Goal: Contribute content: Contribute content

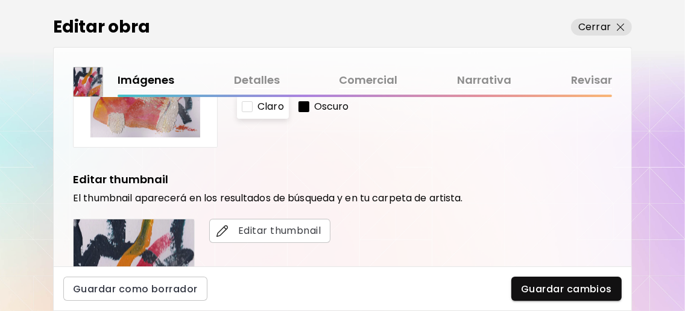
scroll to position [472, 0]
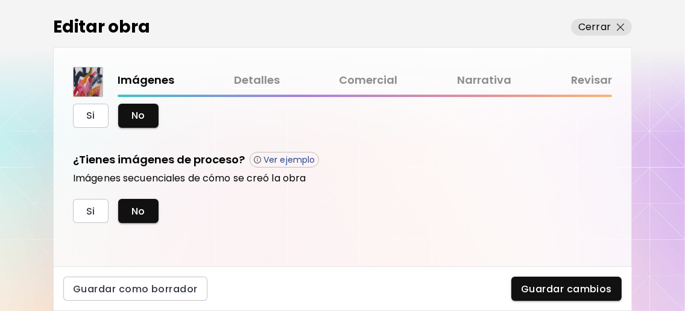
click at [264, 83] on link "Detalles" at bounding box center [257, 80] width 46 height 17
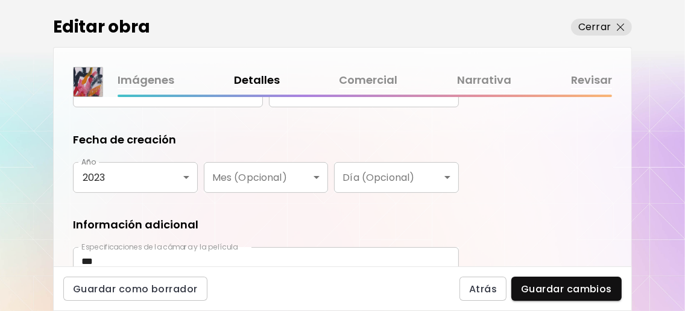
scroll to position [262, 0]
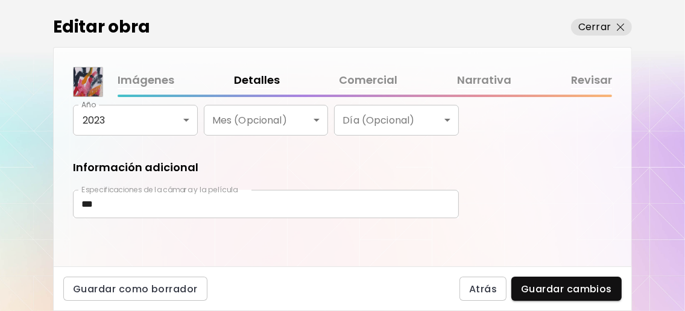
click at [353, 78] on link "Comercial" at bounding box center [369, 80] width 59 height 17
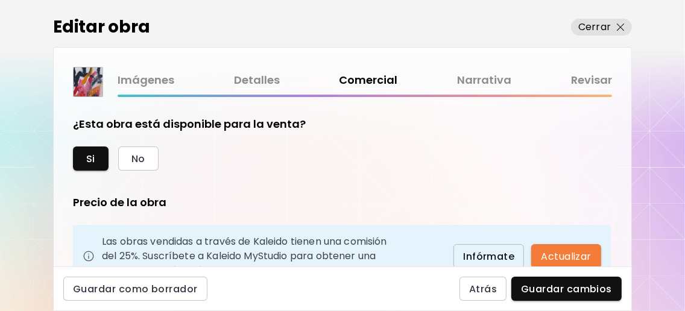
scroll to position [322, 0]
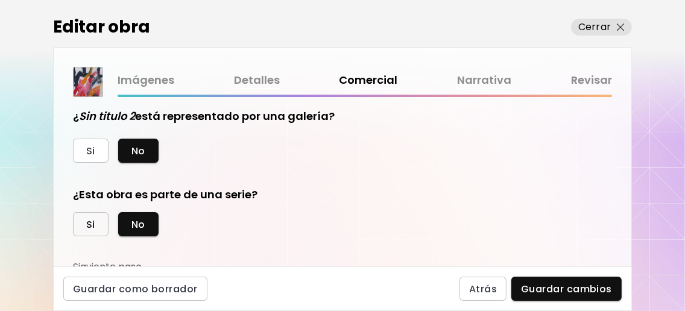
click at [94, 231] on span "Si" at bounding box center [90, 224] width 9 height 13
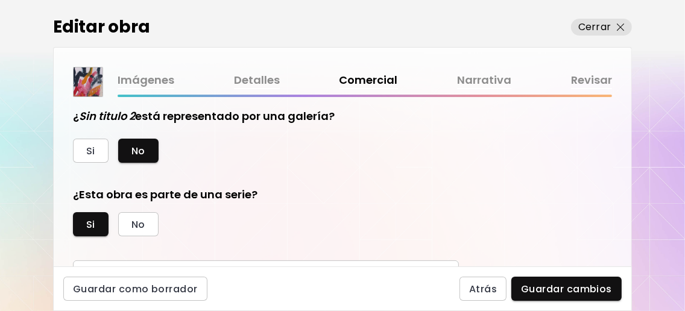
scroll to position [416, 0]
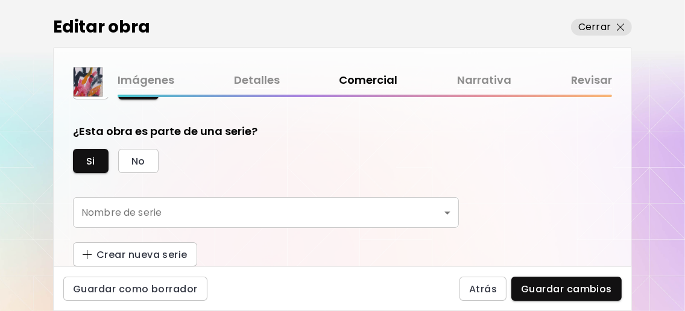
click at [370, 208] on body "0 1 Editar obra Cerrar Imágenes Detalles Comercial Narrativa Revisar ¿Esta obra…" at bounding box center [342, 155] width 685 height 311
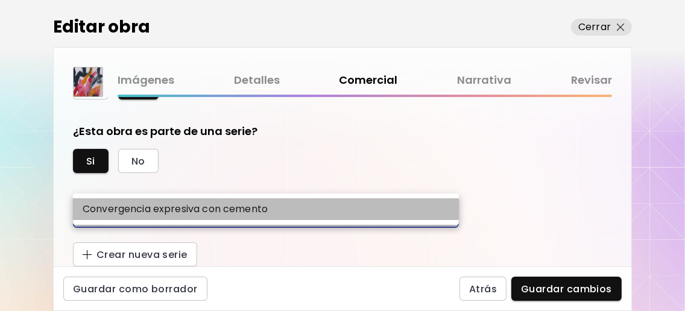
click at [268, 212] on p "Convergencia expresiva con cemento" at bounding box center [175, 209] width 185 height 14
type input "**********"
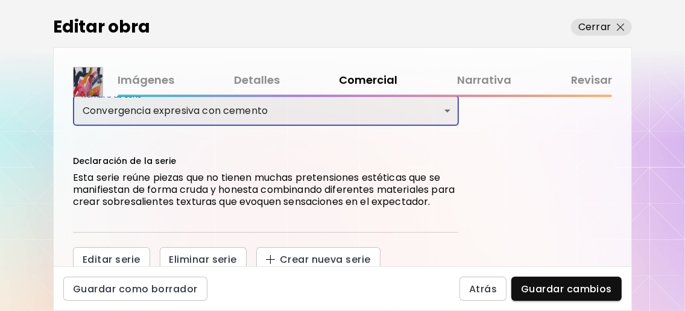
scroll to position [534, 0]
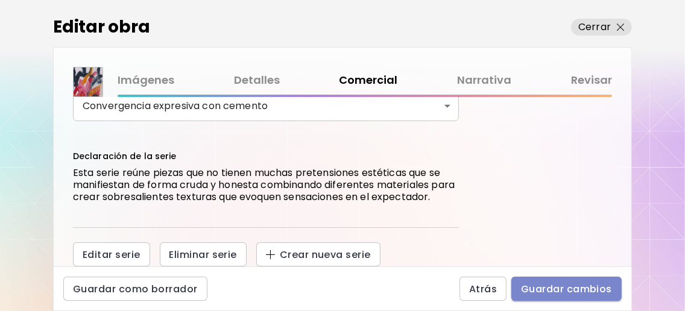
click at [546, 287] on span "Guardar cambios" at bounding box center [566, 289] width 91 height 13
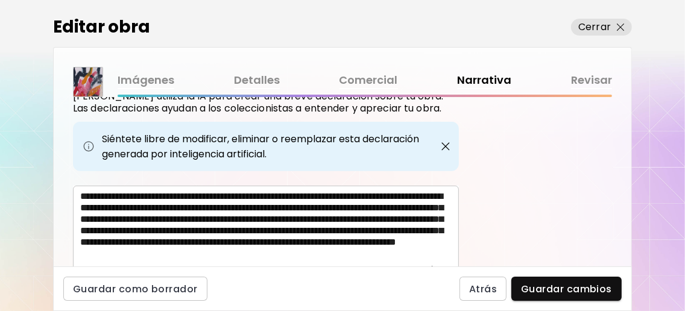
scroll to position [594, 0]
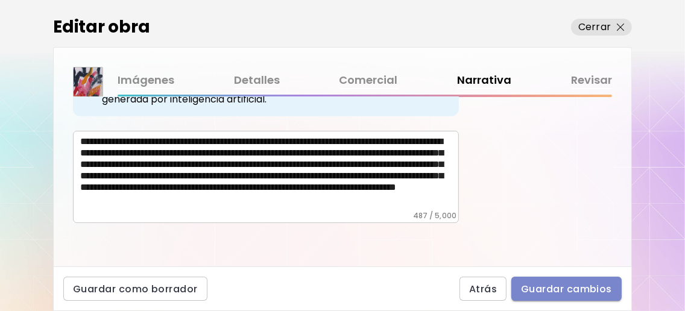
click at [561, 291] on span "Guardar cambios" at bounding box center [566, 289] width 91 height 13
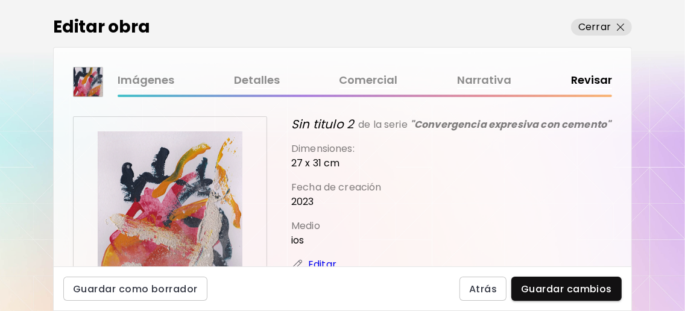
click at [258, 75] on link "Detalles" at bounding box center [257, 80] width 46 height 17
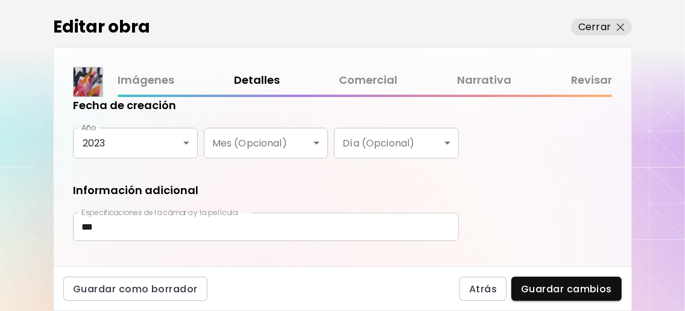
click at [178, 130] on div "Fecha de creación Año 2023 **** Año Mes (Opcional) ​ Mes (Opcional) Día (Opcion…" at bounding box center [266, 128] width 386 height 61
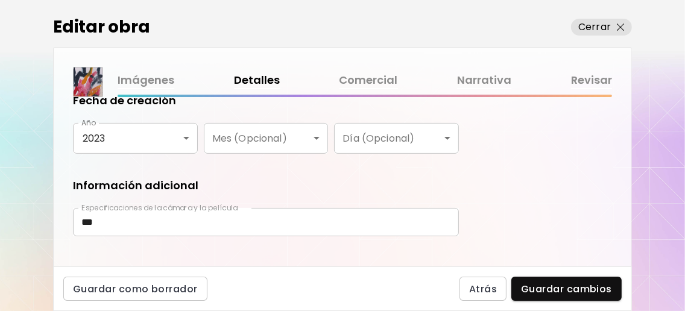
scroll to position [80, 0]
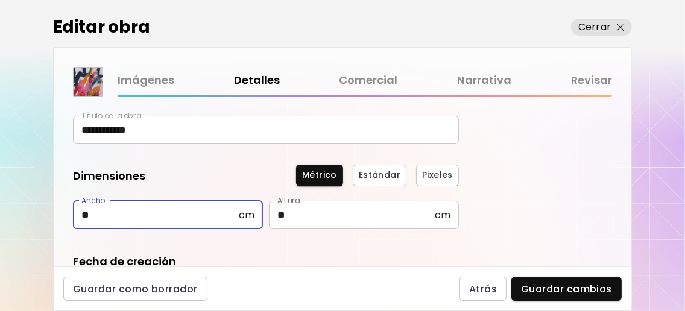
click at [162, 209] on input "**" at bounding box center [156, 215] width 166 height 28
type input "*"
type input "**"
click at [300, 211] on input "**" at bounding box center [352, 215] width 166 height 28
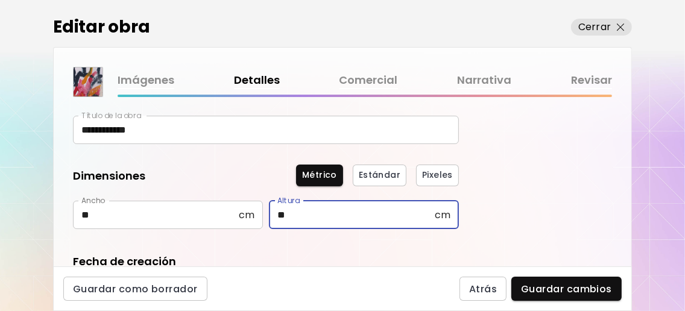
type input "**"
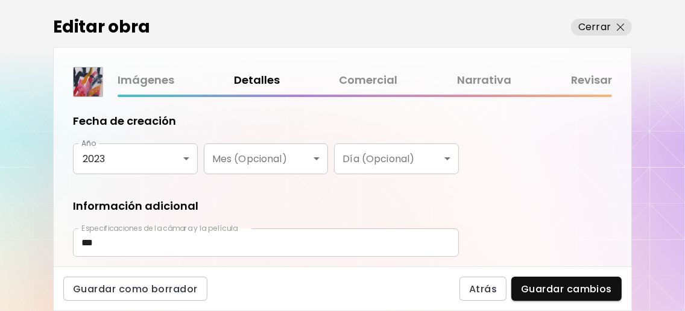
scroll to position [241, 0]
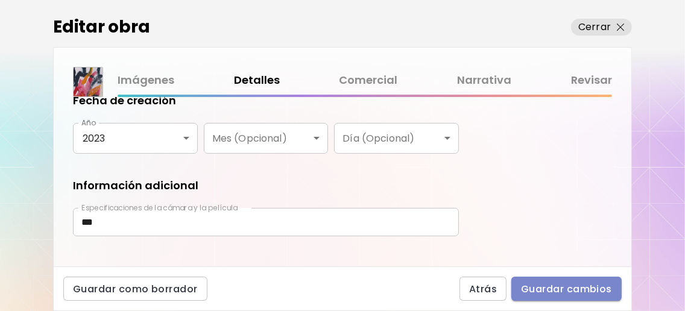
click at [542, 283] on span "Guardar cambios" at bounding box center [566, 289] width 91 height 13
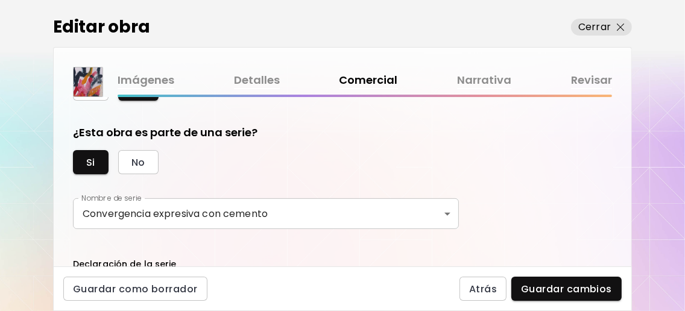
scroll to position [482, 0]
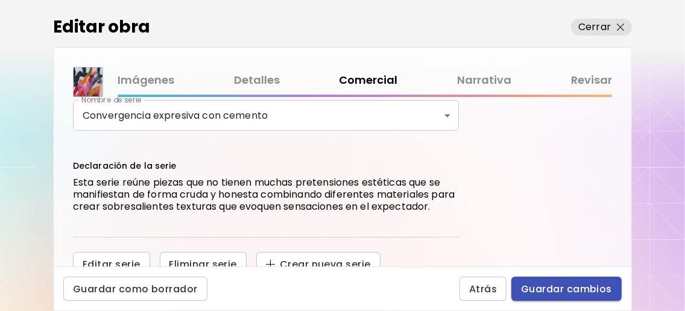
click at [559, 279] on button "Guardar cambios" at bounding box center [567, 289] width 110 height 24
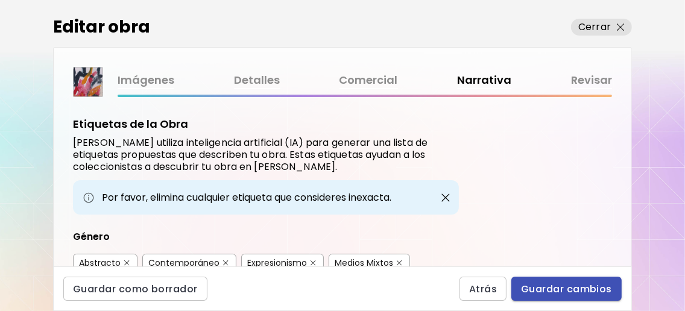
click at [572, 295] on span "Guardar cambios" at bounding box center [566, 289] width 91 height 13
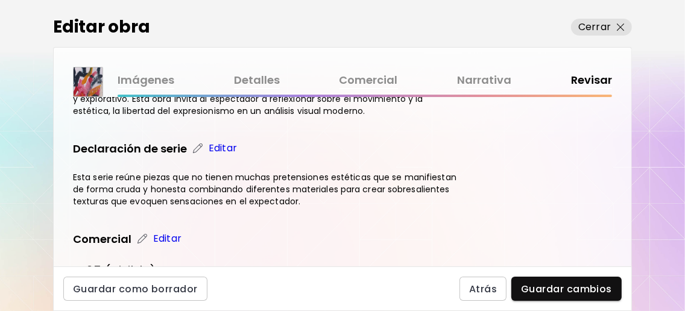
scroll to position [510, 0]
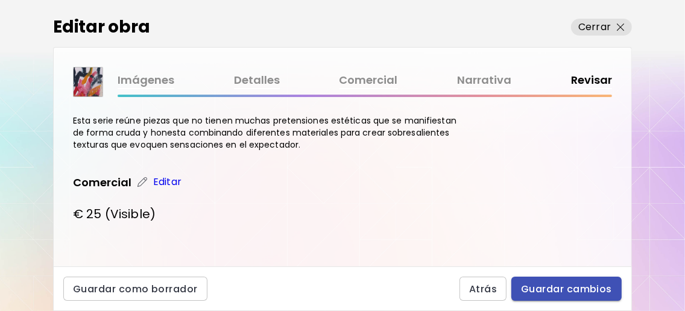
click at [556, 291] on span "Guardar cambios" at bounding box center [566, 289] width 91 height 13
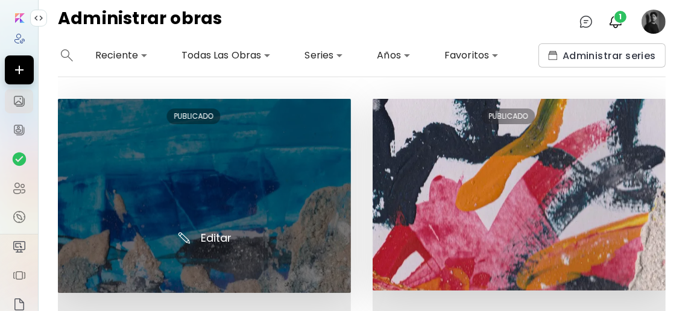
click at [220, 198] on img at bounding box center [204, 196] width 293 height 194
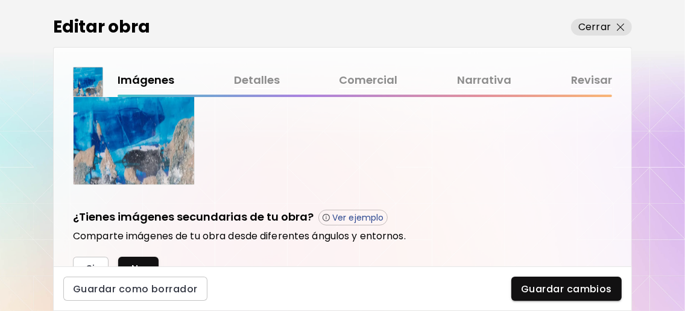
scroll to position [322, 0]
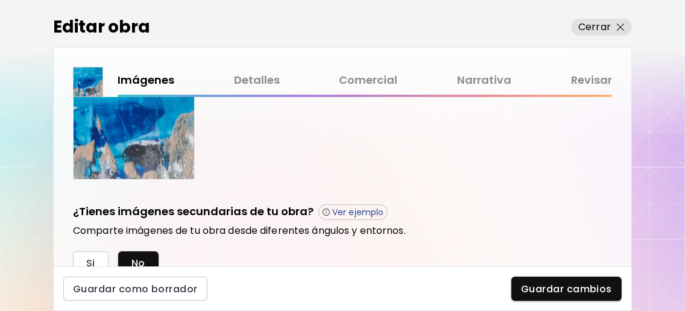
click at [267, 80] on link "Detalles" at bounding box center [257, 80] width 46 height 17
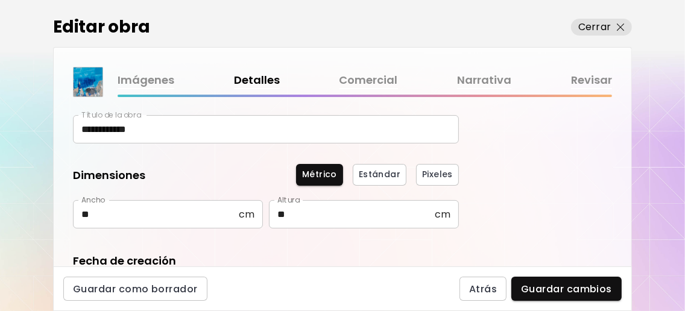
scroll to position [80, 0]
click at [146, 201] on input "**" at bounding box center [156, 215] width 166 height 28
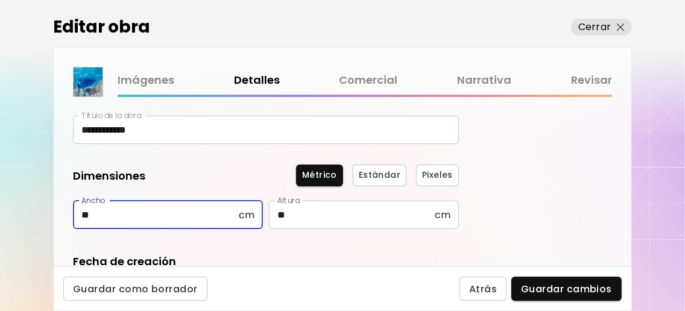
type input "*"
type input "**"
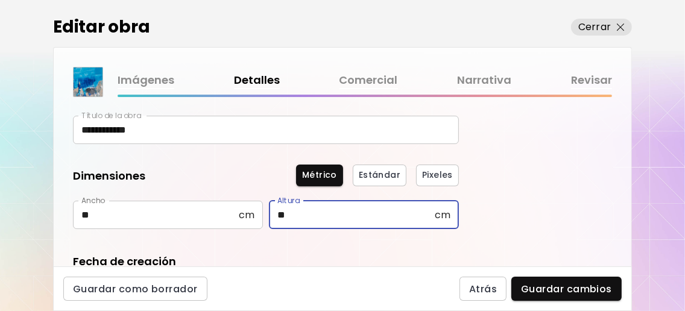
click at [297, 215] on input "**" at bounding box center [352, 215] width 166 height 28
type input "**"
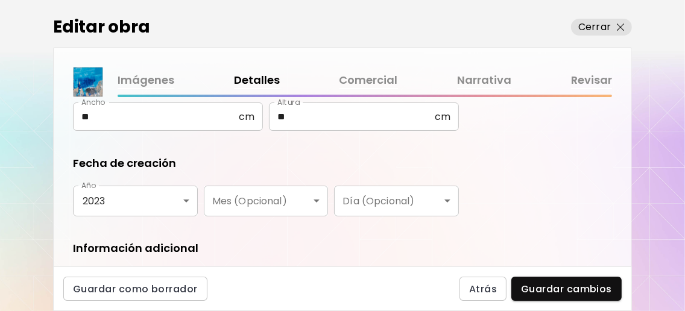
scroll to position [262, 0]
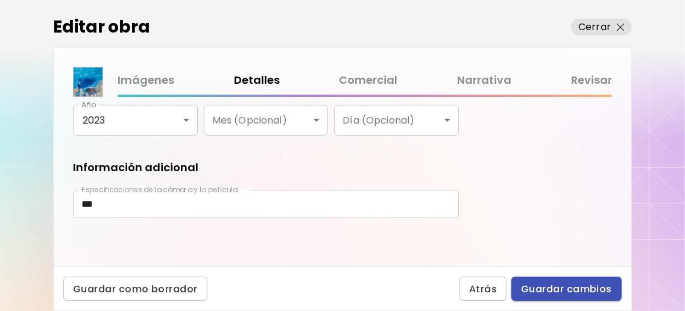
click at [576, 291] on span "Guardar cambios" at bounding box center [566, 289] width 91 height 13
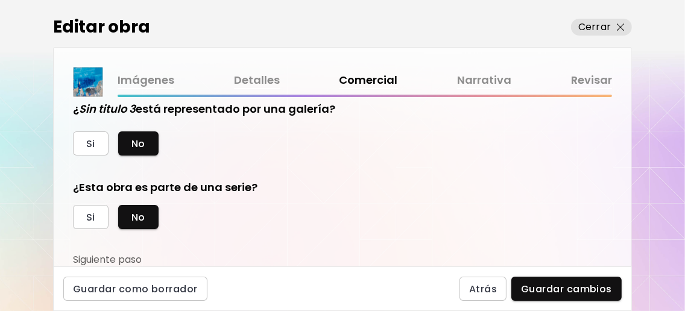
scroll to position [357, 0]
click at [88, 218] on span "Si" at bounding box center [90, 217] width 9 height 13
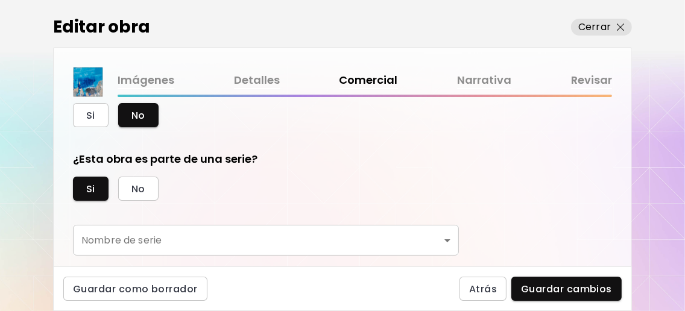
scroll to position [416, 0]
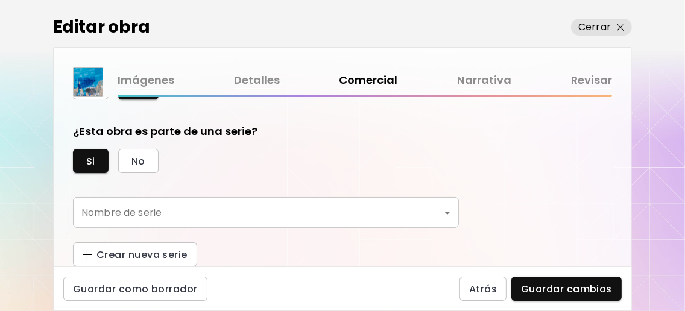
click at [441, 214] on body "0 1 Editar obra Cerrar Imágenes Detalles Comercial Narrativa Revisar ¿Esta obra…" at bounding box center [342, 155] width 685 height 311
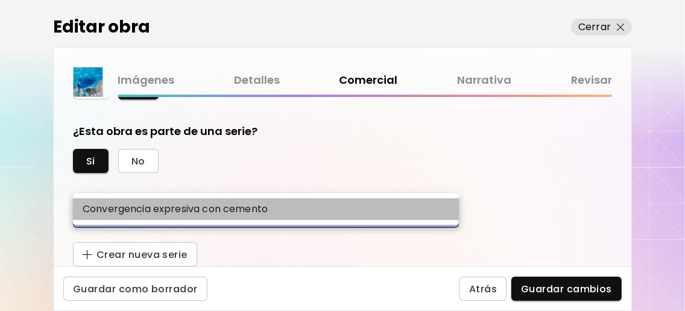
click at [268, 215] on p "Convergencia expresiva con cemento" at bounding box center [175, 209] width 185 height 14
type input "**********"
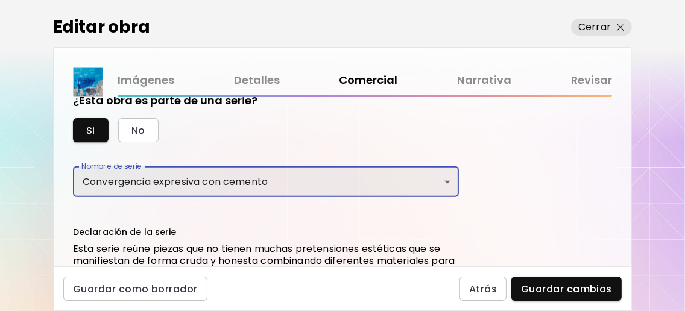
scroll to position [496, 0]
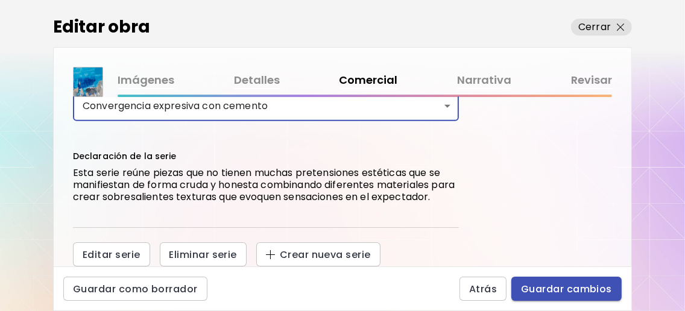
click at [580, 287] on span "Guardar cambios" at bounding box center [566, 289] width 91 height 13
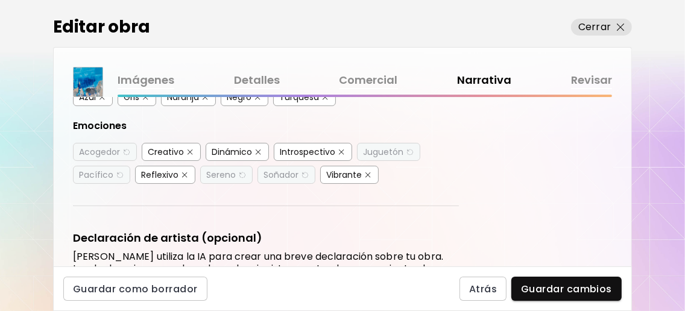
scroll to position [594, 0]
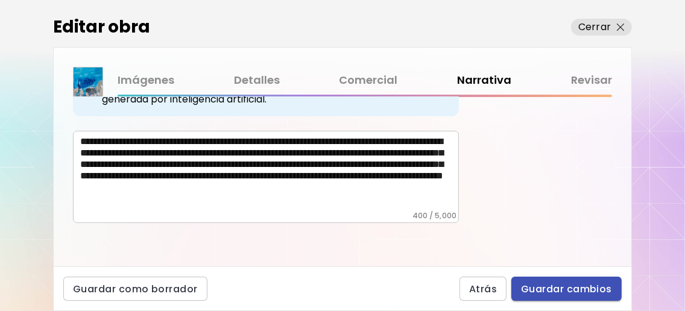
click at [568, 287] on span "Guardar cambios" at bounding box center [566, 289] width 91 height 13
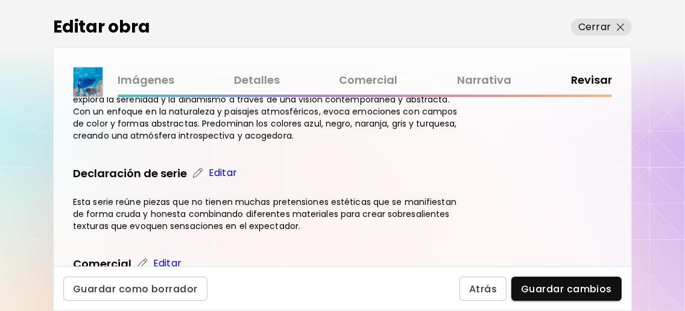
scroll to position [322, 0]
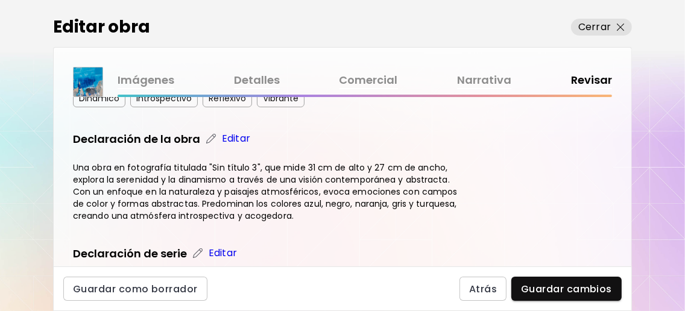
click at [241, 146] on p "Editar" at bounding box center [236, 139] width 28 height 14
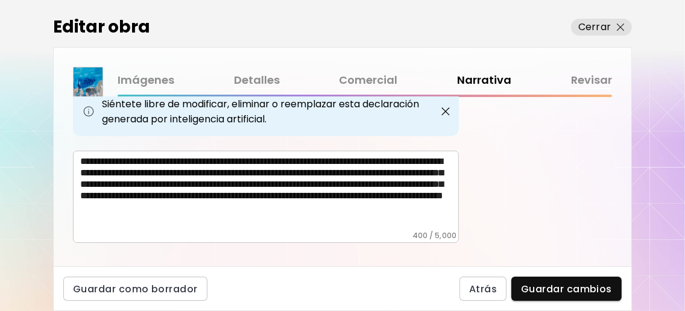
scroll to position [594, 0]
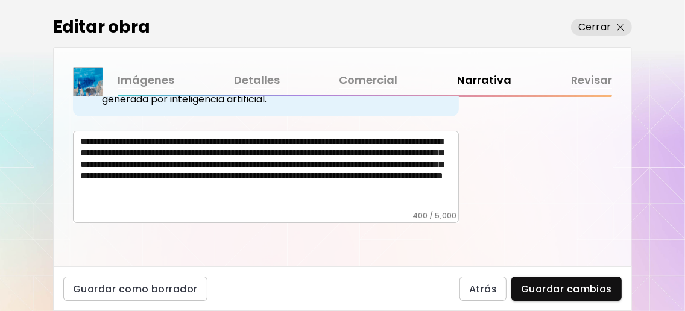
click at [424, 144] on textarea "**********" at bounding box center [269, 173] width 379 height 75
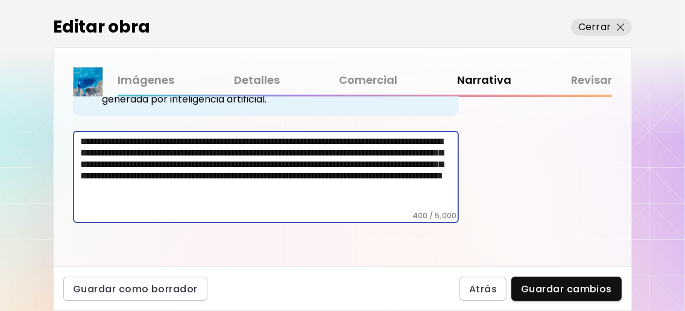
click at [171, 159] on textarea "**********" at bounding box center [269, 173] width 379 height 75
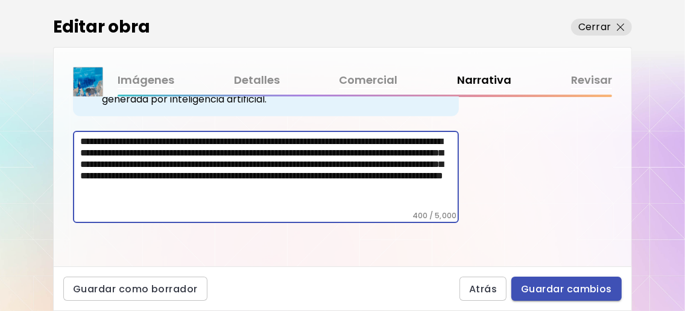
type textarea "**********"
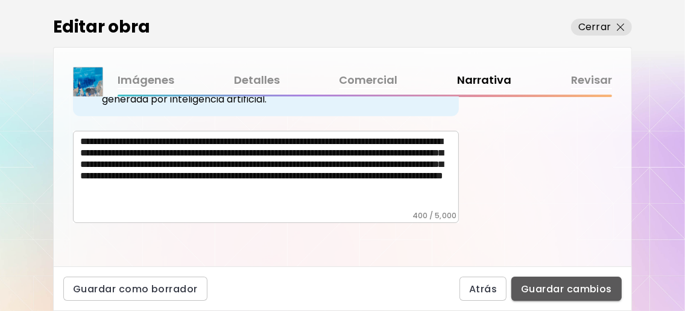
click at [550, 292] on span "Guardar cambios" at bounding box center [566, 289] width 91 height 13
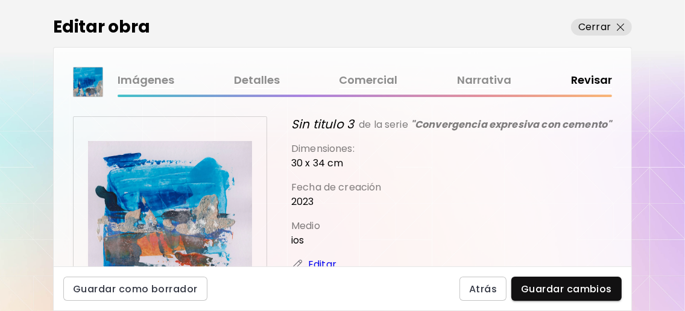
scroll to position [160, 0]
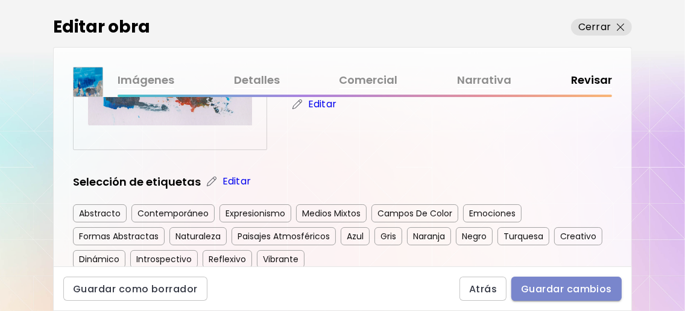
click at [562, 290] on span "Guardar cambios" at bounding box center [566, 289] width 91 height 13
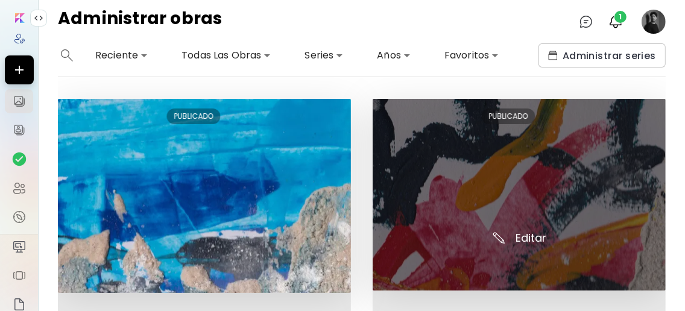
click at [546, 236] on img at bounding box center [519, 195] width 293 height 192
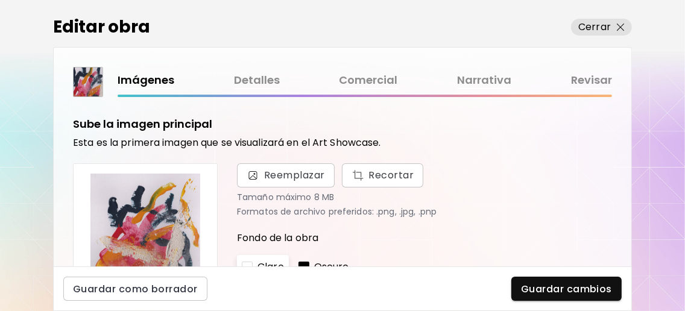
click at [264, 79] on link "Detalles" at bounding box center [257, 80] width 46 height 17
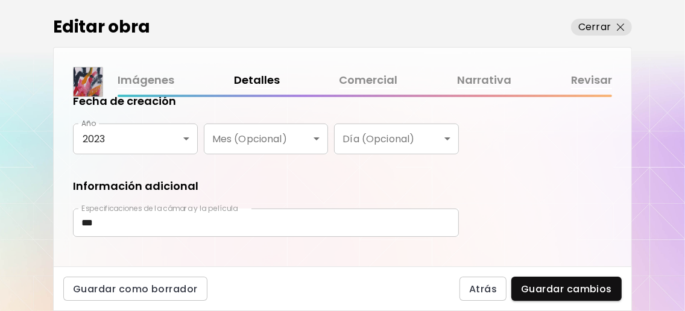
scroll to position [262, 0]
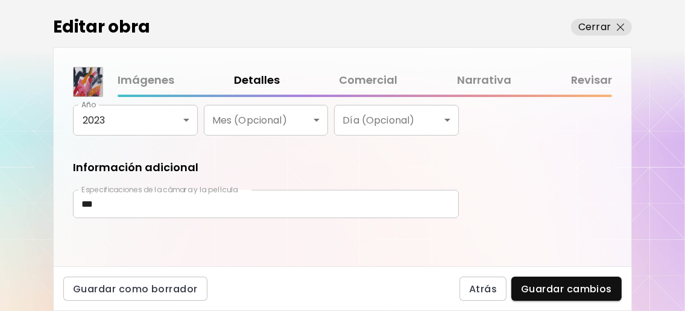
click at [384, 83] on link "Comercial" at bounding box center [369, 80] width 59 height 17
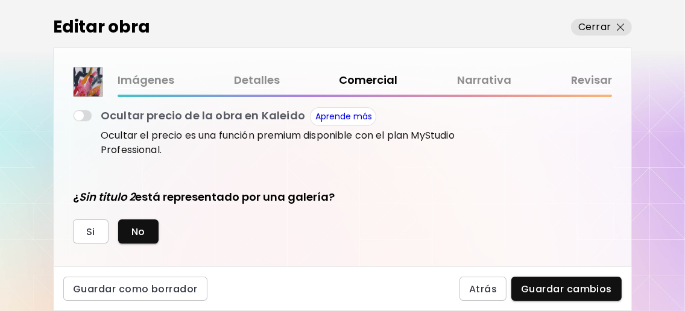
scroll to position [534, 0]
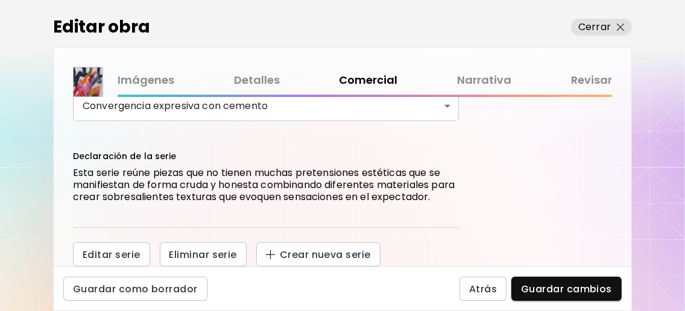
click at [478, 75] on link "Narrativa" at bounding box center [484, 80] width 54 height 17
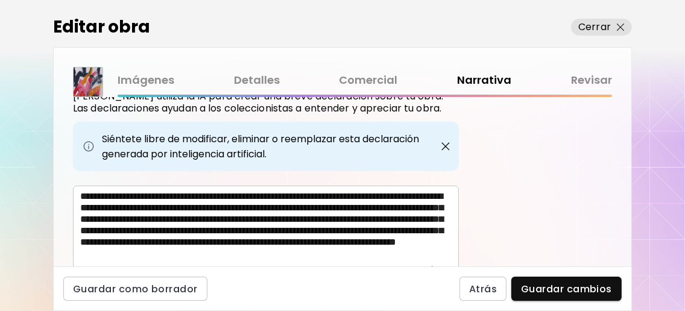
scroll to position [563, 0]
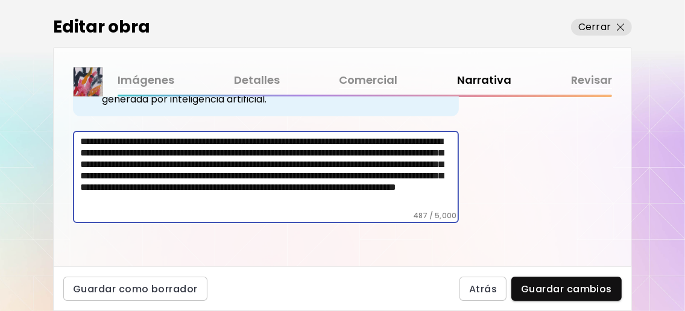
drag, startPoint x: 87, startPoint y: 202, endPoint x: 144, endPoint y: 203, distance: 57.3
click at [87, 201] on textarea "**********" at bounding box center [269, 173] width 379 height 75
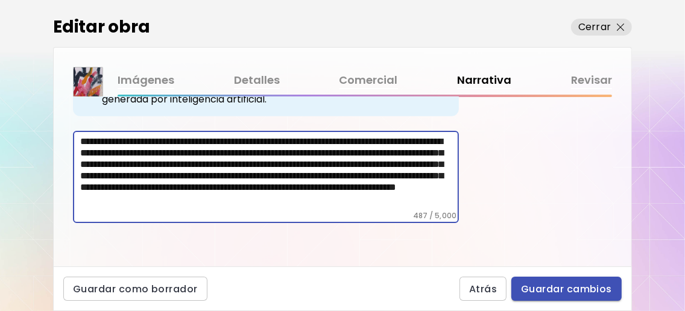
type textarea "**********"
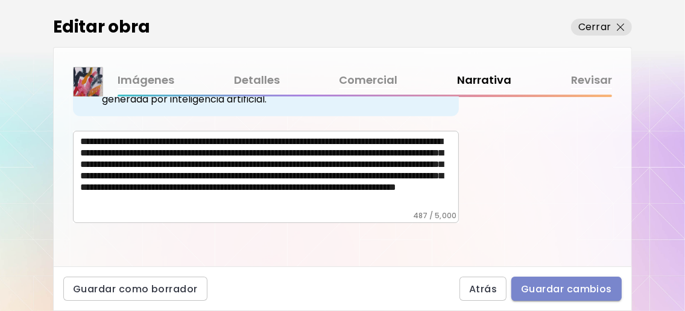
click at [546, 291] on span "Guardar cambios" at bounding box center [566, 289] width 91 height 13
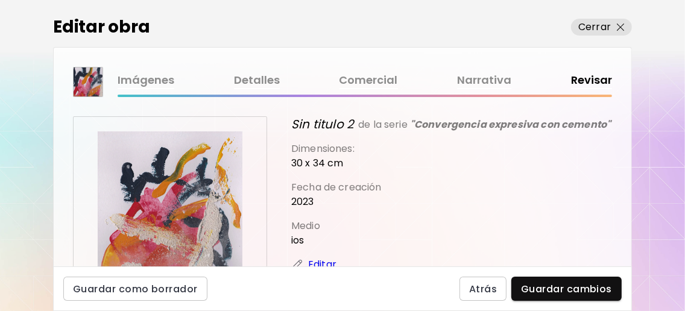
scroll to position [80, 0]
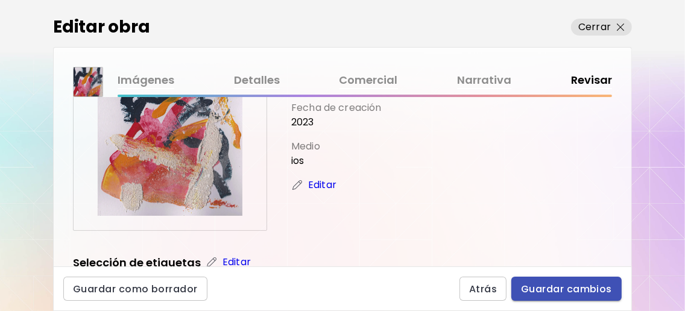
click at [570, 279] on button "Guardar cambios" at bounding box center [567, 289] width 110 height 24
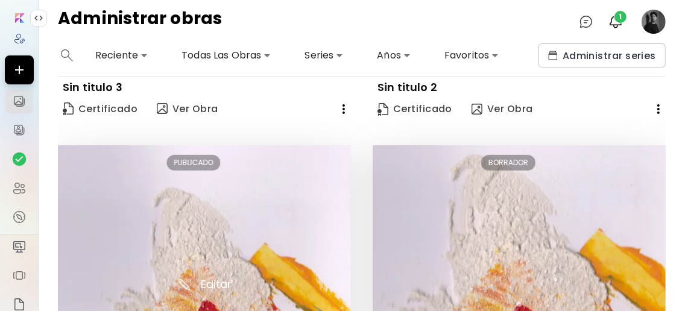
scroll to position [402, 0]
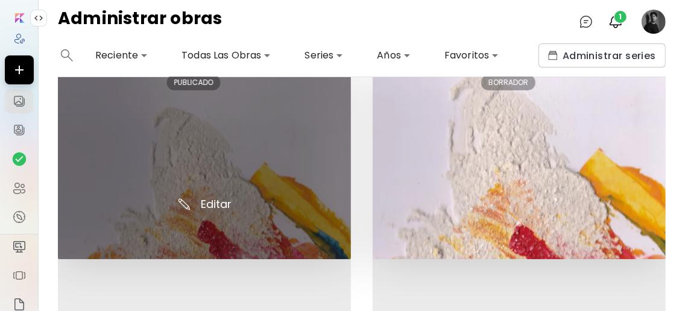
click at [215, 194] on img at bounding box center [204, 162] width 293 height 194
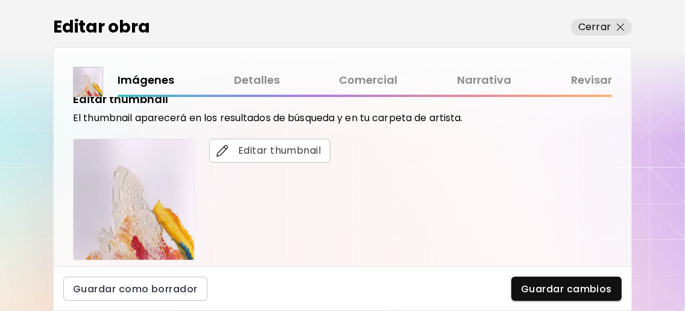
scroll to position [472, 0]
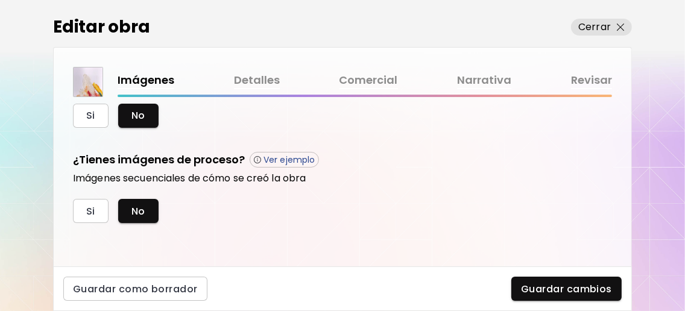
click at [270, 83] on link "Detalles" at bounding box center [257, 80] width 46 height 17
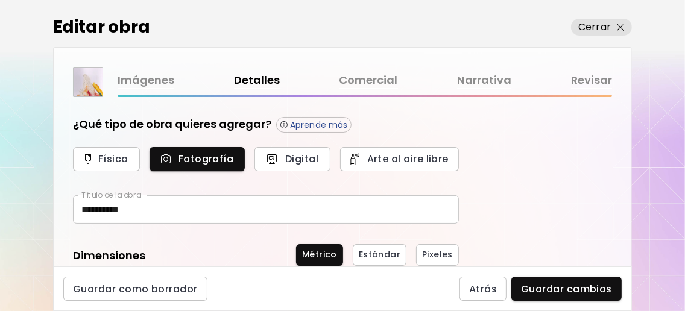
click at [372, 73] on link "Comercial" at bounding box center [369, 80] width 59 height 17
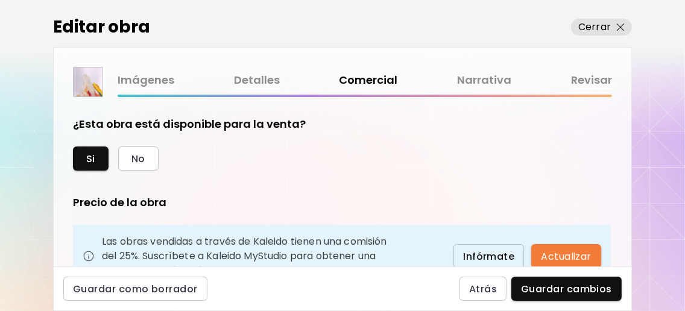
click at [487, 83] on link "Narrativa" at bounding box center [484, 80] width 54 height 17
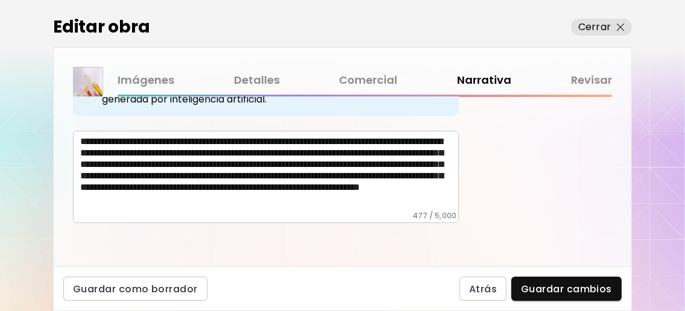
scroll to position [563, 0]
click at [91, 178] on textarea "**********" at bounding box center [269, 173] width 379 height 75
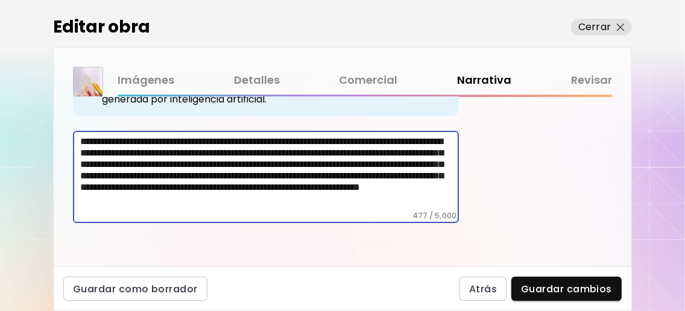
click at [117, 182] on textarea "**********" at bounding box center [269, 173] width 379 height 75
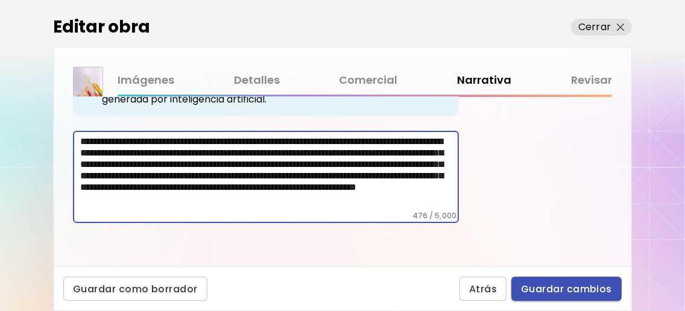
type textarea "**********"
click at [565, 290] on span "Guardar cambios" at bounding box center [566, 289] width 91 height 13
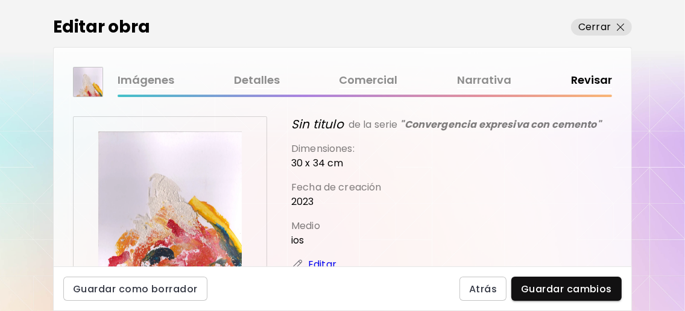
click at [151, 83] on link "Imágenes" at bounding box center [146, 80] width 57 height 17
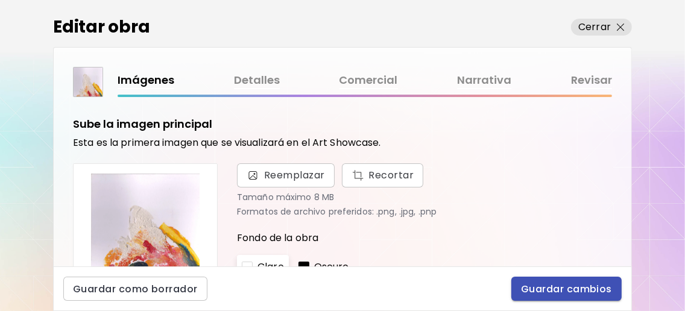
click at [597, 293] on span "Guardar cambios" at bounding box center [566, 289] width 91 height 13
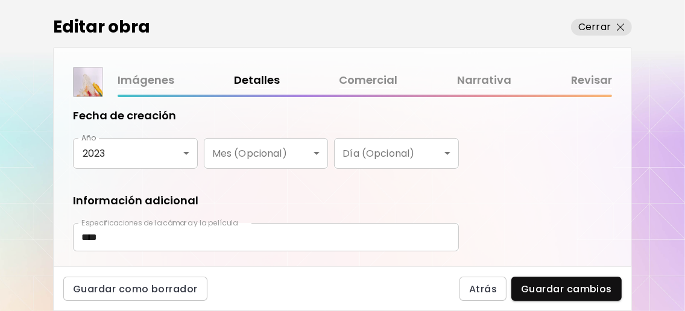
scroll to position [262, 0]
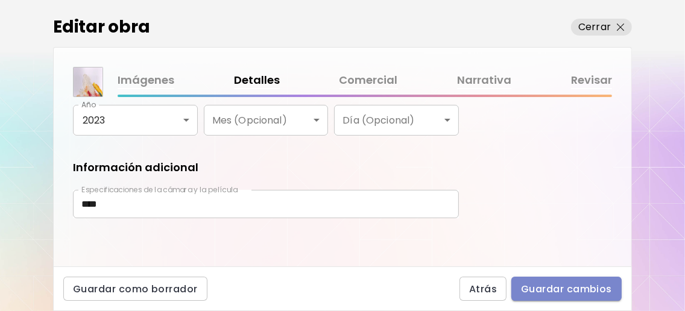
click at [543, 279] on button "Guardar cambios" at bounding box center [567, 289] width 110 height 24
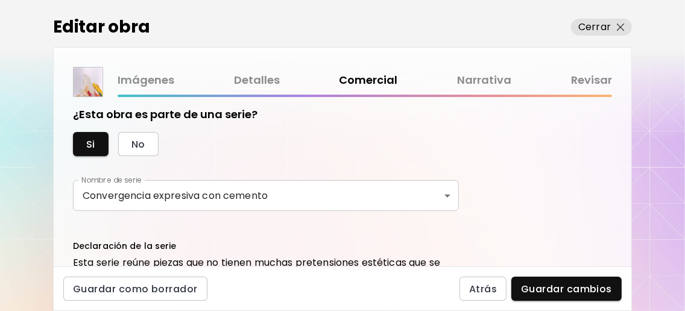
scroll to position [534, 0]
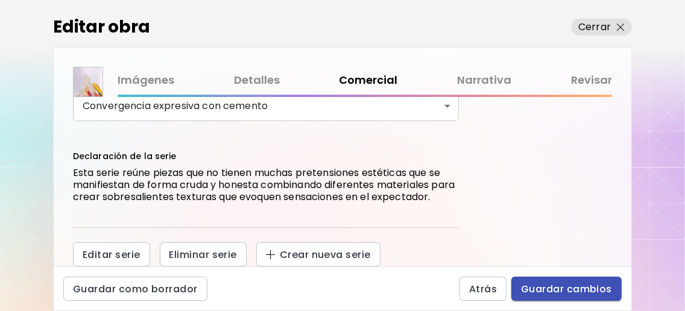
click at [567, 284] on span "Guardar cambios" at bounding box center [566, 289] width 91 height 13
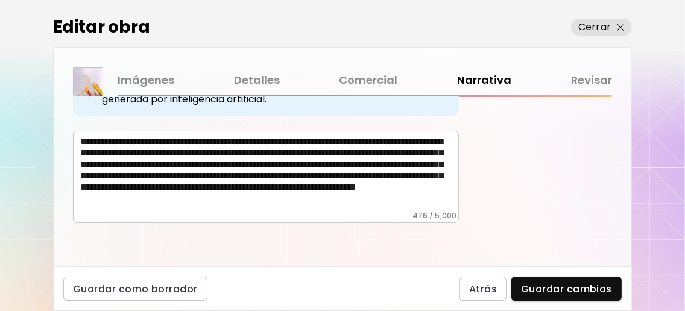
scroll to position [54, 0]
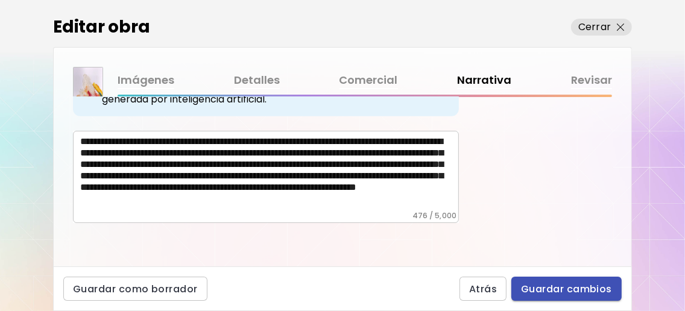
click at [580, 279] on button "Guardar cambios" at bounding box center [567, 289] width 110 height 24
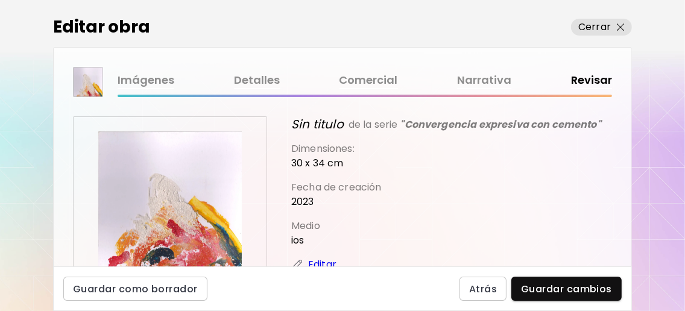
click at [577, 284] on span "Guardar cambios" at bounding box center [566, 289] width 91 height 13
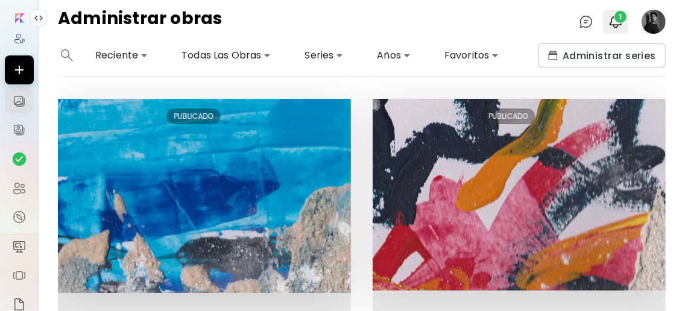
click at [618, 22] on img "button" at bounding box center [616, 21] width 14 height 14
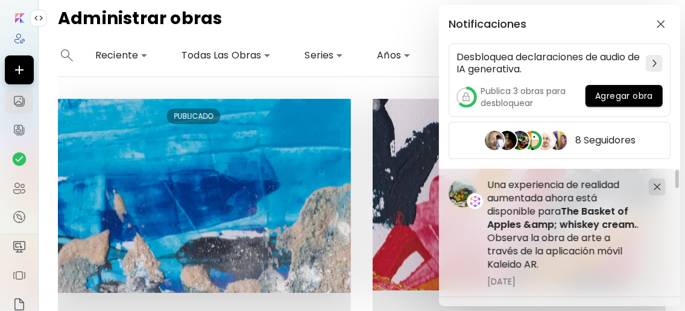
click at [352, 128] on div "Notificaciones Desbloquea declaraciones de audio de IA generativa. Publica 3 ob…" at bounding box center [342, 155] width 685 height 311
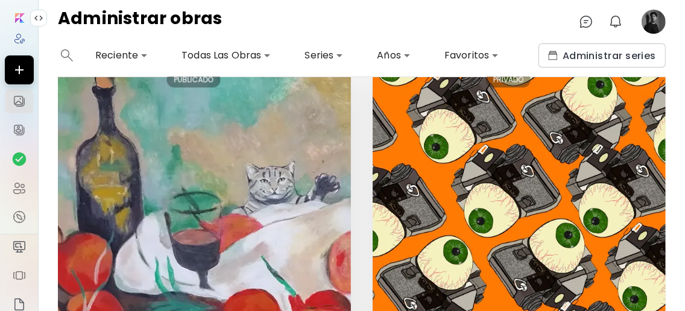
scroll to position [2037, 0]
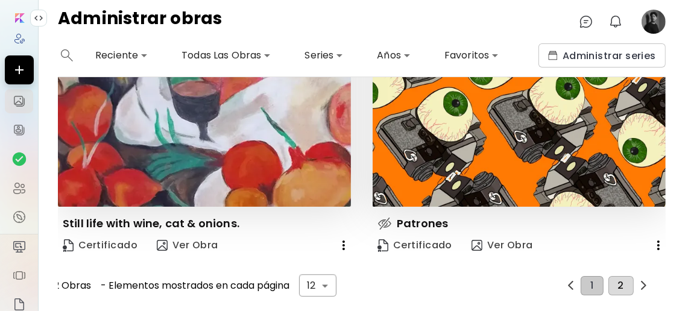
click at [620, 279] on button "2" at bounding box center [621, 285] width 25 height 19
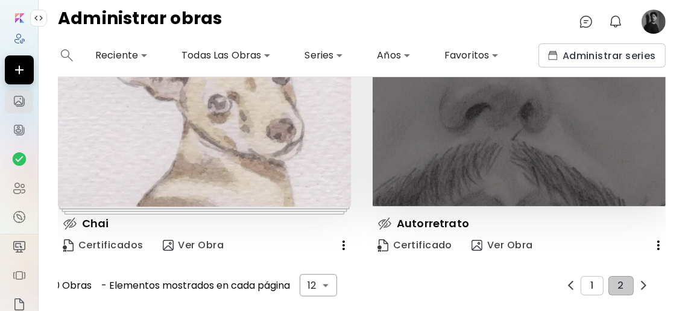
scroll to position [1508, 0]
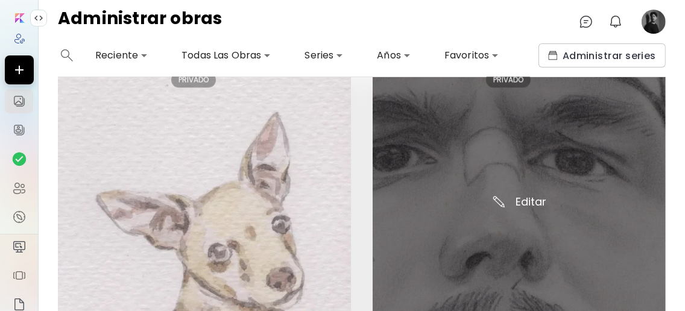
click at [533, 201] on img at bounding box center [519, 209] width 293 height 293
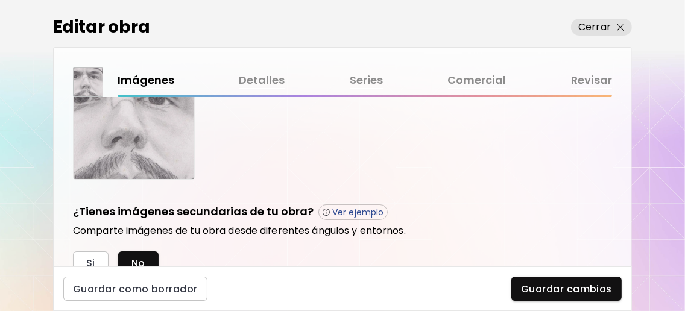
scroll to position [472, 0]
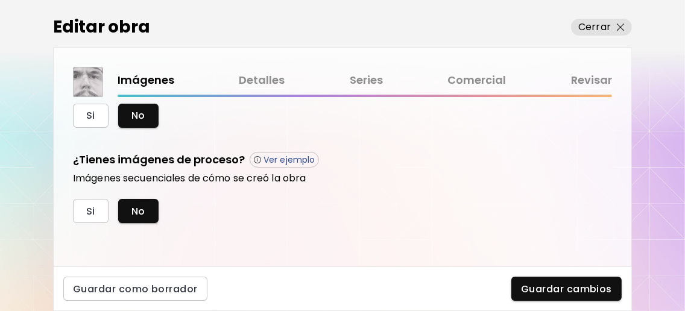
click at [269, 79] on link "Detalles" at bounding box center [262, 80] width 46 height 17
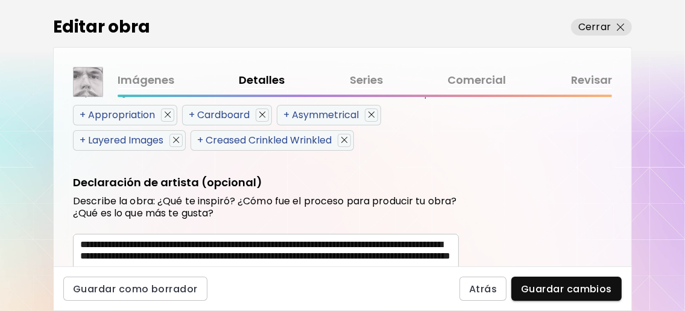
scroll to position [796, 0]
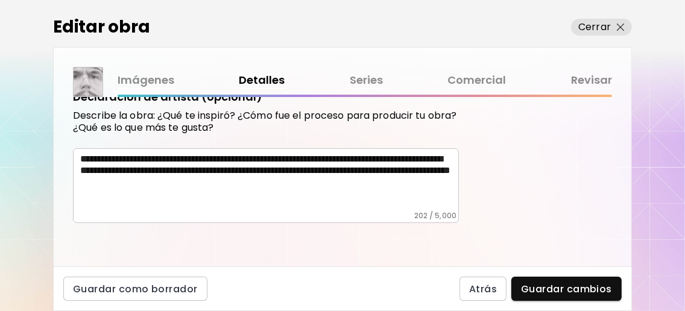
type input "*******"
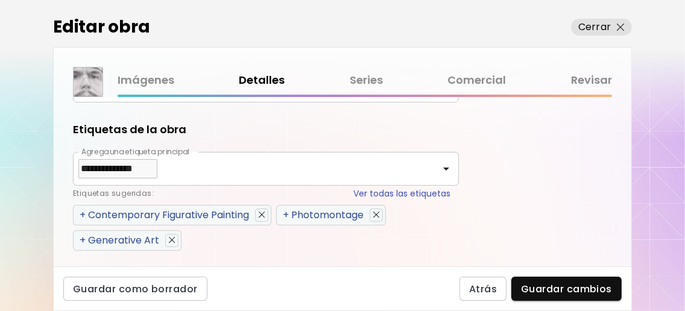
click at [346, 81] on div "Imágenes Detalles Series Comercial Revisar" at bounding box center [365, 80] width 495 height 17
click at [357, 81] on link "Series" at bounding box center [366, 80] width 33 height 17
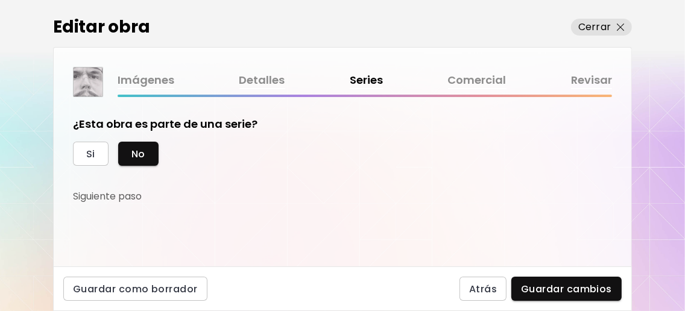
click at [493, 84] on link "Comercial" at bounding box center [477, 80] width 59 height 17
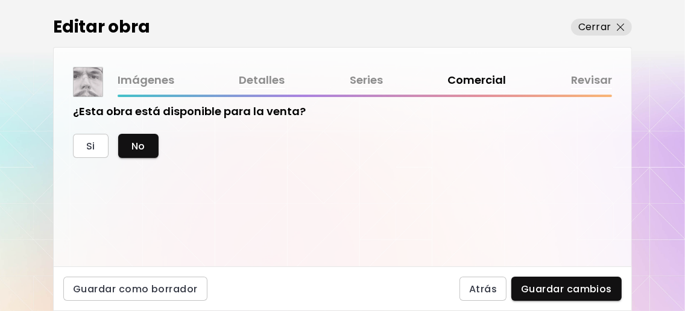
scroll to position [19, 0]
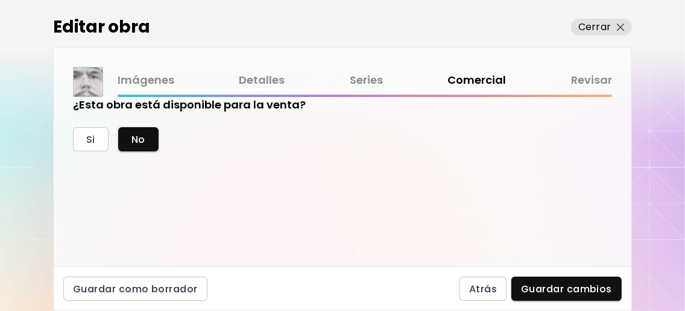
click at [581, 78] on link "Revisar" at bounding box center [591, 80] width 41 height 17
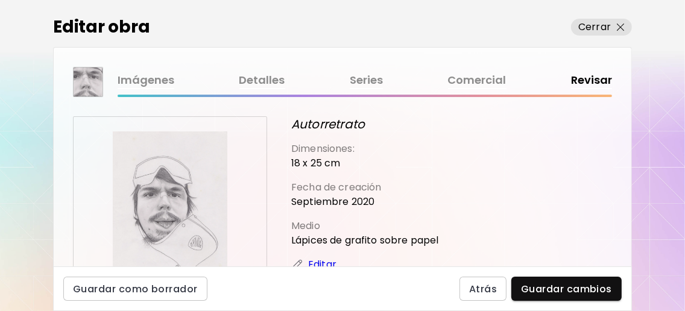
scroll to position [255, 0]
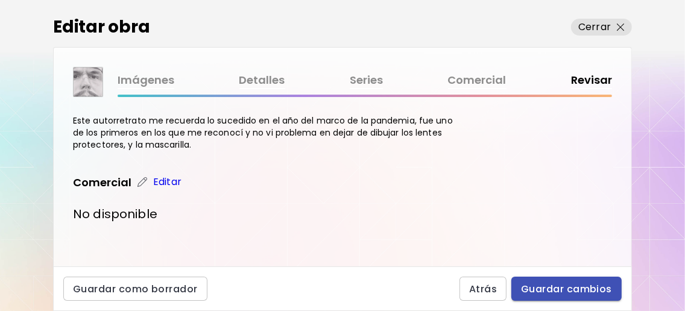
click at [560, 286] on span "Guardar cambios" at bounding box center [566, 289] width 91 height 13
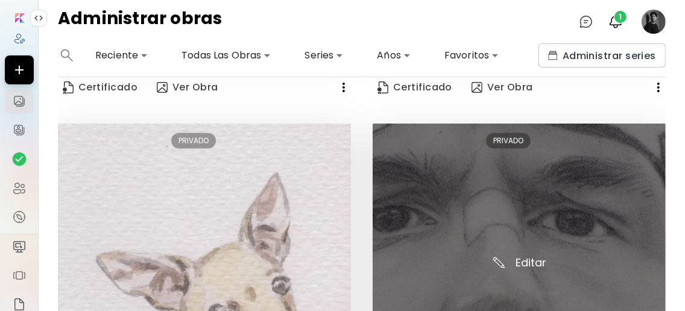
scroll to position [1668, 0]
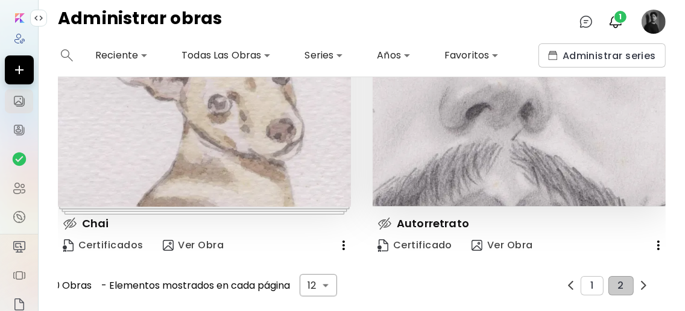
click at [383, 217] on img at bounding box center [385, 224] width 14 height 14
click at [382, 217] on img at bounding box center [385, 224] width 14 height 14
click at [654, 238] on icon "button" at bounding box center [658, 245] width 14 height 14
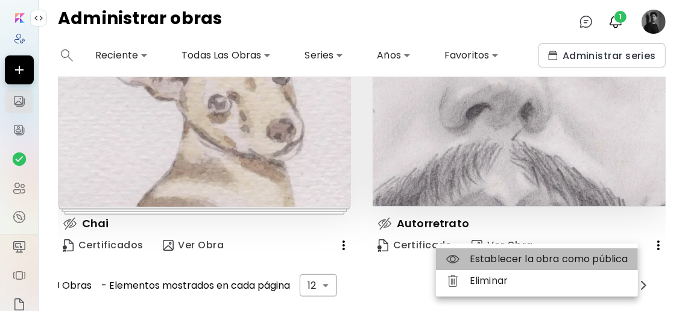
click at [525, 261] on li "Establecer la obra como pública" at bounding box center [537, 260] width 202 height 22
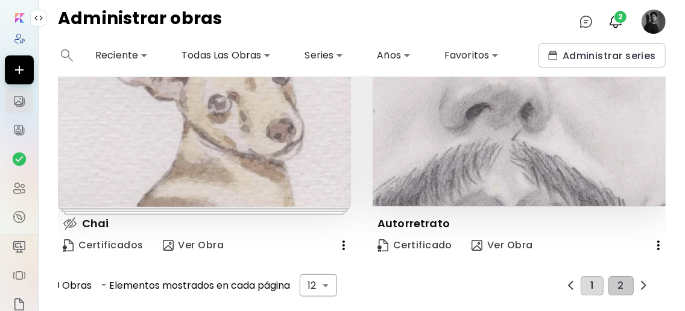
click at [591, 280] on span "1" at bounding box center [592, 285] width 3 height 11
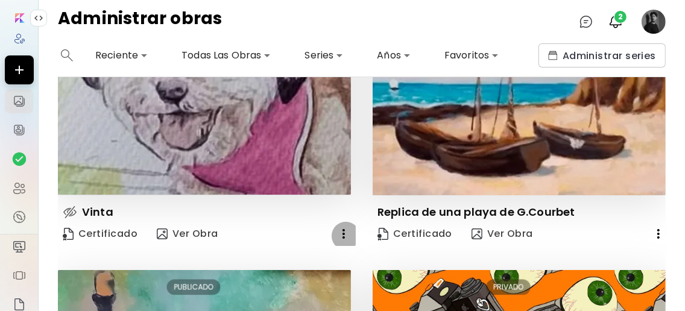
click at [339, 234] on icon "button" at bounding box center [344, 234] width 14 height 14
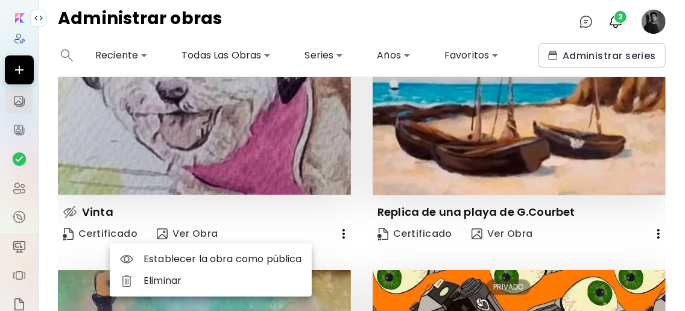
click at [219, 285] on li "Eliminar" at bounding box center [211, 281] width 202 height 22
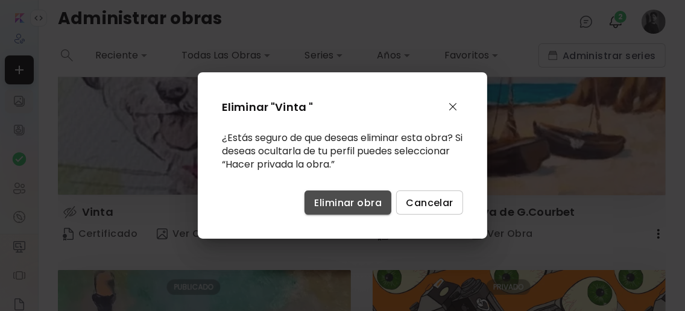
click at [338, 203] on span "Eliminar obra" at bounding box center [348, 203] width 68 height 13
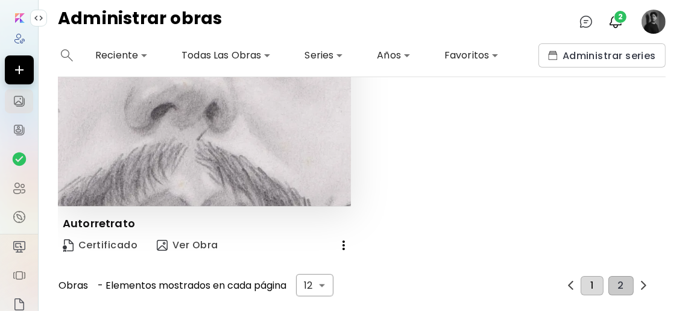
click at [591, 280] on span "1" at bounding box center [592, 285] width 3 height 11
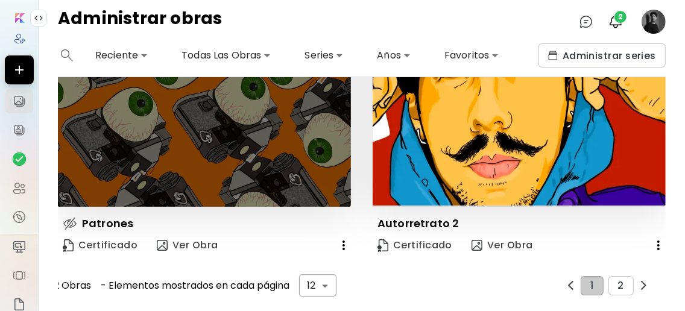
scroll to position [1957, 0]
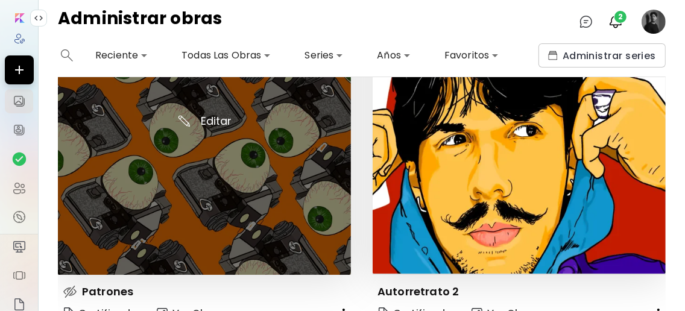
click at [204, 163] on img at bounding box center [204, 128] width 293 height 293
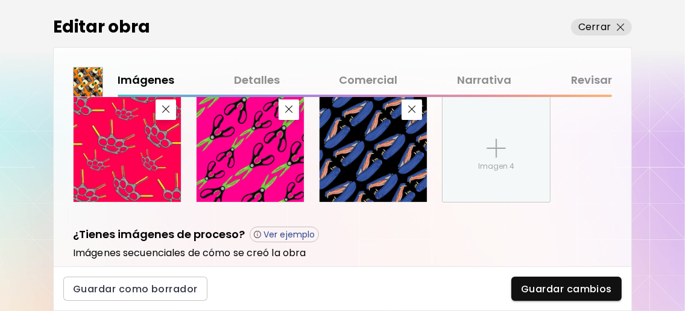
scroll to position [510, 0]
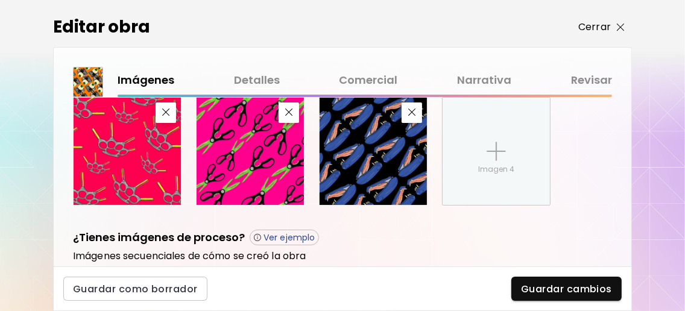
click at [622, 26] on img "button" at bounding box center [621, 28] width 8 height 8
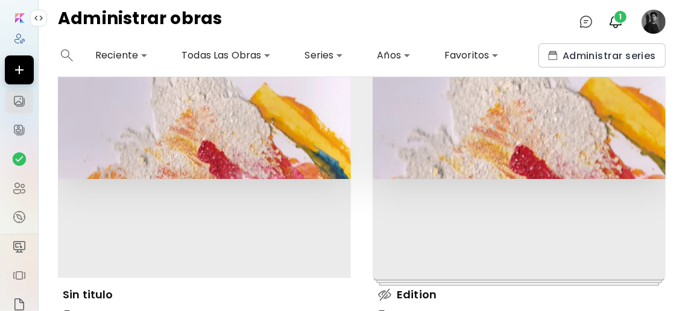
scroll to position [643, 0]
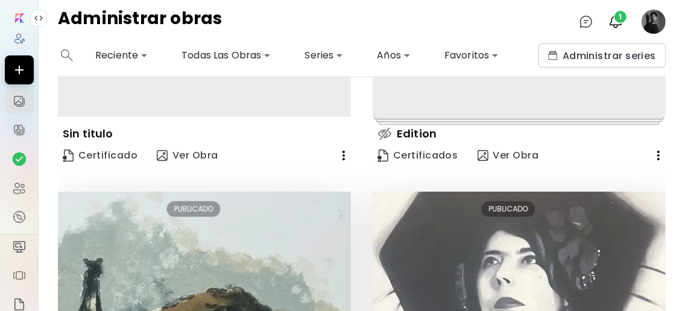
click at [651, 157] on icon "button" at bounding box center [658, 155] width 14 height 14
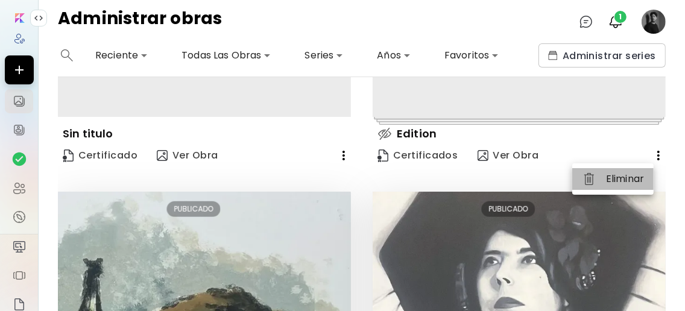
click at [636, 190] on li "Eliminar" at bounding box center [612, 179] width 81 height 22
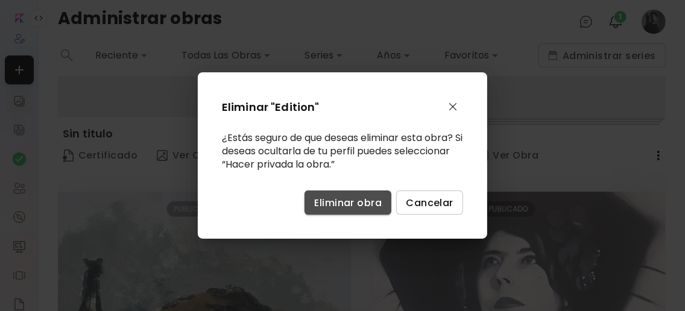
click at [344, 191] on button "Eliminar obra" at bounding box center [348, 203] width 87 height 24
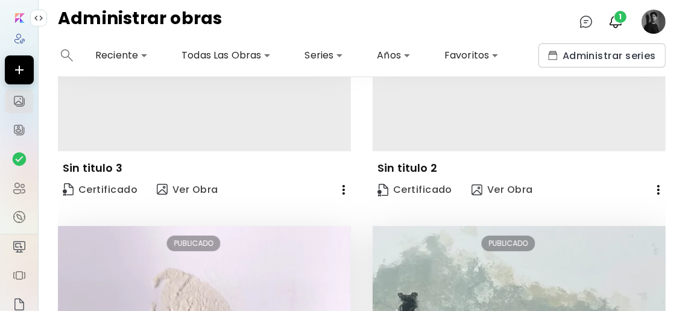
scroll to position [482, 0]
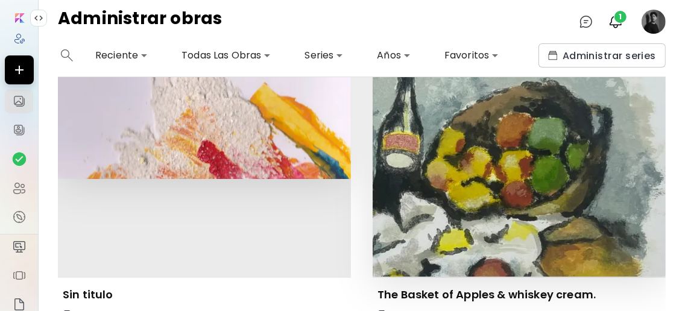
click at [200, 189] on div "Editar" at bounding box center [204, 131] width 293 height 293
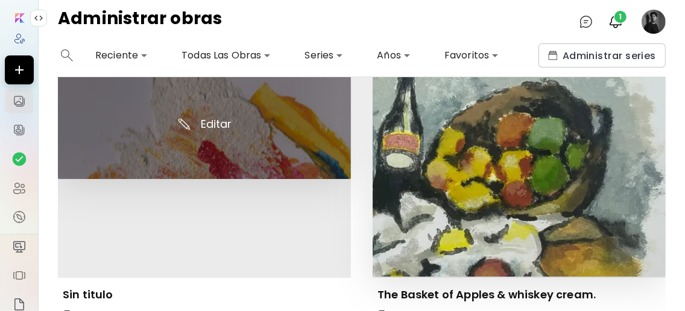
click at [214, 117] on img at bounding box center [204, 82] width 293 height 194
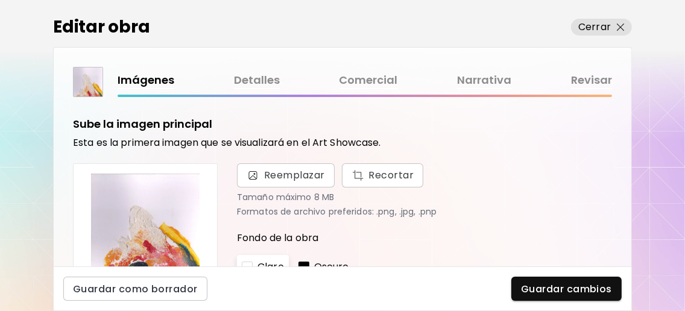
scroll to position [472, 0]
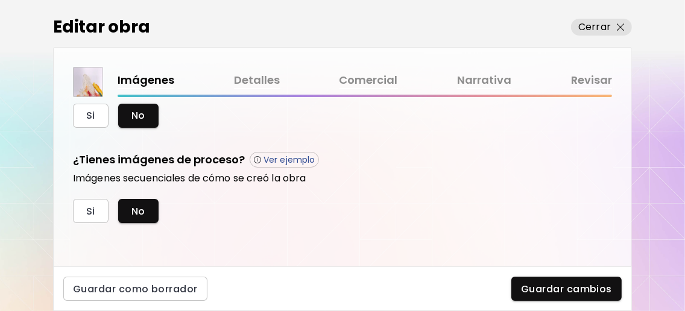
click at [253, 76] on link "Detalles" at bounding box center [257, 80] width 46 height 17
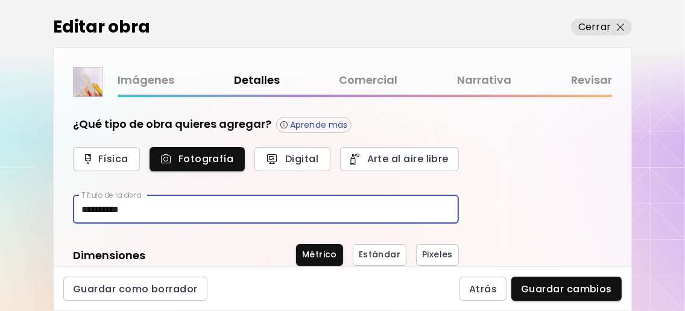
click at [212, 203] on input "**********" at bounding box center [266, 209] width 386 height 28
type input "*"
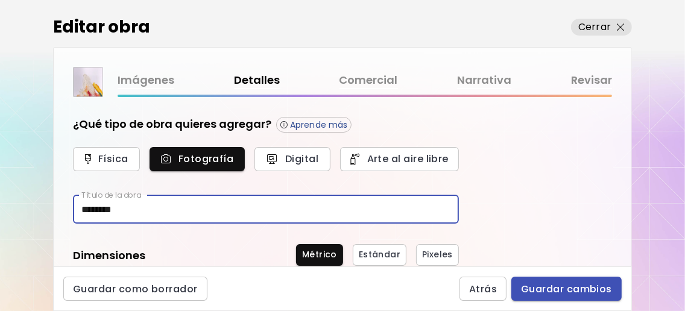
type input "********"
click at [580, 286] on span "Guardar cambios" at bounding box center [566, 289] width 91 height 13
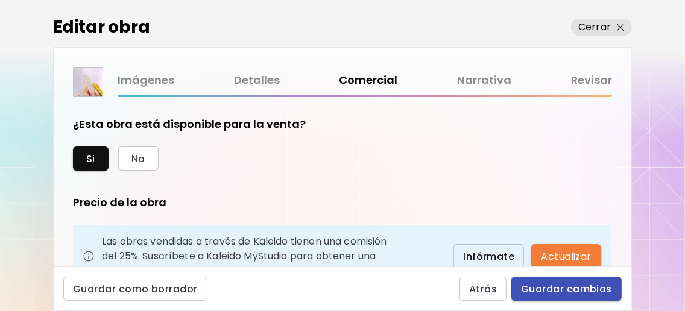
click at [575, 291] on span "Guardar cambios" at bounding box center [566, 289] width 91 height 13
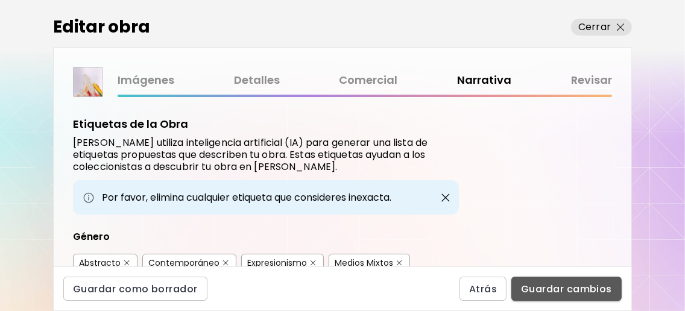
click at [575, 292] on span "Guardar cambios" at bounding box center [566, 289] width 91 height 13
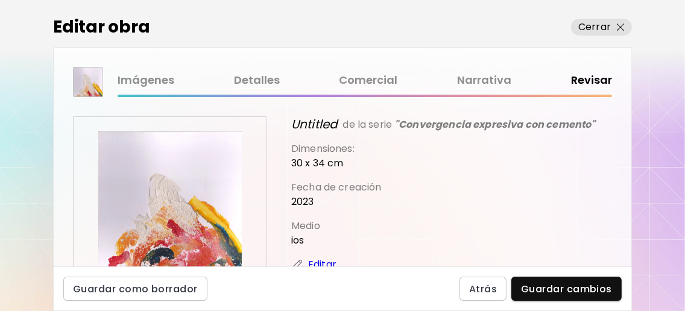
click at [163, 80] on link "Imágenes" at bounding box center [146, 80] width 57 height 17
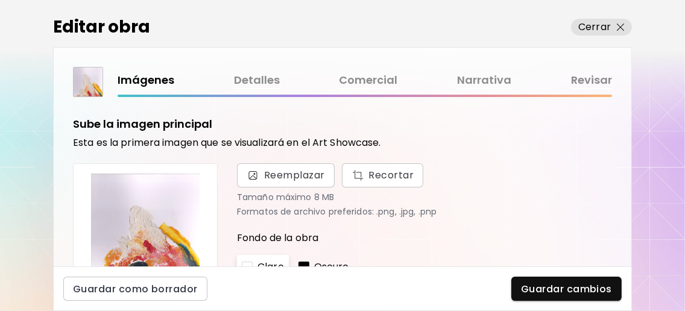
click at [253, 77] on link "Detalles" at bounding box center [257, 80] width 46 height 17
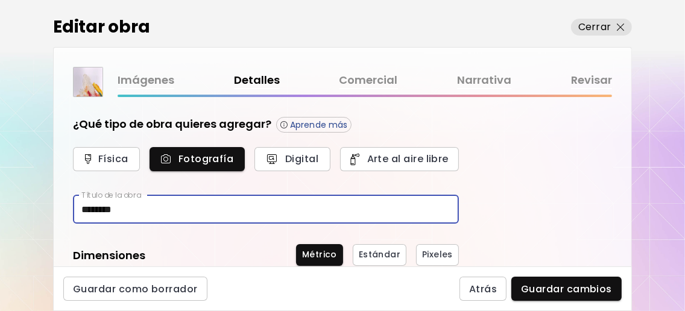
click at [192, 214] on input "********" at bounding box center [266, 209] width 386 height 28
type input "*"
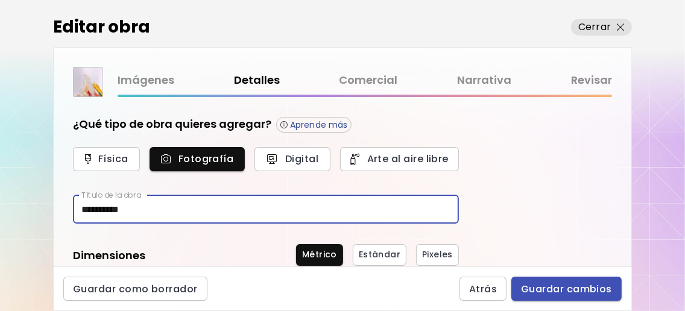
type input "**********"
click at [552, 288] on span "Guardar cambios" at bounding box center [566, 289] width 91 height 13
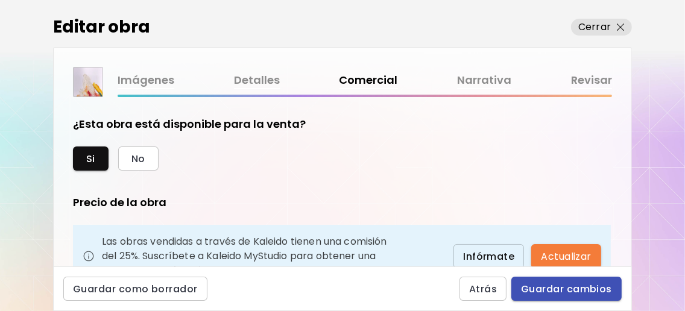
click at [575, 287] on span "Guardar cambios" at bounding box center [566, 289] width 91 height 13
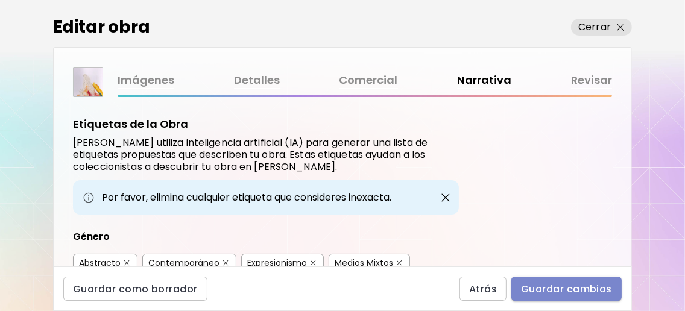
click at [575, 287] on span "Guardar cambios" at bounding box center [566, 289] width 91 height 13
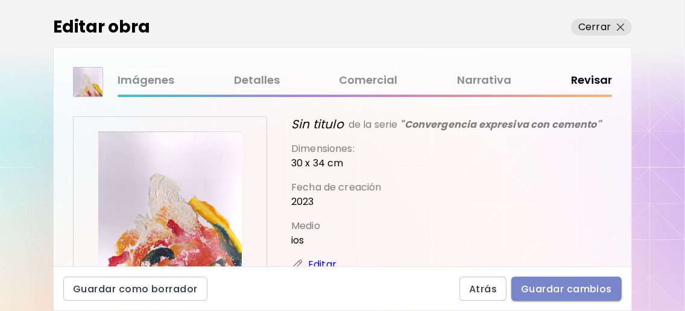
click at [575, 287] on span "Guardar cambios" at bounding box center [566, 289] width 91 height 13
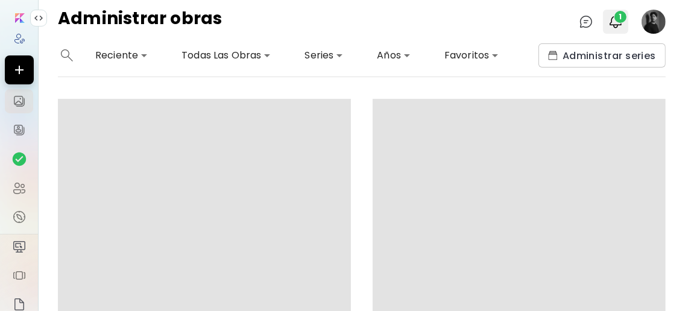
click at [616, 20] on span "1" at bounding box center [621, 17] width 12 height 12
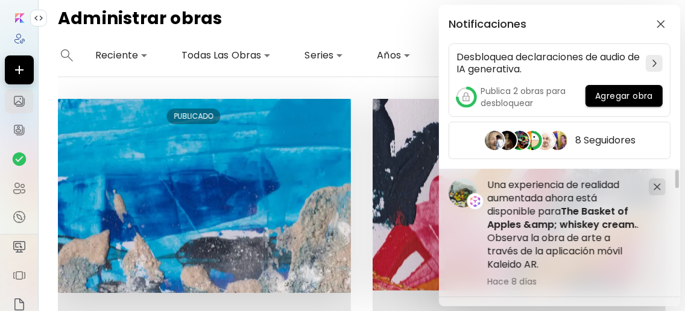
click at [356, 87] on div "Notificaciones Desbloquea declaraciones de audio de IA generativa. Publica 2 ob…" at bounding box center [342, 155] width 685 height 311
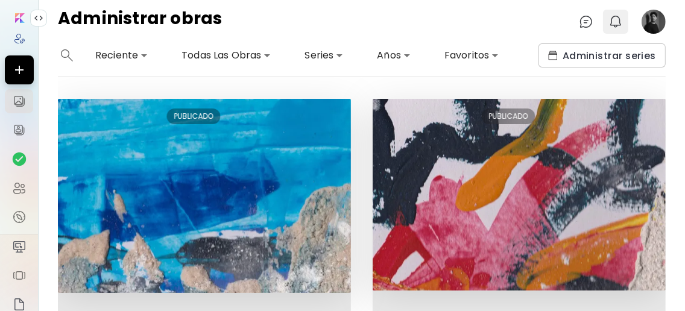
click at [621, 19] on img "button" at bounding box center [616, 21] width 14 height 14
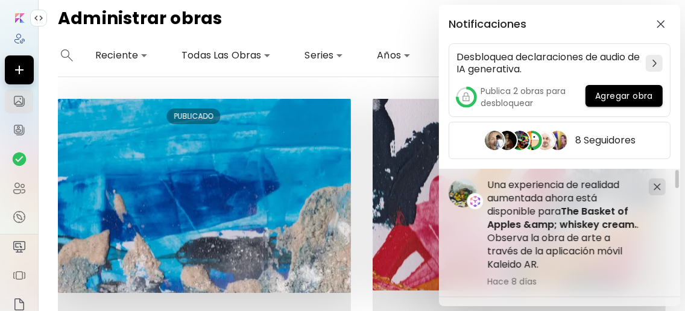
click at [361, 89] on div "Notificaciones Desbloquea declaraciones de audio de IA generativa. Publica 2 ob…" at bounding box center [342, 155] width 685 height 311
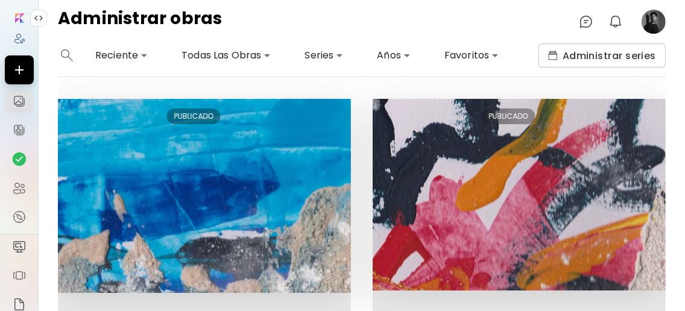
click at [651, 18] on image at bounding box center [654, 22] width 24 height 24
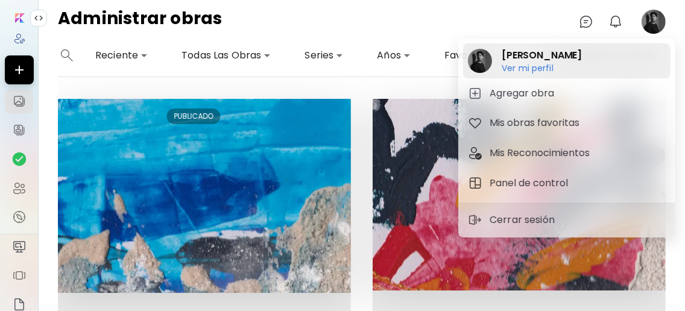
click at [528, 63] on h6 "Ver mi perfil" at bounding box center [542, 68] width 80 height 11
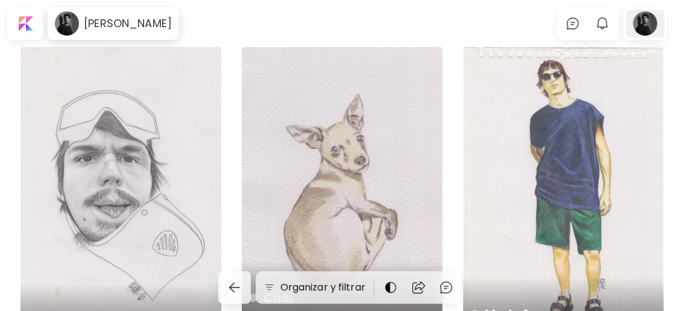
click at [653, 28] on div at bounding box center [645, 24] width 39 height 28
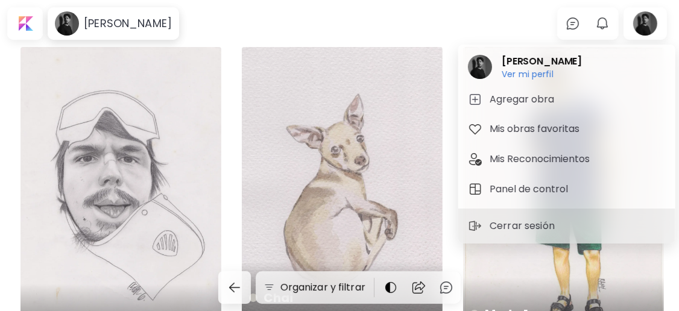
click at [62, 27] on div at bounding box center [339, 155] width 679 height 311
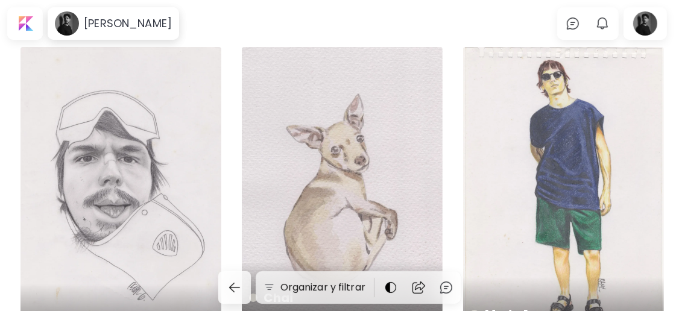
click at [109, 25] on h6 "[PERSON_NAME]" at bounding box center [128, 23] width 88 height 14
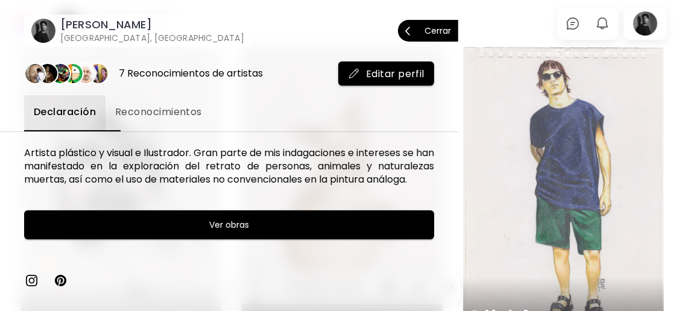
click at [405, 27] on span "Cerrar" at bounding box center [428, 30] width 46 height 25
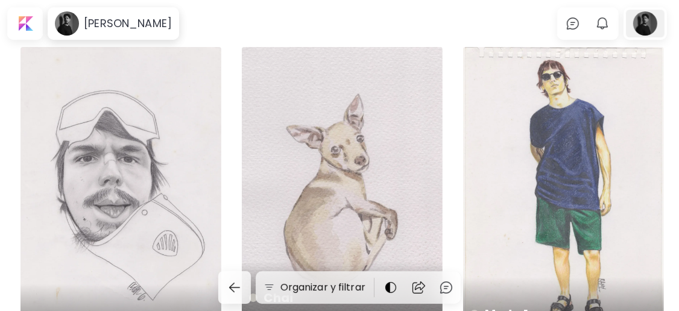
click at [659, 25] on div at bounding box center [645, 24] width 39 height 28
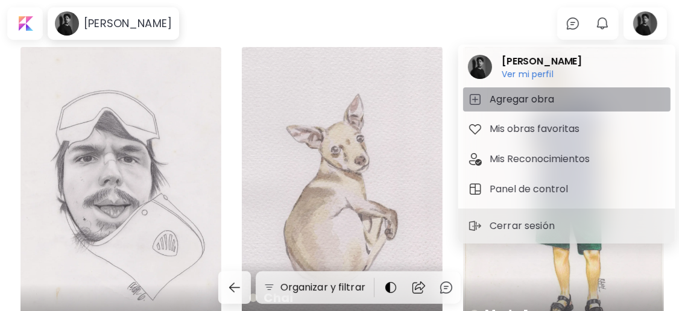
click at [554, 101] on h5 "Agregar obra" at bounding box center [524, 99] width 68 height 14
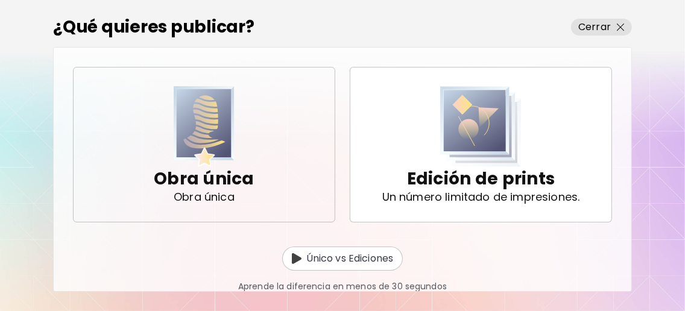
click at [230, 192] on p "Obra única" at bounding box center [204, 197] width 61 height 12
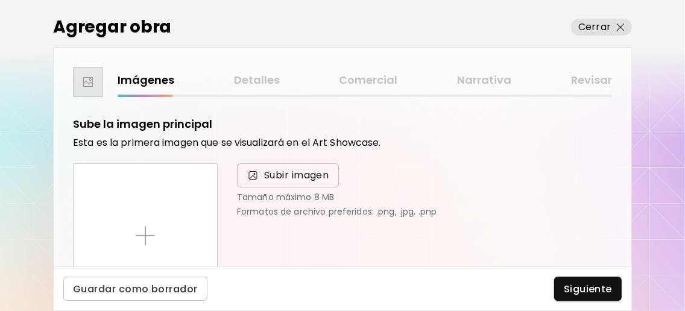
click at [284, 171] on span "Subir imagen" at bounding box center [296, 175] width 65 height 14
click at [0, 0] on input "Subir imagen" at bounding box center [0, 0] width 0 height 0
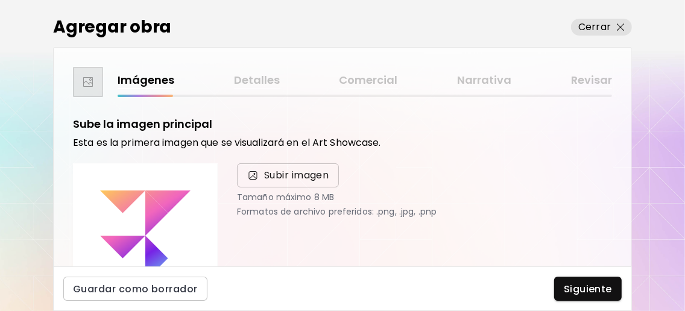
scroll to position [80, 0]
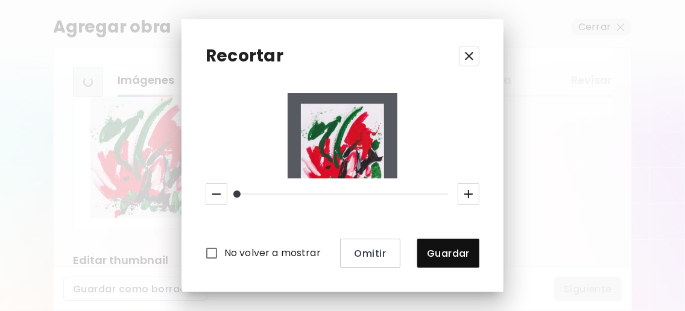
click at [478, 73] on div "Recortar No volver a mostrar Omitir Guardar" at bounding box center [343, 155] width 322 height 273
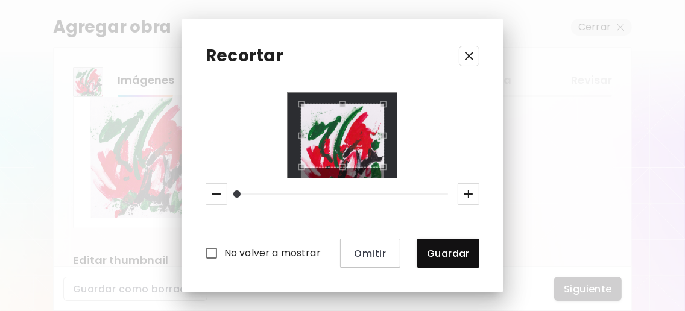
click at [474, 54] on icon "button" at bounding box center [469, 56] width 8 height 8
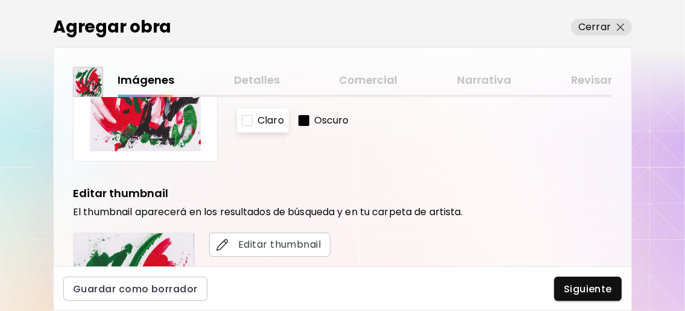
scroll to position [227, 0]
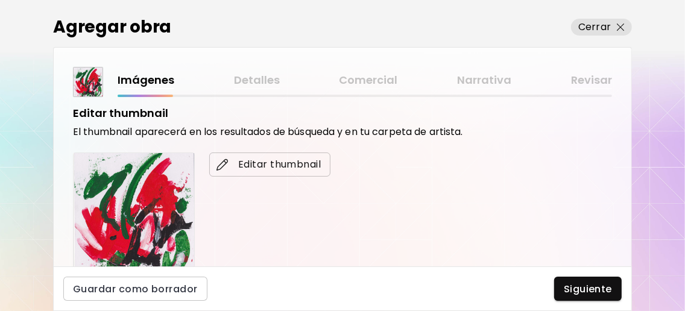
click at [249, 159] on span "Editar thumbnail" at bounding box center [270, 164] width 102 height 14
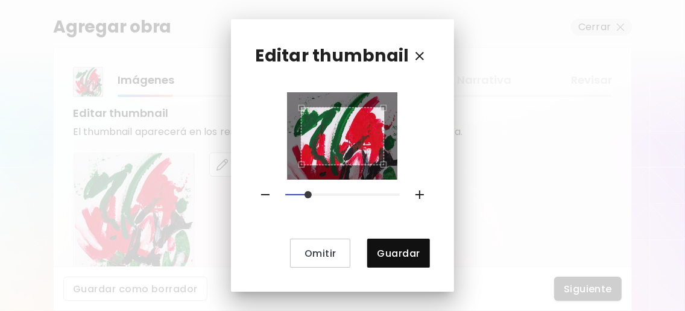
drag, startPoint x: 290, startPoint y: 191, endPoint x: 311, endPoint y: 191, distance: 21.1
click at [311, 191] on span at bounding box center [308, 194] width 7 height 7
click at [317, 121] on div "Use the arrow keys to move the crop selection area" at bounding box center [343, 133] width 84 height 59
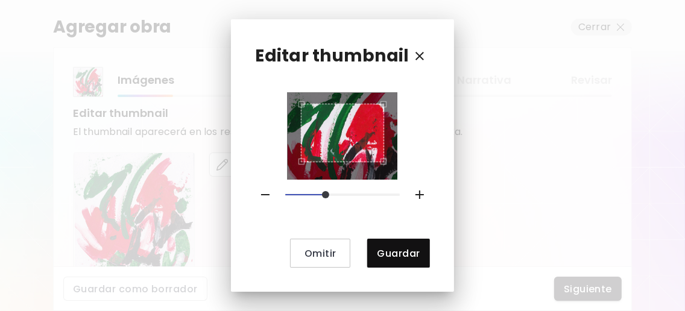
drag, startPoint x: 311, startPoint y: 191, endPoint x: 325, endPoint y: 192, distance: 13.9
click at [325, 192] on span at bounding box center [325, 194] width 7 height 7
click at [323, 104] on div at bounding box center [343, 136] width 84 height 65
click at [332, 107] on div "Use the arrow keys to move the crop selection area" at bounding box center [343, 133] width 84 height 59
click at [388, 252] on span "Guardar" at bounding box center [398, 253] width 43 height 13
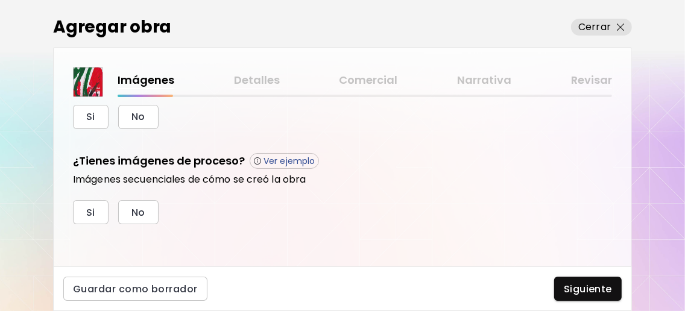
scroll to position [388, 0]
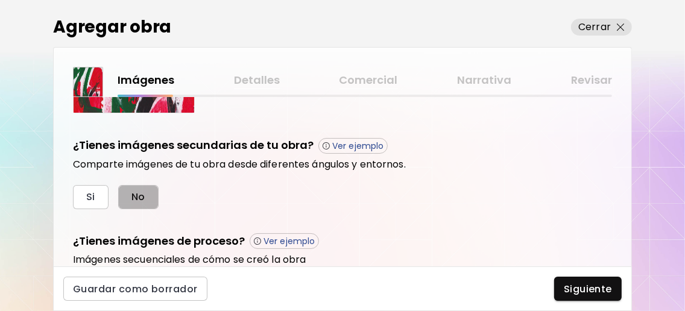
click at [143, 198] on span "No" at bounding box center [139, 197] width 14 height 13
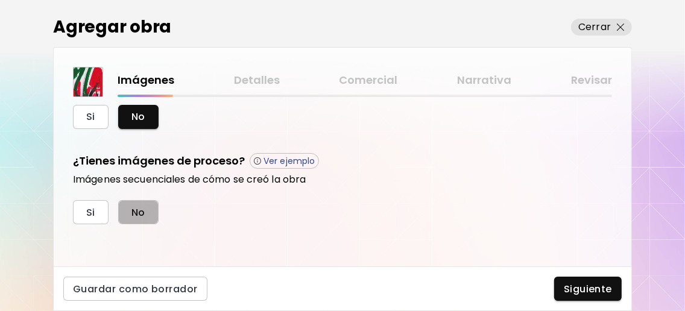
click at [152, 212] on button "No" at bounding box center [138, 212] width 40 height 24
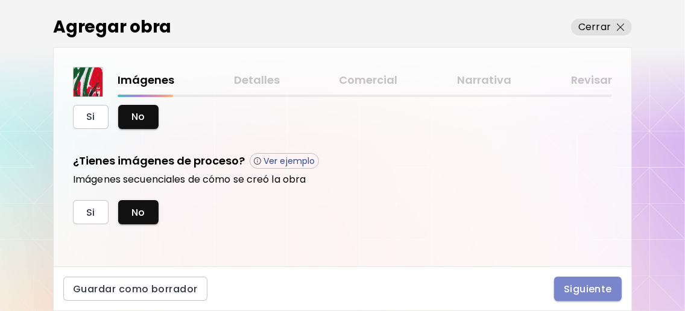
click at [576, 284] on span "Siguiente" at bounding box center [588, 289] width 48 height 13
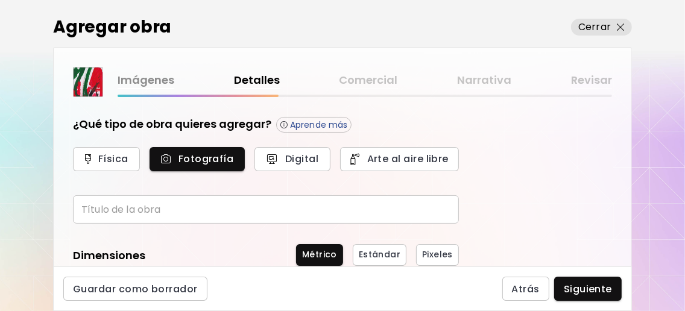
scroll to position [80, 0]
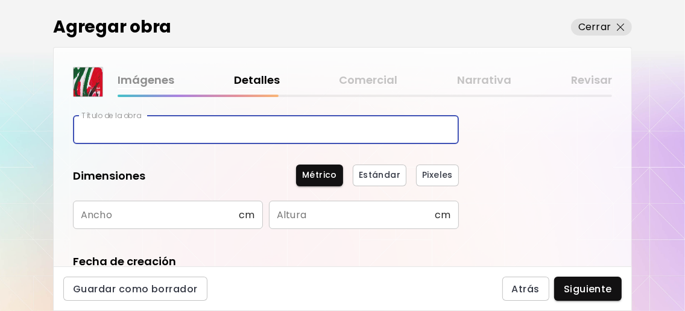
click at [194, 138] on input "text" at bounding box center [266, 130] width 386 height 28
type input "*"
type input "*********"
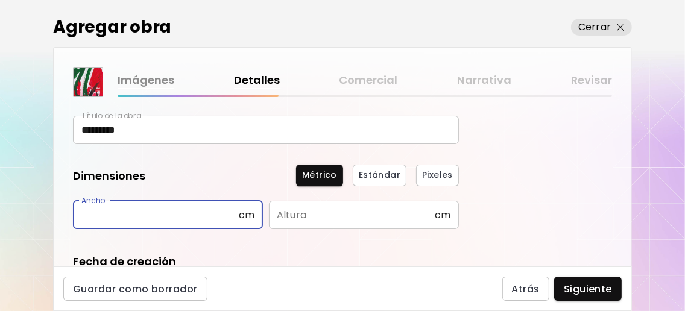
click at [198, 215] on input "text" at bounding box center [156, 215] width 166 height 28
type input "**"
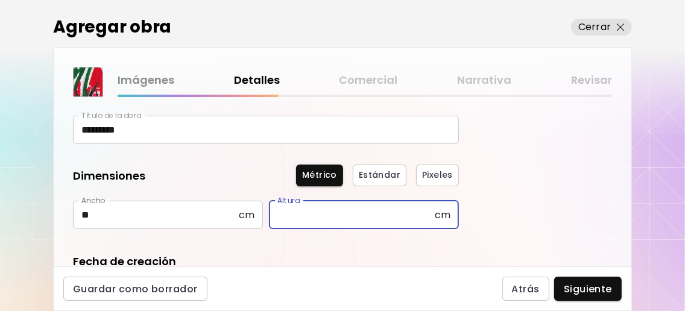
click at [294, 215] on input "text" at bounding box center [352, 215] width 166 height 28
type input "**"
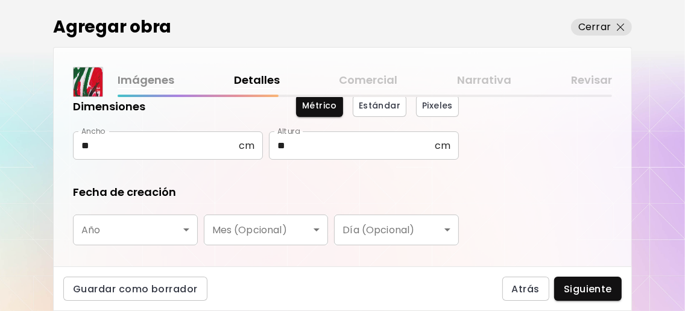
scroll to position [160, 0]
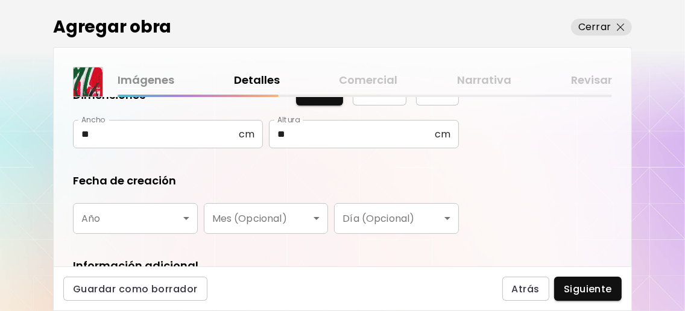
click at [178, 218] on body "0 0 Agregar obra Cerrar Imágenes Detalles Comercial Narrativa Revisar ¿Qué tipo…" at bounding box center [342, 155] width 685 height 311
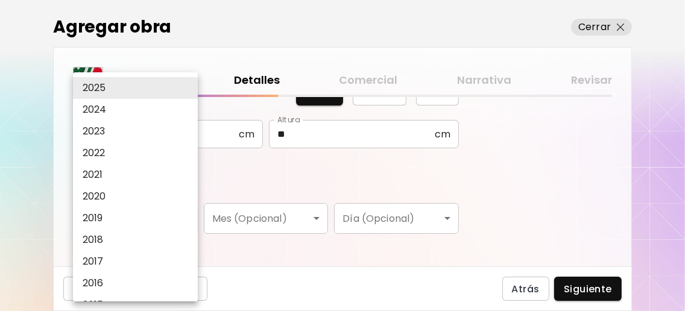
click at [124, 141] on li "2023" at bounding box center [138, 132] width 131 height 22
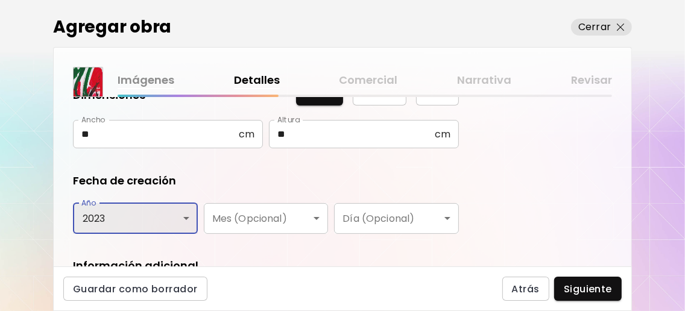
scroll to position [241, 0]
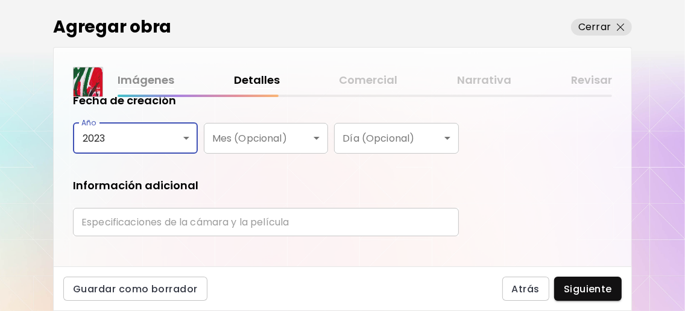
click at [186, 142] on body "0 0 Agregar obra Cerrar Imágenes Detalles Comercial Narrativa Revisar ¿Qué tipo…" at bounding box center [342, 155] width 685 height 311
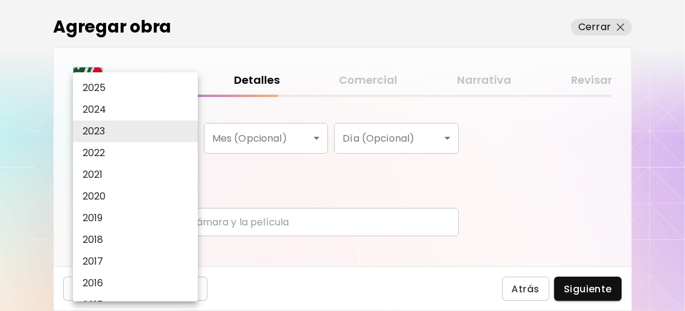
click at [154, 120] on li "2024" at bounding box center [138, 110] width 131 height 22
type input "****"
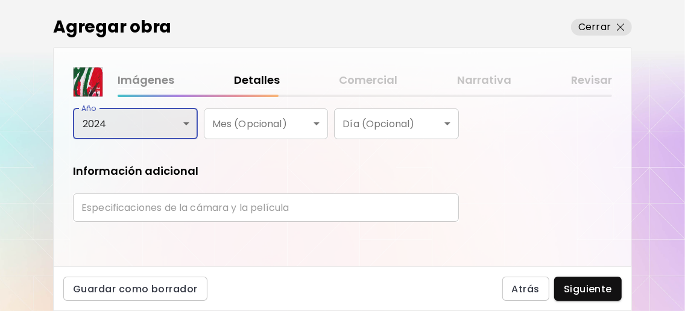
scroll to position [262, 0]
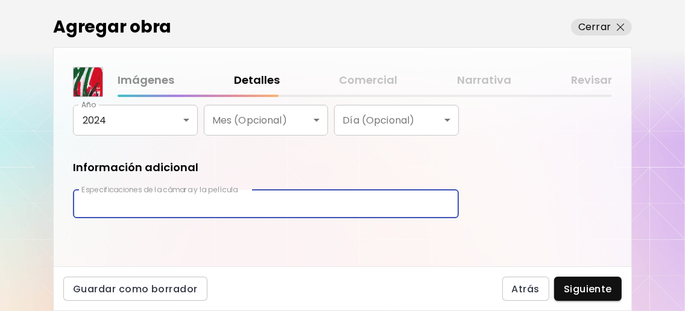
click at [255, 209] on input "text" at bounding box center [266, 204] width 386 height 28
type input "***"
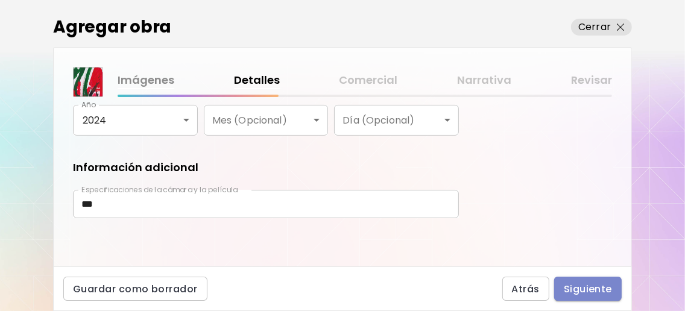
click at [620, 288] on button "Siguiente" at bounding box center [588, 289] width 68 height 24
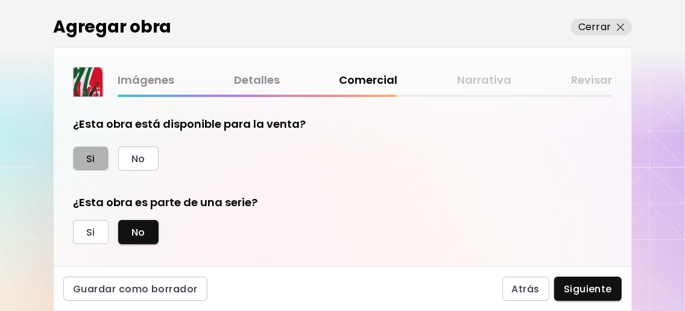
click at [87, 154] on span "Si" at bounding box center [90, 159] width 9 height 13
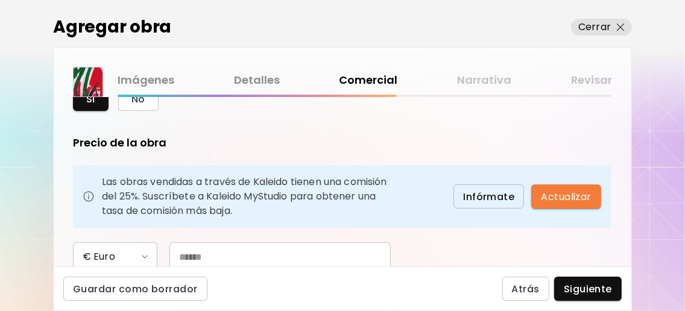
scroll to position [160, 0]
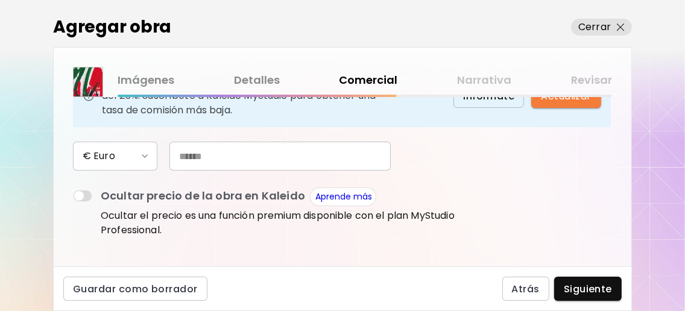
click at [195, 171] on input "text" at bounding box center [280, 156] width 221 height 29
type input "**"
click at [455, 200] on div "Precio de la obra Las obras vendidas a través de Kaleido tienen una comisión de…" at bounding box center [266, 137] width 386 height 206
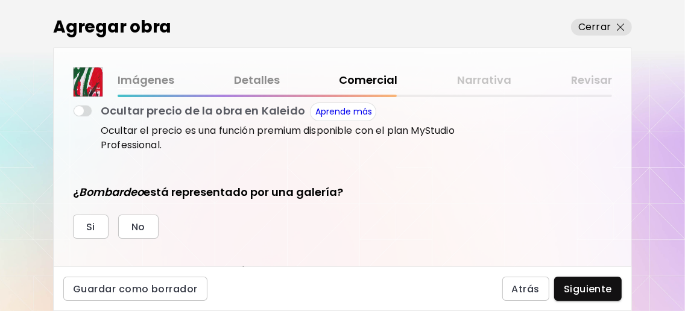
scroll to position [322, 0]
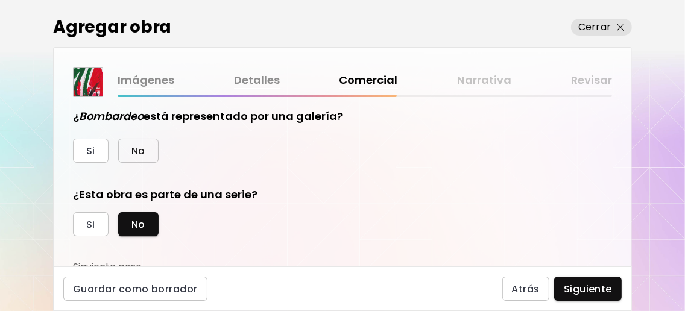
click at [140, 157] on span "No" at bounding box center [139, 151] width 14 height 13
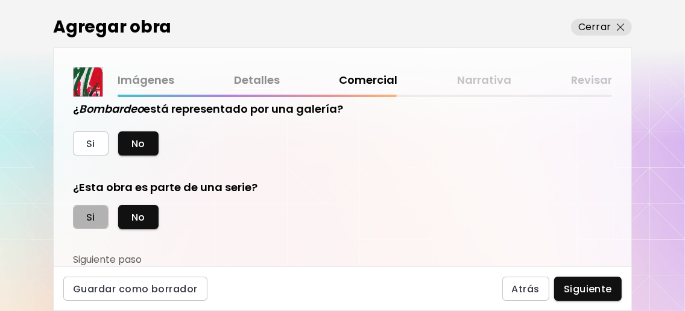
click at [98, 215] on button "Si" at bounding box center [91, 217] width 36 height 24
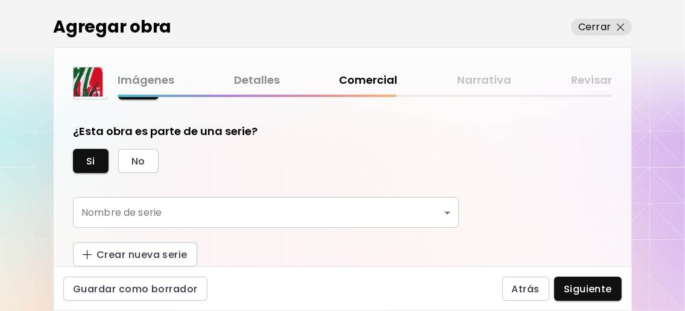
scroll to position [416, 0]
click at [195, 212] on body "0 0 Agregar obra Cerrar Imágenes Detalles Comercial Narrativa Revisar ¿Esta obr…" at bounding box center [342, 155] width 685 height 311
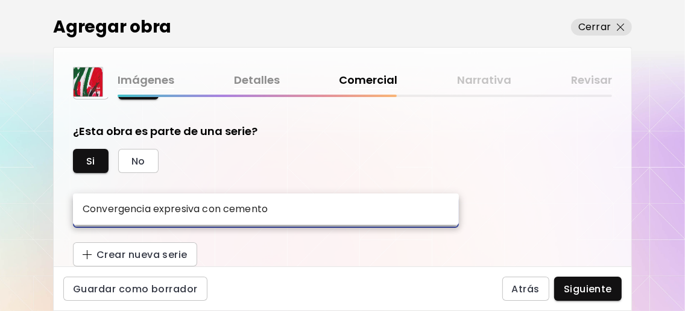
click at [332, 159] on div at bounding box center [342, 155] width 685 height 311
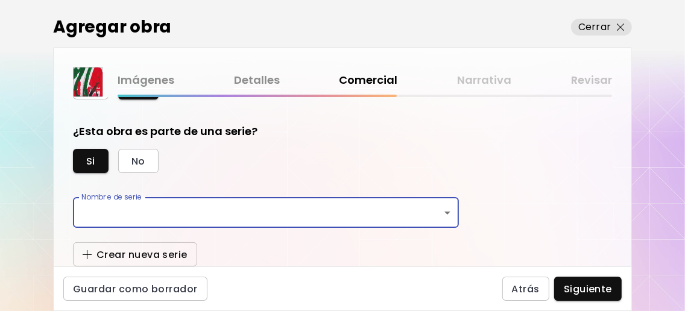
click at [157, 259] on span "Crear nueva serie" at bounding box center [135, 255] width 105 height 13
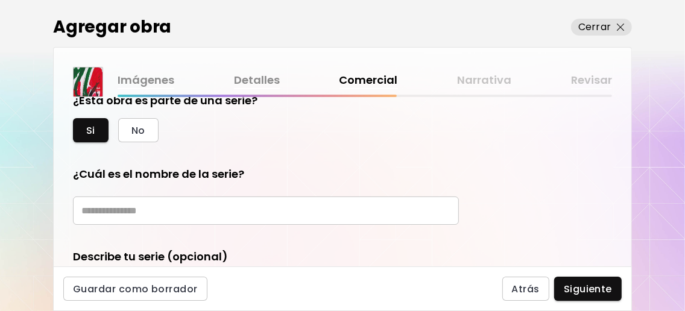
click at [172, 225] on input "text" at bounding box center [266, 211] width 386 height 28
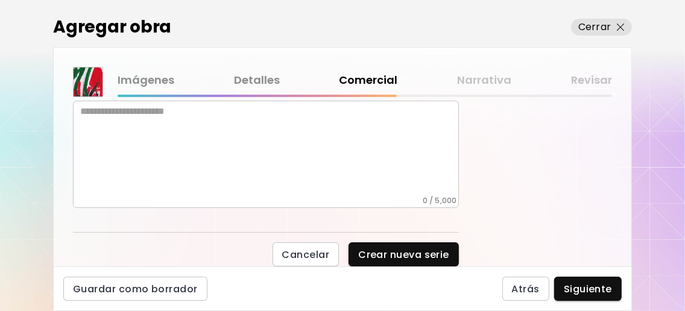
scroll to position [571, 0]
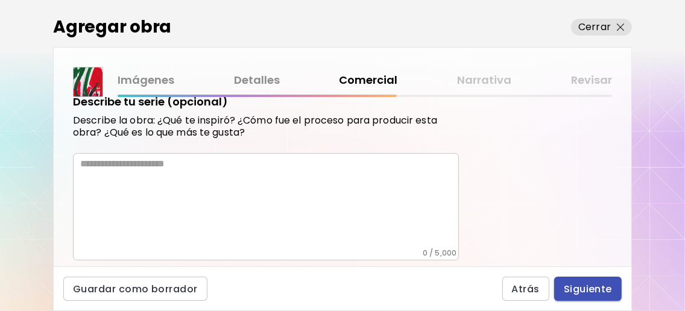
type input "********"
click at [582, 284] on span "Siguiente" at bounding box center [588, 289] width 48 height 13
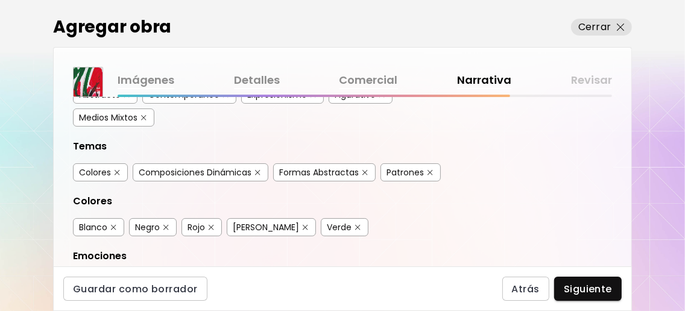
scroll to position [241, 0]
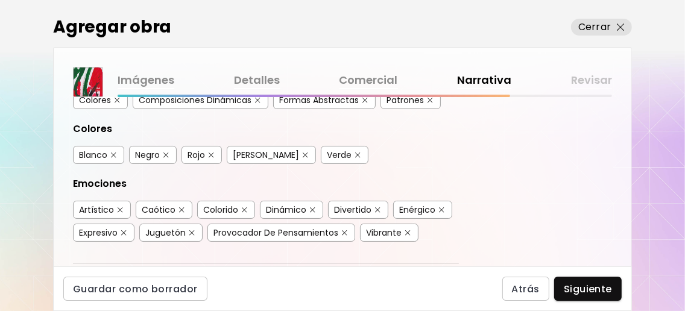
click at [430, 103] on img "button" at bounding box center [430, 100] width 5 height 5
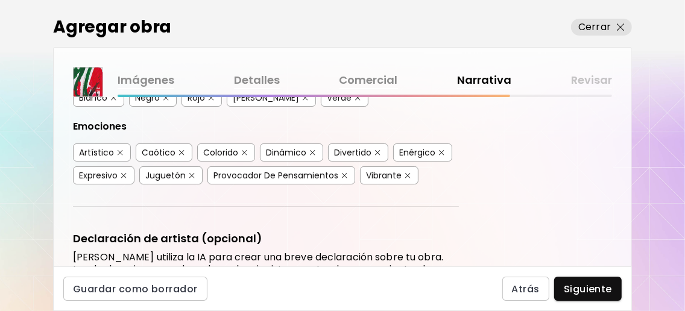
scroll to position [322, 0]
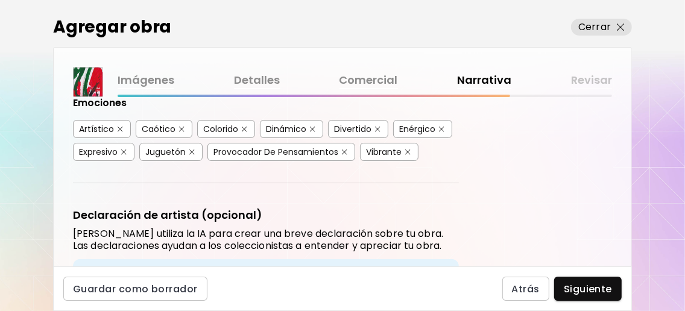
click at [376, 132] on img "button" at bounding box center [377, 129] width 5 height 5
click at [191, 155] on img "button" at bounding box center [191, 152] width 5 height 5
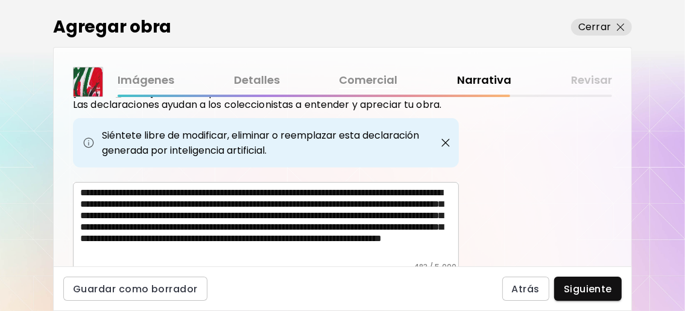
scroll to position [563, 0]
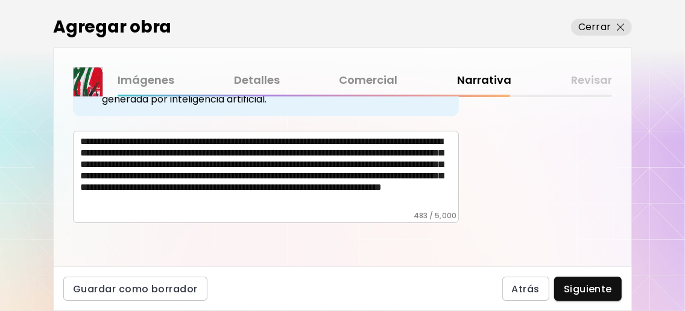
click at [268, 152] on textarea "**********" at bounding box center [269, 173] width 379 height 75
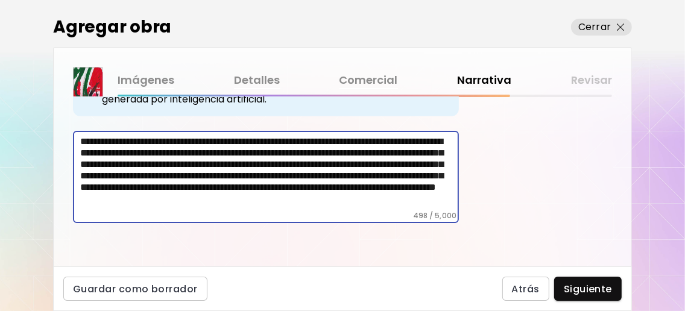
click at [369, 163] on textarea "**********" at bounding box center [269, 173] width 379 height 75
click at [420, 179] on textarea "**********" at bounding box center [269, 173] width 379 height 75
click at [155, 175] on textarea "**********" at bounding box center [269, 173] width 379 height 75
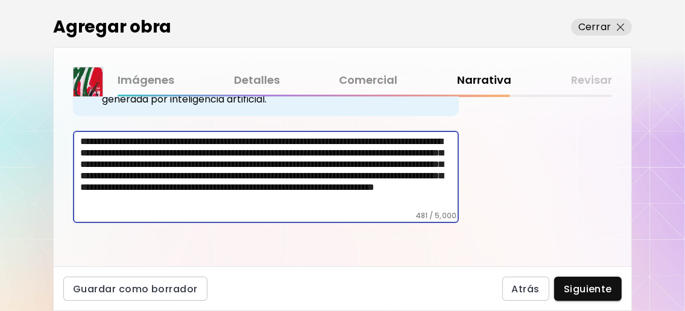
click at [147, 181] on textarea "**********" at bounding box center [269, 173] width 379 height 75
drag, startPoint x: 370, startPoint y: 166, endPoint x: 391, endPoint y: 172, distance: 22.0
click at [371, 166] on textarea "**********" at bounding box center [269, 173] width 379 height 75
click at [217, 185] on textarea "**********" at bounding box center [269, 173] width 379 height 75
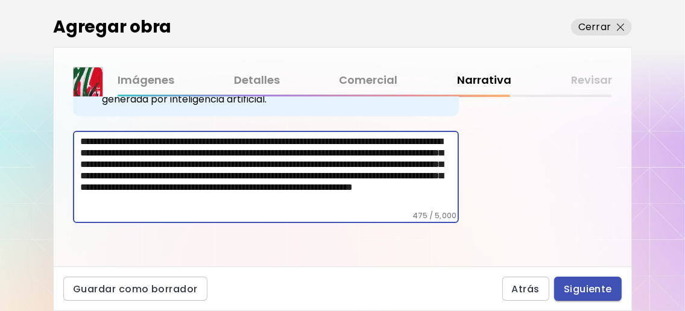
type textarea "**********"
click at [573, 286] on span "Siguiente" at bounding box center [588, 289] width 48 height 13
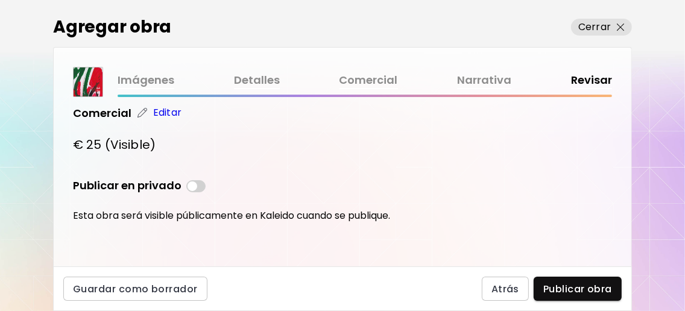
scroll to position [482, 0]
click at [578, 293] on span "Publicar obra" at bounding box center [577, 289] width 69 height 13
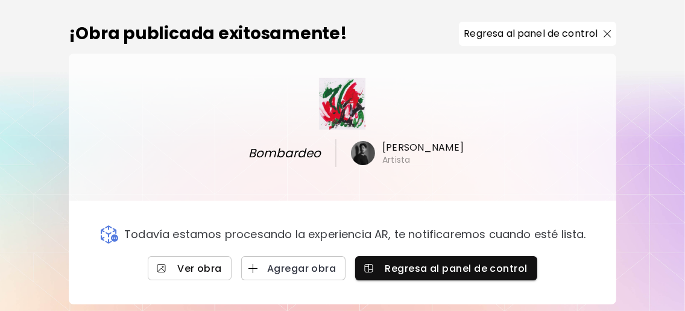
click at [220, 265] on span "Ver obra" at bounding box center [189, 268] width 65 height 13
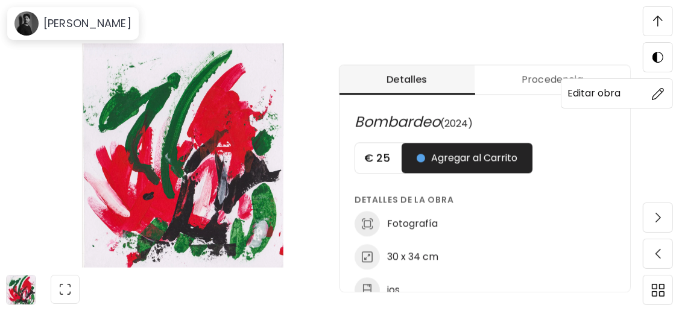
click at [652, 97] on img at bounding box center [658, 93] width 13 height 13
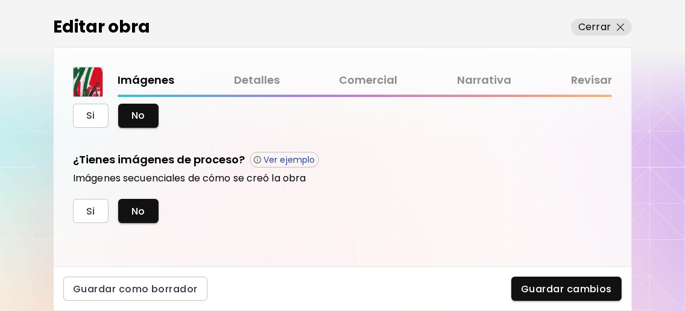
click at [379, 78] on link "Comercial" at bounding box center [369, 80] width 59 height 17
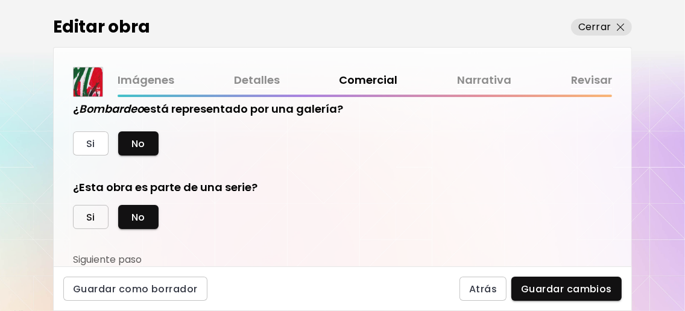
click at [82, 217] on button "Si" at bounding box center [91, 217] width 36 height 24
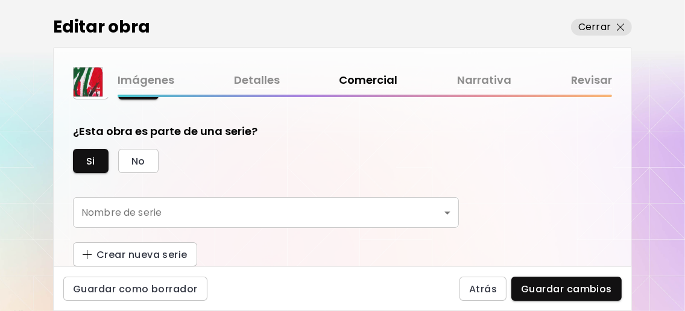
click at [267, 202] on body "0 1 Editar obra Cerrar Imágenes Detalles Comercial Narrativa Revisar ¿Esta obra…" at bounding box center [342, 155] width 685 height 311
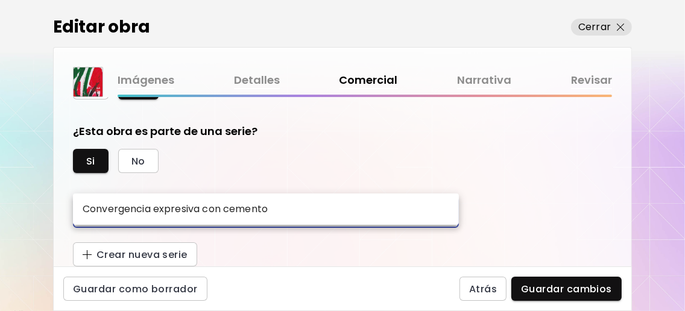
click at [344, 159] on div at bounding box center [342, 155] width 685 height 311
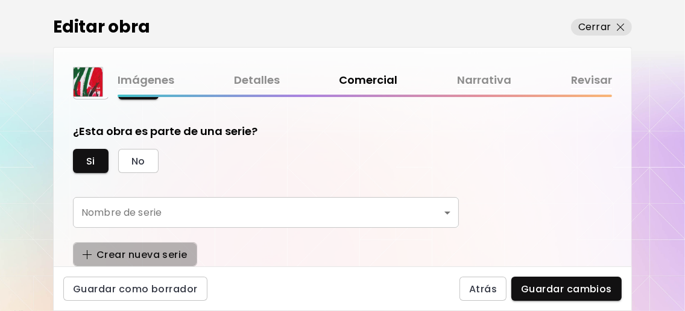
click at [177, 250] on span "Crear nueva serie" at bounding box center [135, 255] width 105 height 13
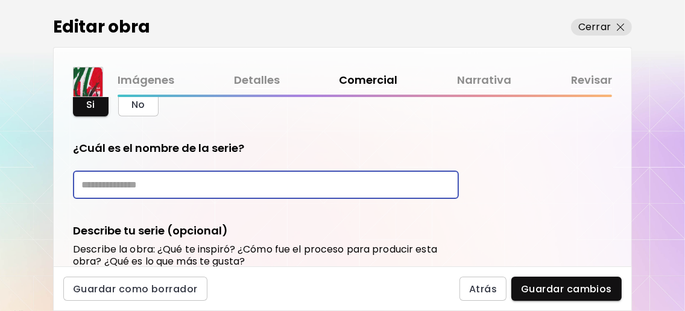
click at [181, 199] on input "text" at bounding box center [266, 185] width 386 height 28
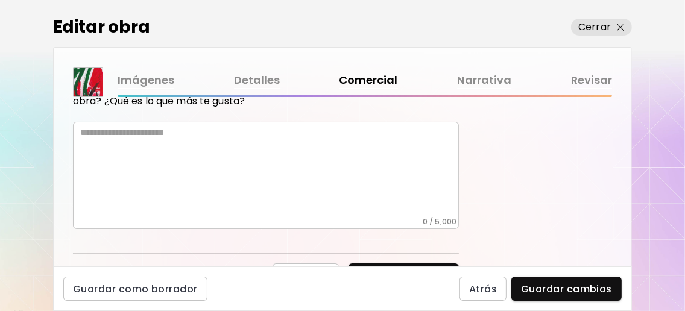
type input "********"
click at [250, 198] on textarea at bounding box center [269, 172] width 379 height 90
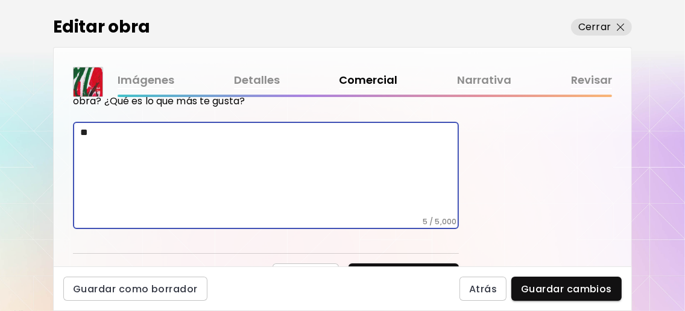
type textarea "*"
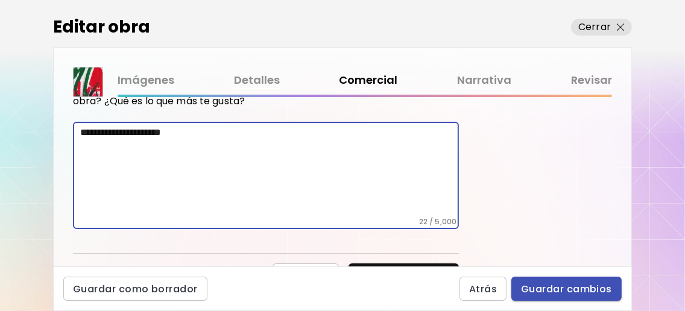
type textarea "**********"
click at [542, 288] on span "Guardar cambios" at bounding box center [566, 289] width 91 height 13
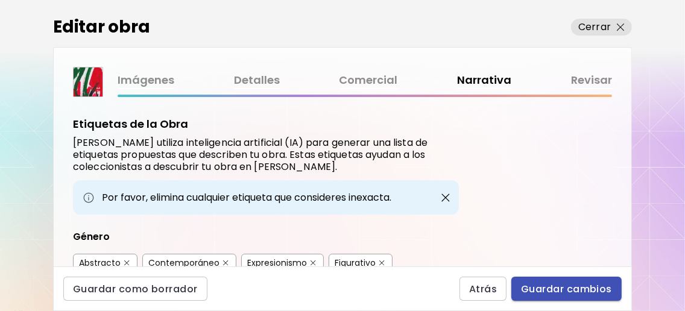
click at [559, 292] on span "Guardar cambios" at bounding box center [566, 289] width 91 height 13
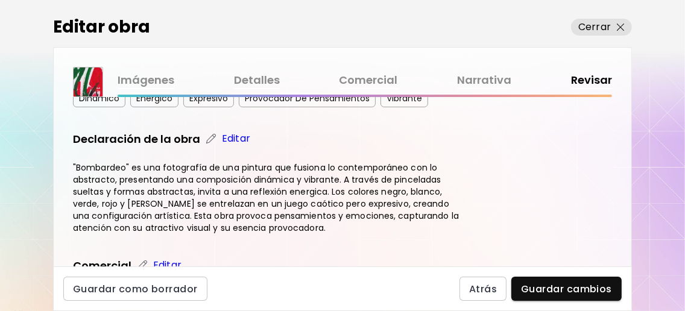
scroll to position [410, 0]
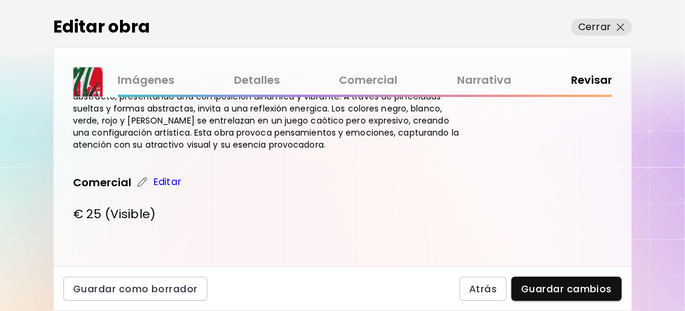
click at [347, 78] on link "Comercial" at bounding box center [369, 80] width 59 height 17
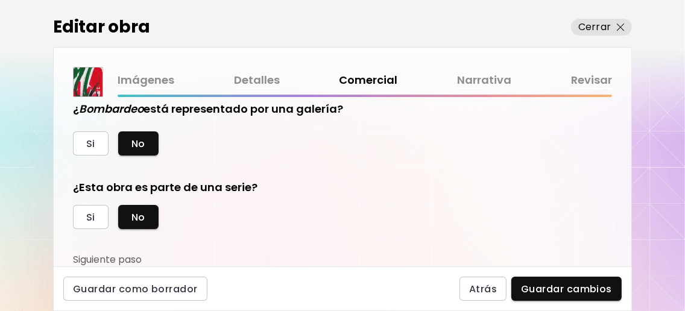
scroll to position [445, 0]
click at [96, 215] on button "Si" at bounding box center [91, 217] width 36 height 24
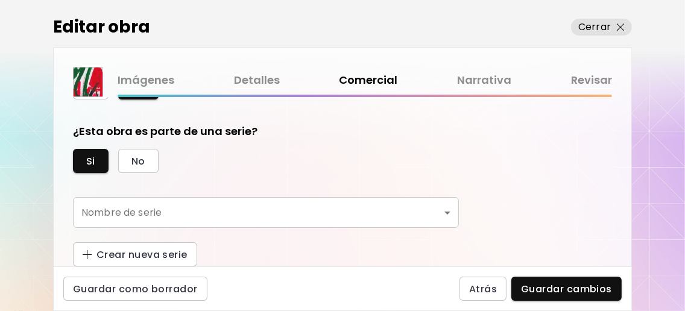
scroll to position [504, 0]
click at [218, 210] on body "0 1 Editar obra Cerrar Imágenes Detalles Comercial Narrativa Revisar ¿Esta obra…" at bounding box center [342, 155] width 685 height 311
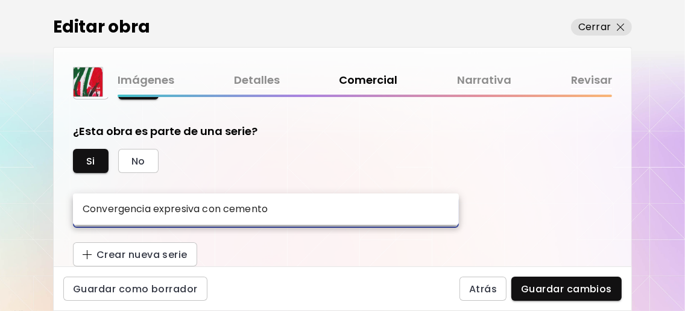
click at [253, 242] on div at bounding box center [342, 155] width 685 height 311
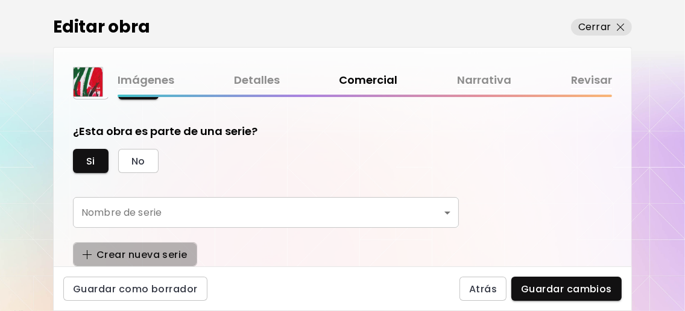
click at [176, 255] on span "Crear nueva serie" at bounding box center [135, 255] width 105 height 13
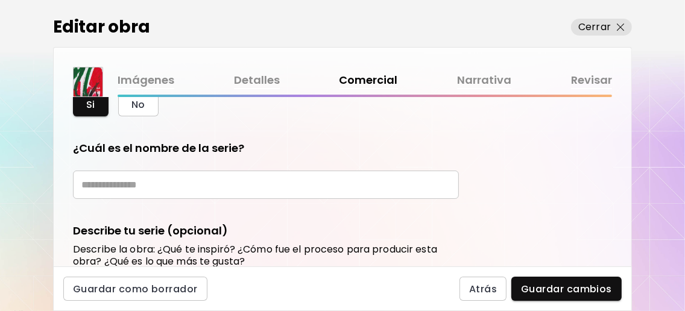
click at [190, 199] on input "text" at bounding box center [266, 185] width 386 height 28
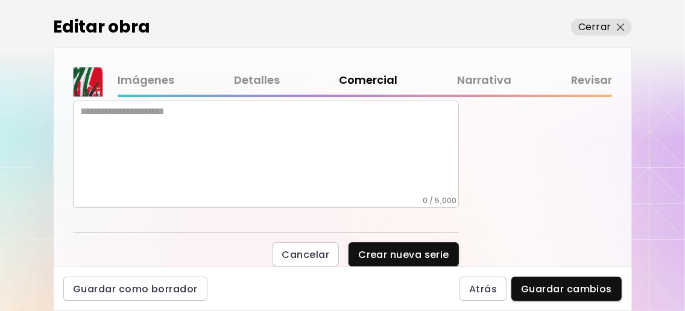
scroll to position [739, 0]
type input "********"
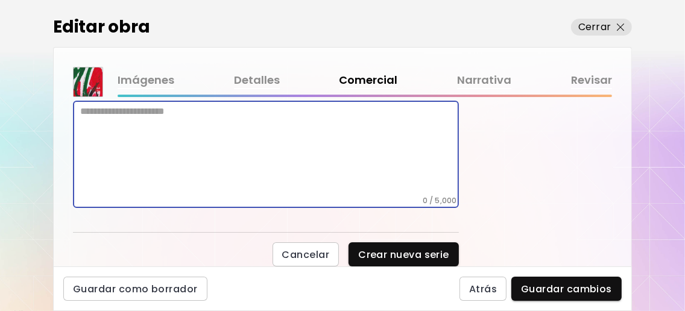
click at [171, 151] on textarea at bounding box center [269, 151] width 379 height 90
type textarea "*"
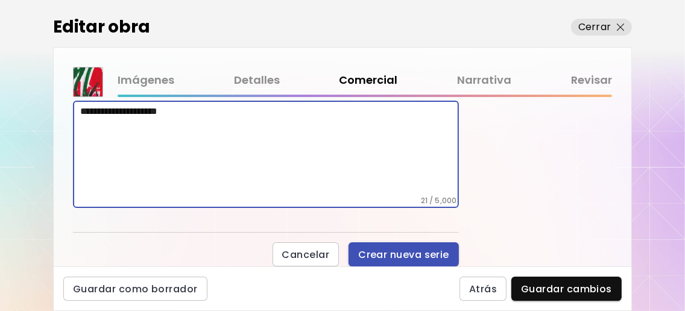
type textarea "**********"
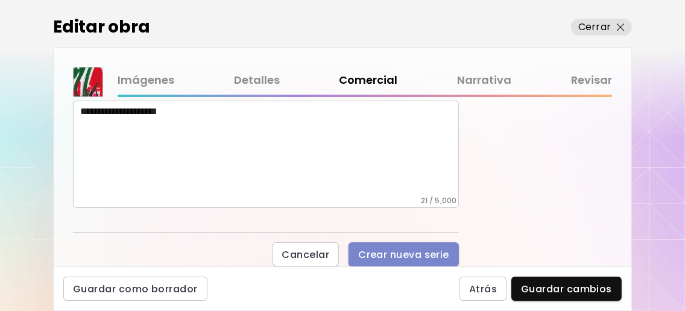
click at [395, 250] on span "Crear nueva serie" at bounding box center [403, 255] width 91 height 13
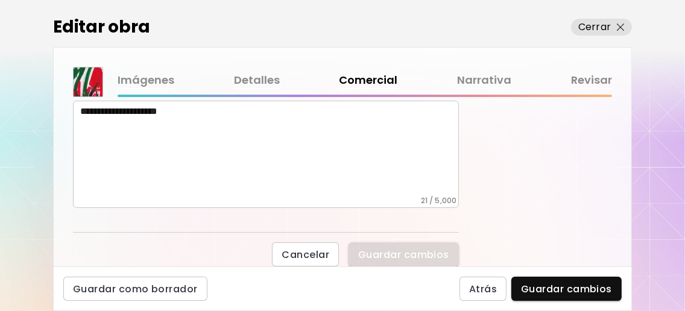
scroll to position [586, 0]
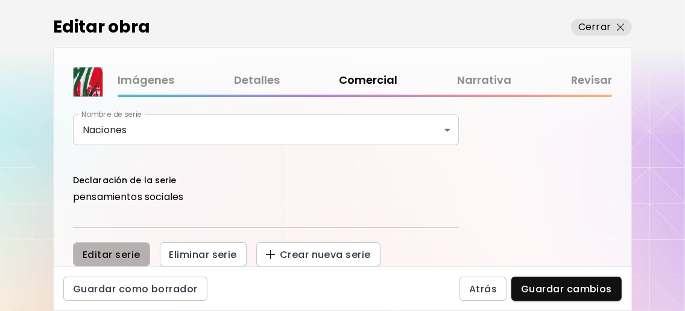
click at [125, 256] on span "Editar serie" at bounding box center [112, 255] width 58 height 13
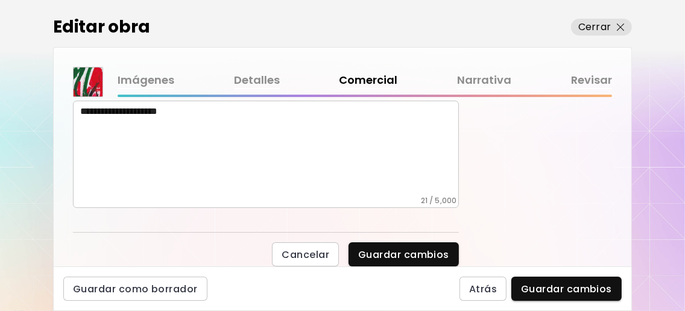
scroll to position [739, 0]
click at [224, 117] on textarea "**********" at bounding box center [269, 151] width 379 height 90
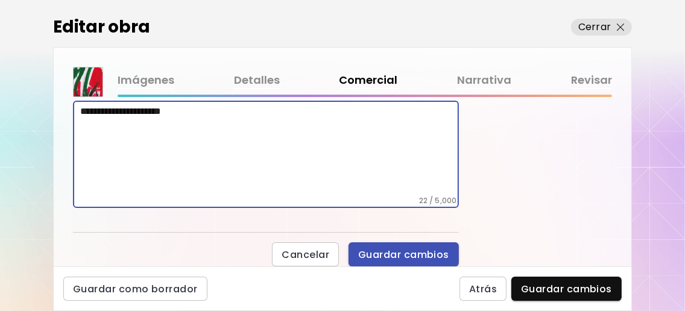
type textarea "**********"
click at [398, 253] on span "Guardar cambios" at bounding box center [403, 255] width 91 height 13
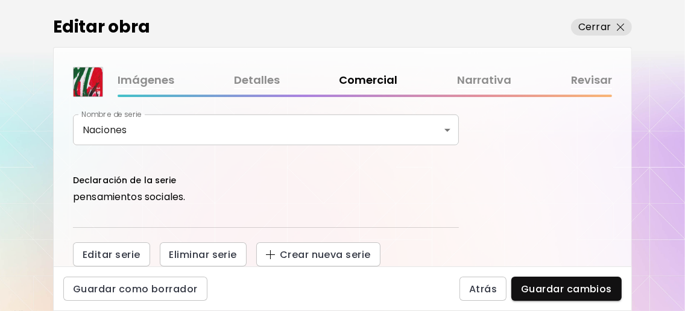
scroll to position [586, 0]
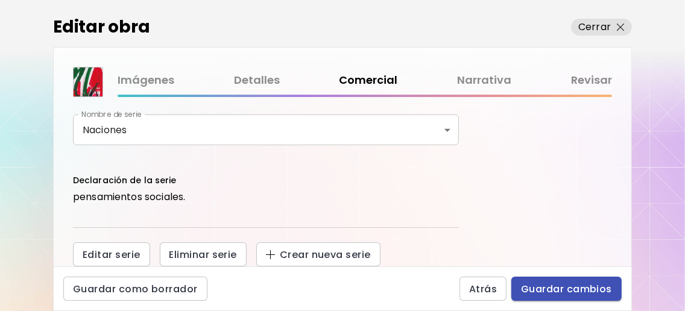
click at [544, 286] on span "Guardar cambios" at bounding box center [566, 289] width 91 height 13
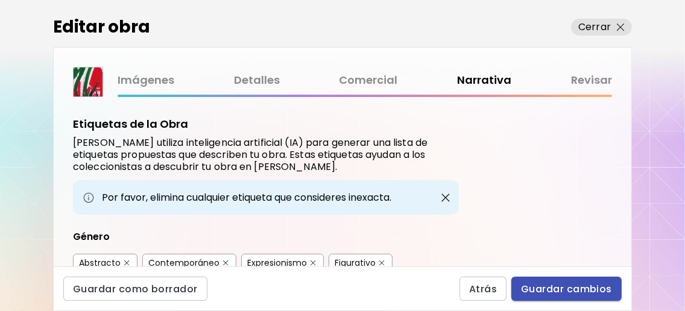
click at [546, 287] on span "Guardar cambios" at bounding box center [566, 289] width 91 height 13
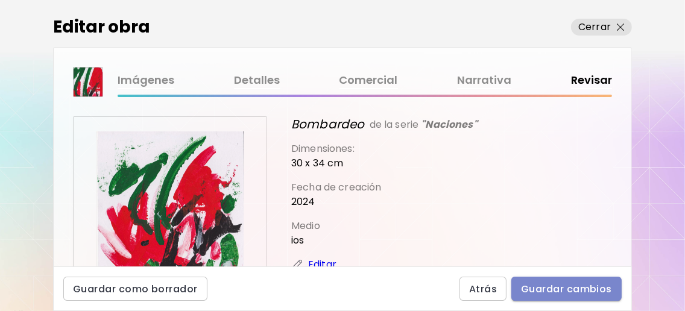
click at [572, 283] on span "Guardar cambios" at bounding box center [566, 289] width 91 height 13
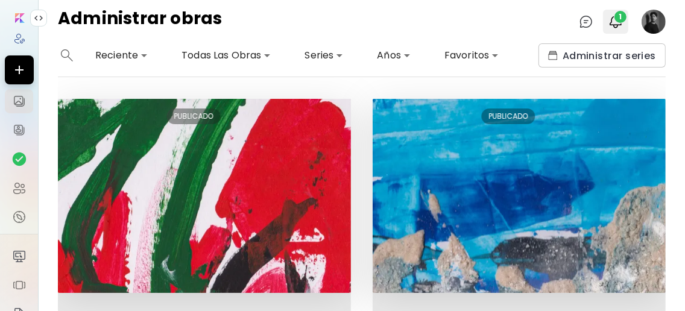
click at [620, 24] on img "button" at bounding box center [616, 21] width 14 height 14
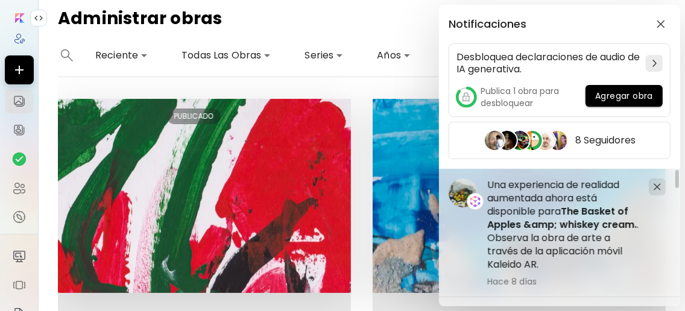
click at [355, 104] on div "Notificaciones Desbloquea declaraciones de audio de IA generativa. Publica 1 ob…" at bounding box center [342, 155] width 685 height 311
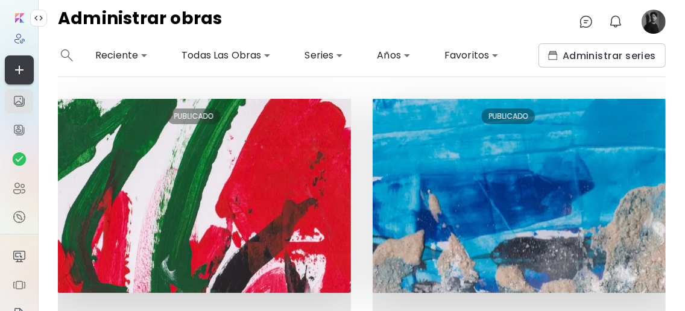
click at [17, 69] on icon "button" at bounding box center [19, 70] width 14 height 14
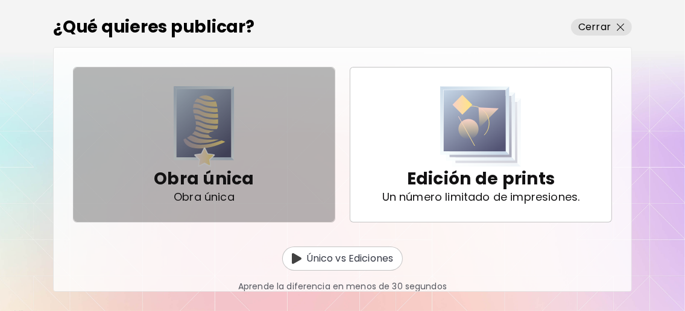
click at [215, 155] on img "button" at bounding box center [204, 126] width 61 height 81
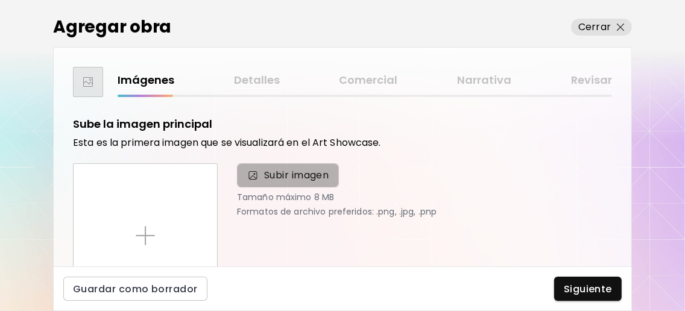
click at [270, 171] on span "Subir imagen" at bounding box center [296, 175] width 65 height 14
click at [0, 0] on input "Subir imagen" at bounding box center [0, 0] width 0 height 0
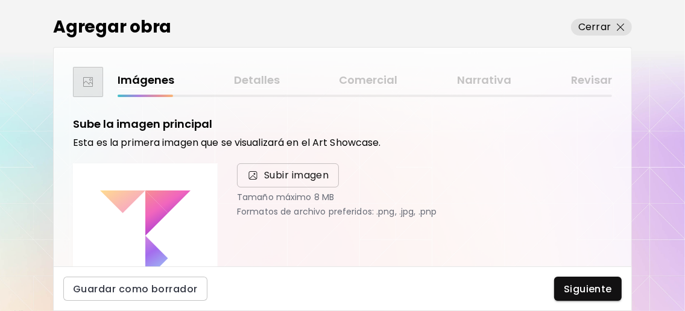
scroll to position [80, 0]
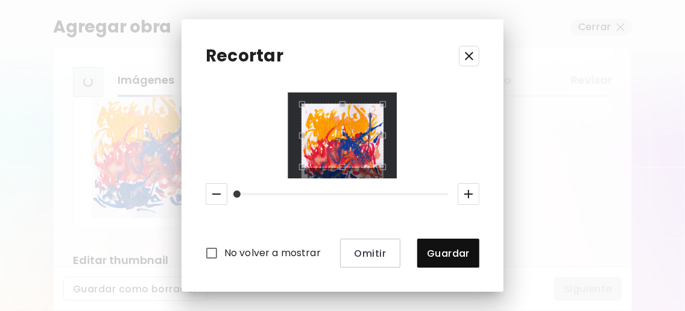
click at [484, 78] on div "Recortar No volver a mostrar Omitir Guardar" at bounding box center [343, 155] width 322 height 273
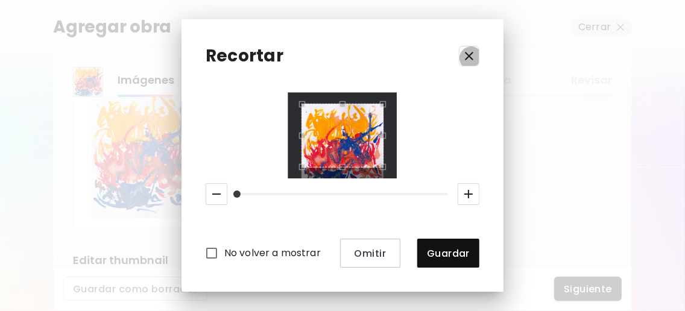
click at [477, 54] on icon "button" at bounding box center [469, 56] width 14 height 14
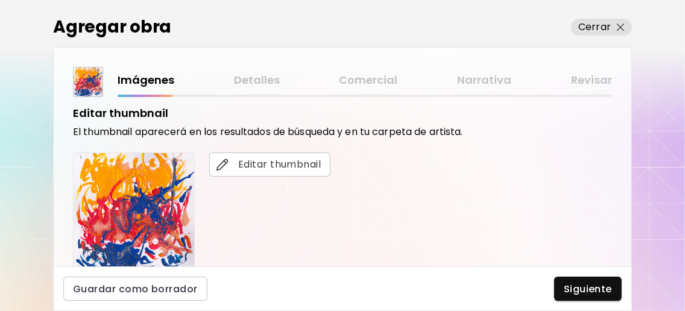
scroll to position [472, 0]
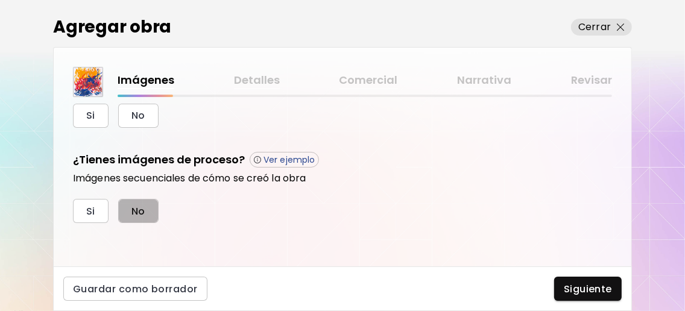
click at [145, 211] on button "No" at bounding box center [138, 211] width 40 height 24
click at [145, 114] on button "No" at bounding box center [138, 116] width 40 height 24
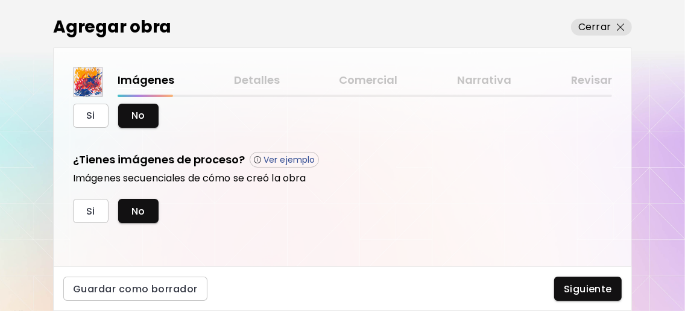
click at [269, 81] on div "Imágenes Detalles Comercial Narrativa Revisar" at bounding box center [365, 80] width 495 height 17
click at [255, 79] on div "Imágenes Detalles Comercial Narrativa Revisar" at bounding box center [365, 80] width 495 height 17
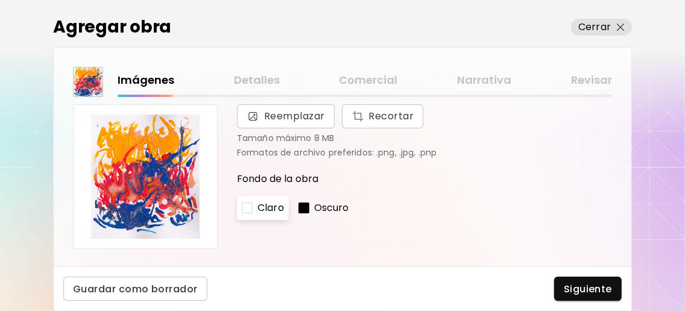
scroll to position [0, 0]
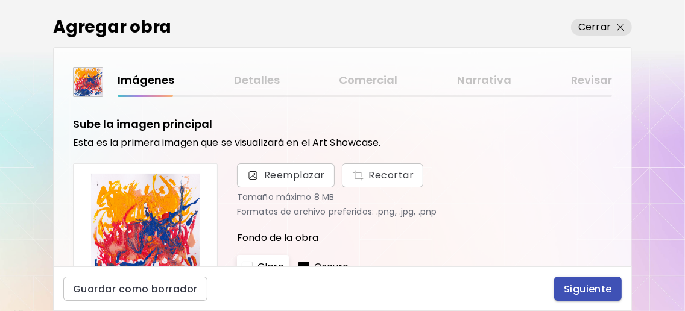
click at [571, 285] on span "Siguiente" at bounding box center [588, 289] width 48 height 13
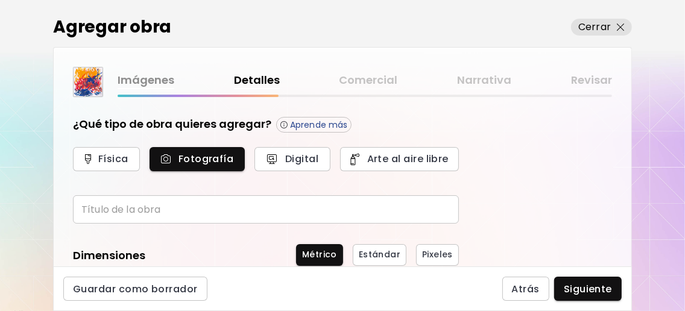
scroll to position [80, 0]
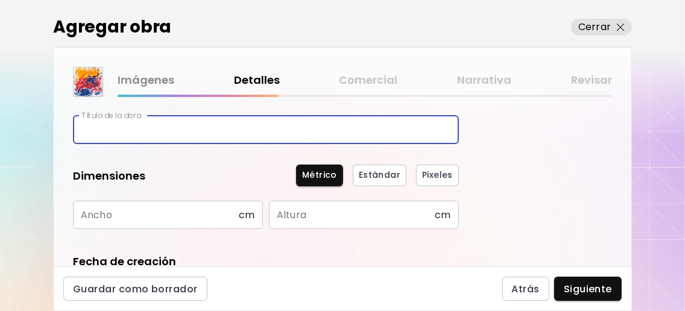
click at [205, 133] on input "text" at bounding box center [266, 130] width 386 height 28
click at [94, 130] on input "*******" at bounding box center [266, 130] width 386 height 28
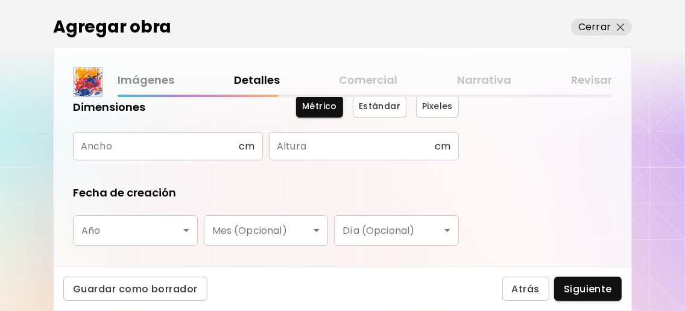
scroll to position [160, 0]
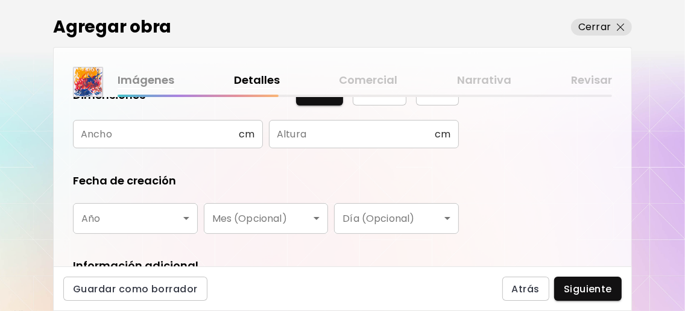
type input "*******"
click at [151, 135] on input "text" at bounding box center [156, 134] width 166 height 28
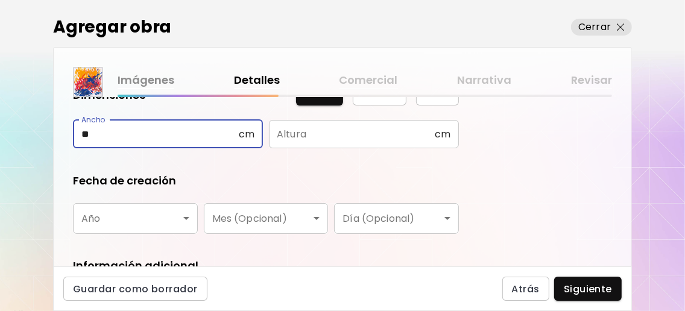
type input "**"
click at [311, 133] on input "text" at bounding box center [352, 134] width 166 height 28
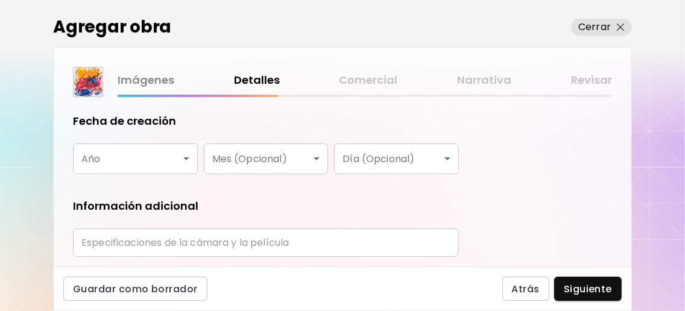
scroll to position [241, 0]
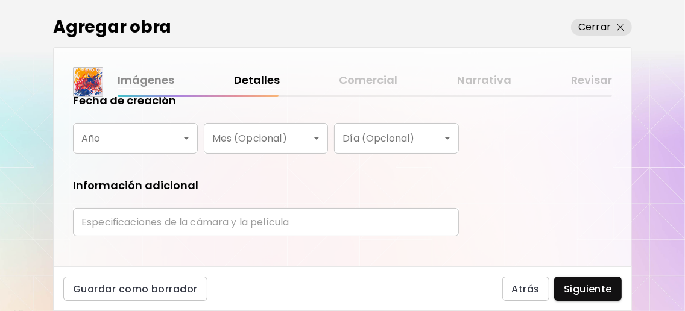
type input "**"
click at [182, 143] on body "0 0 Agregar obra Cerrar Imágenes Detalles Comercial Narrativa Revisar ¿Qué tipo…" at bounding box center [342, 155] width 685 height 311
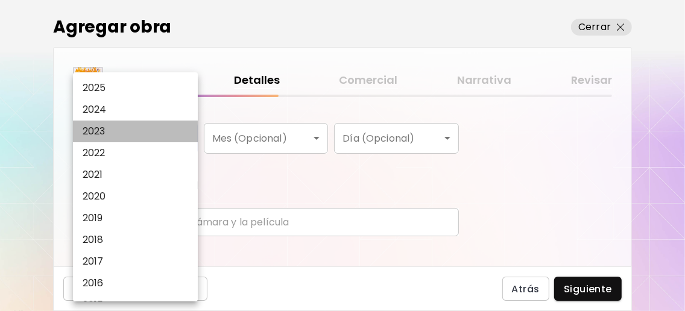
click at [125, 142] on li "2023" at bounding box center [138, 132] width 131 height 22
type input "****"
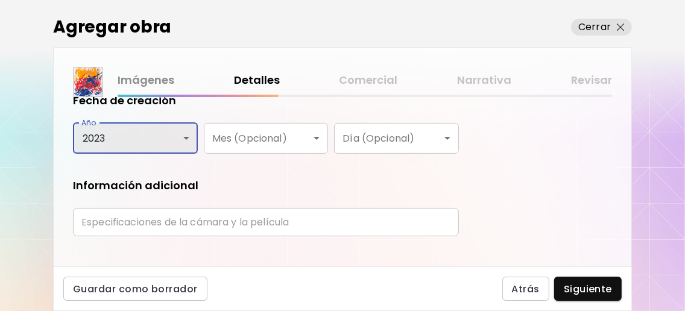
scroll to position [262, 0]
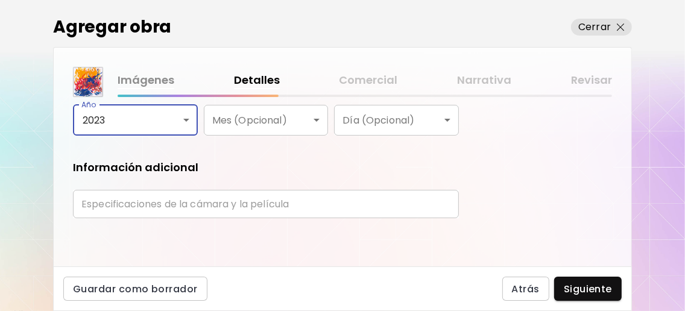
click at [260, 201] on input "text" at bounding box center [266, 204] width 386 height 28
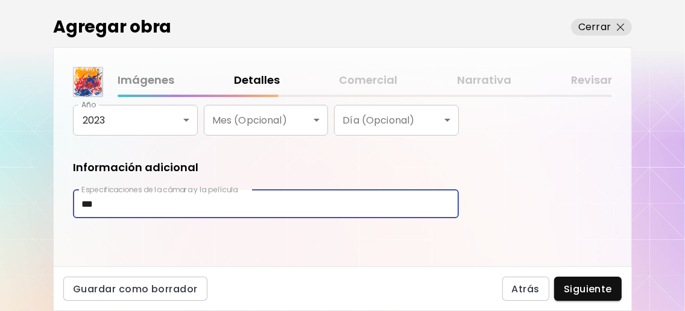
type input "***"
click at [479, 193] on div "¿Qué tipo de obra quieres agregar? Aprende más Física Fotografía Digital Arte a…" at bounding box center [343, 182] width 578 height 170
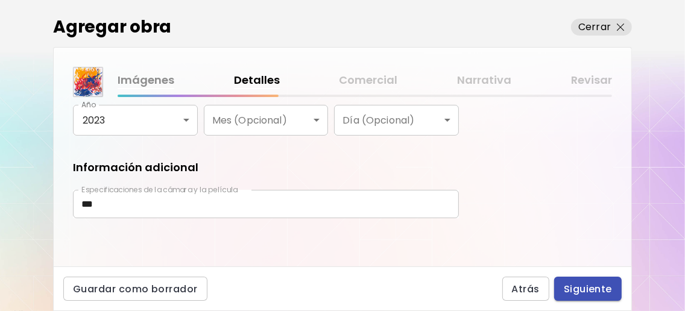
click at [595, 283] on span "Siguiente" at bounding box center [588, 289] width 48 height 13
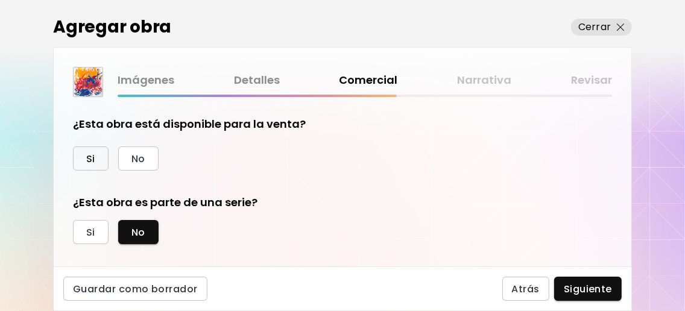
click at [95, 156] on button "Si" at bounding box center [91, 159] width 36 height 24
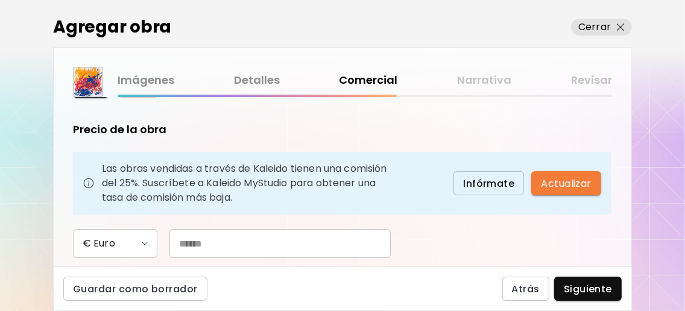
scroll to position [160, 0]
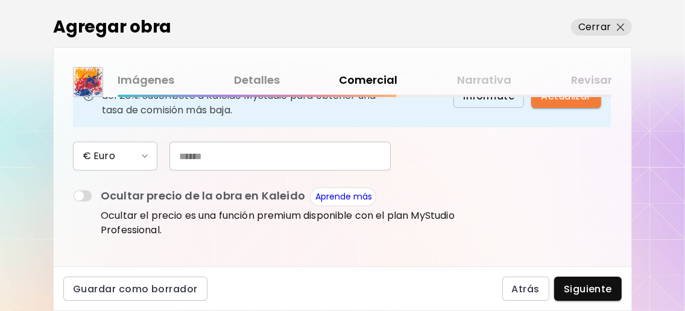
click at [198, 171] on input "text" at bounding box center [280, 156] width 221 height 29
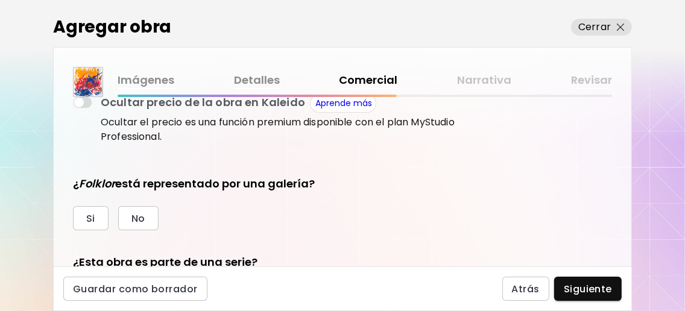
scroll to position [322, 0]
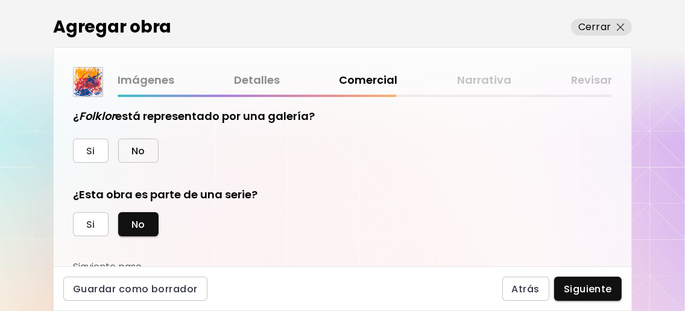
type input "**"
click at [143, 157] on span "No" at bounding box center [139, 151] width 14 height 13
click at [95, 231] on span "Si" at bounding box center [90, 224] width 9 height 13
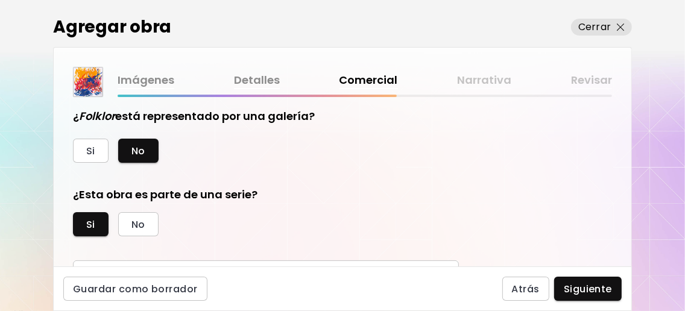
scroll to position [402, 0]
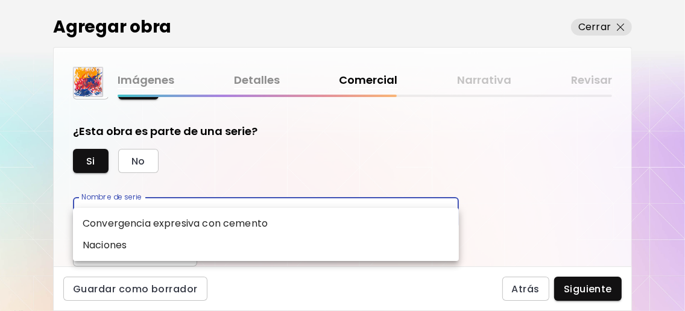
click at [376, 238] on body "0 0 Agregar obra Cerrar Imágenes Detalles Comercial Narrativa Revisar ¿Esta obr…" at bounding box center [342, 155] width 685 height 311
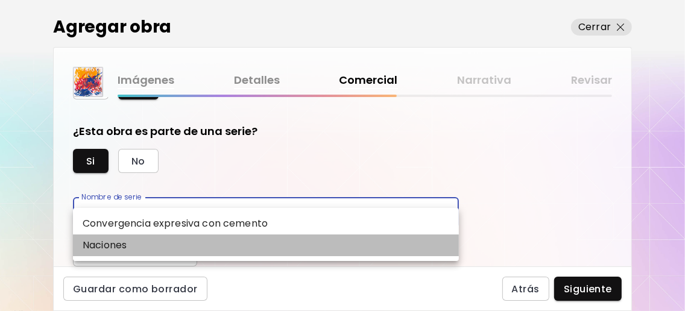
drag, startPoint x: 142, startPoint y: 251, endPoint x: 173, endPoint y: 243, distance: 31.2
click at [142, 251] on li "Naciones" at bounding box center [266, 246] width 386 height 22
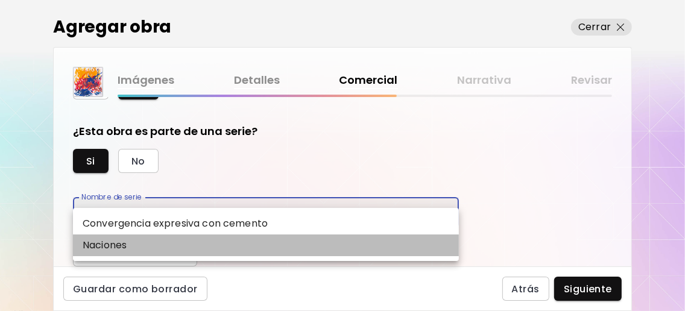
type input "********"
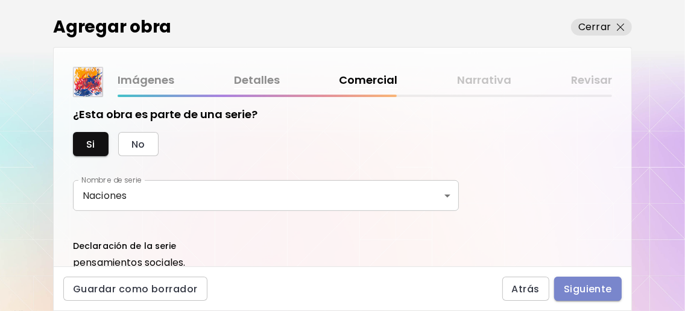
click at [572, 288] on span "Siguiente" at bounding box center [588, 289] width 48 height 13
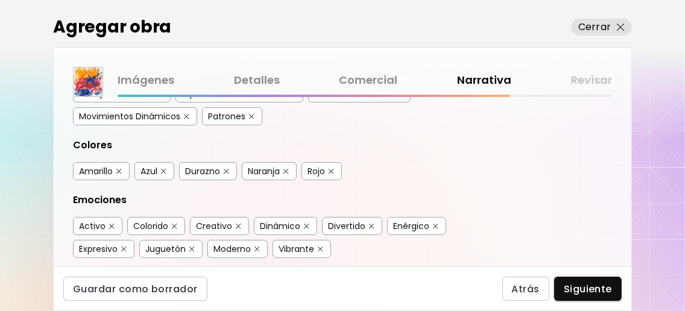
scroll to position [160, 0]
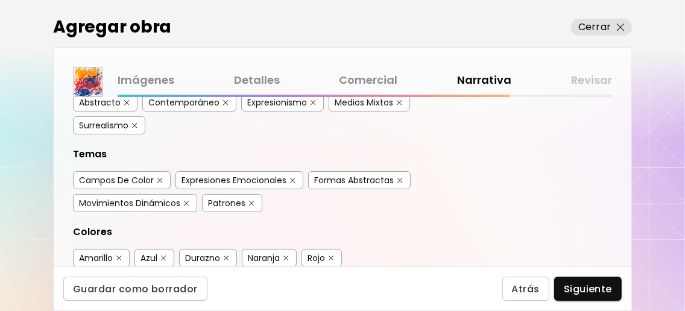
click at [249, 206] on img "button" at bounding box center [251, 203] width 5 height 5
click at [137, 128] on img "button" at bounding box center [134, 125] width 5 height 5
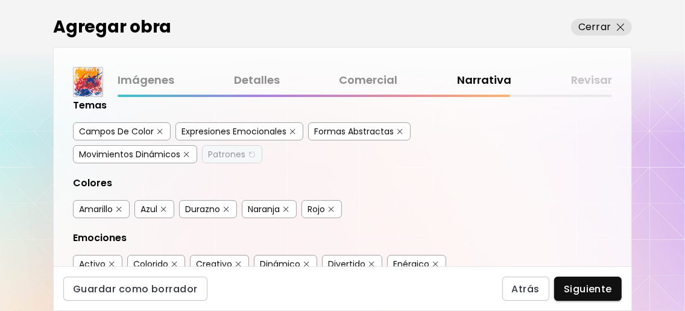
scroll to position [322, 0]
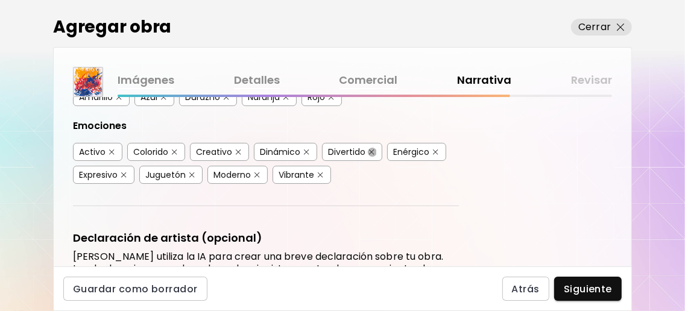
click at [371, 155] on img "button" at bounding box center [371, 152] width 5 height 5
click at [189, 178] on img "button" at bounding box center [191, 175] width 5 height 5
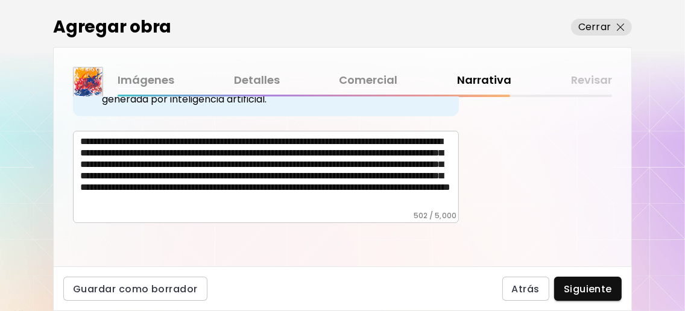
scroll to position [594, 0]
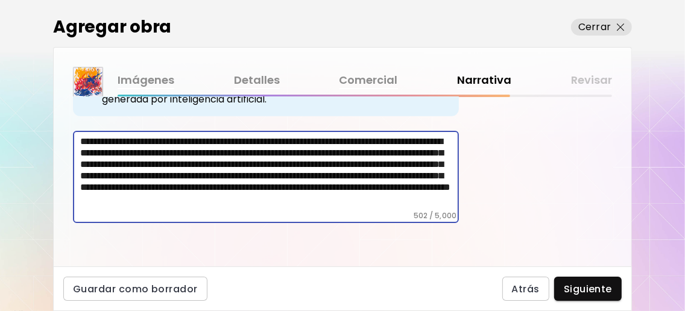
click at [291, 141] on textarea "**********" at bounding box center [269, 173] width 379 height 75
drag, startPoint x: 137, startPoint y: 156, endPoint x: 384, endPoint y: 139, distance: 247.9
click at [384, 139] on textarea "**********" at bounding box center [269, 173] width 379 height 75
click at [182, 154] on textarea "**********" at bounding box center [269, 173] width 379 height 75
drag, startPoint x: 233, startPoint y: 173, endPoint x: 395, endPoint y: 161, distance: 162.1
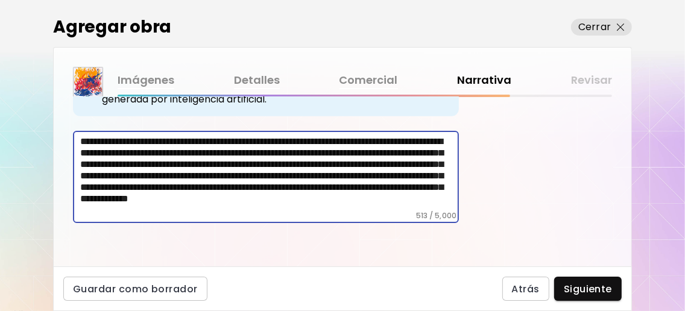
click at [395, 161] on textarea "**********" at bounding box center [269, 173] width 379 height 75
click at [383, 142] on textarea "**********" at bounding box center [269, 173] width 379 height 75
drag, startPoint x: 314, startPoint y: 160, endPoint x: 240, endPoint y: 154, distance: 74.4
click at [240, 154] on textarea "**********" at bounding box center [269, 173] width 379 height 75
drag, startPoint x: 211, startPoint y: 171, endPoint x: 101, endPoint y: 169, distance: 109.8
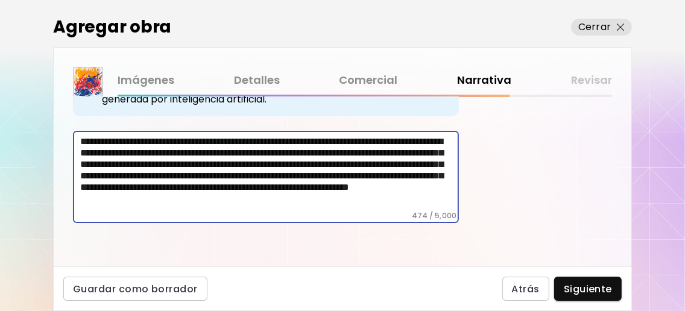
click at [101, 169] on textarea "**********" at bounding box center [269, 173] width 379 height 75
click at [153, 169] on textarea "**********" at bounding box center [269, 173] width 379 height 75
drag, startPoint x: 195, startPoint y: 171, endPoint x: 114, endPoint y: 171, distance: 81.4
click at [114, 171] on textarea "**********" at bounding box center [269, 173] width 379 height 75
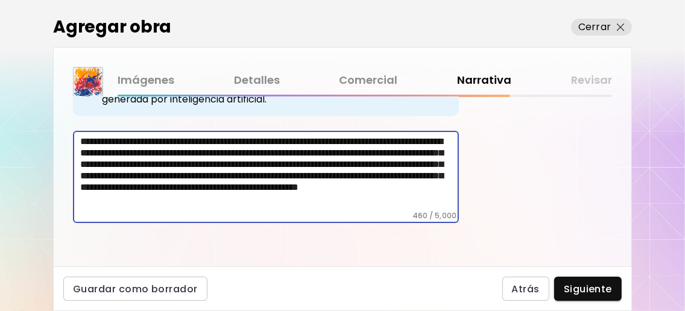
drag, startPoint x: 85, startPoint y: 175, endPoint x: 386, endPoint y: 164, distance: 301.2
click at [386, 164] on textarea "**********" at bounding box center [269, 173] width 379 height 75
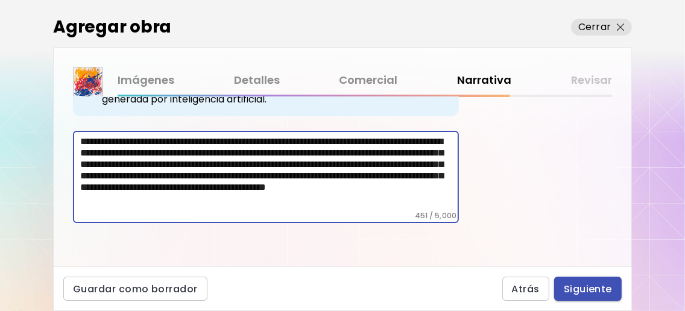
type textarea "**********"
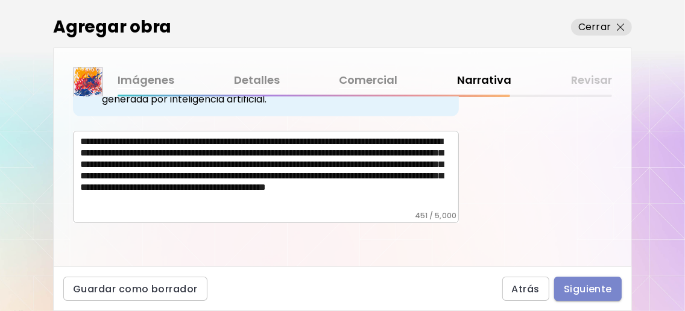
click at [582, 290] on span "Siguiente" at bounding box center [588, 289] width 48 height 13
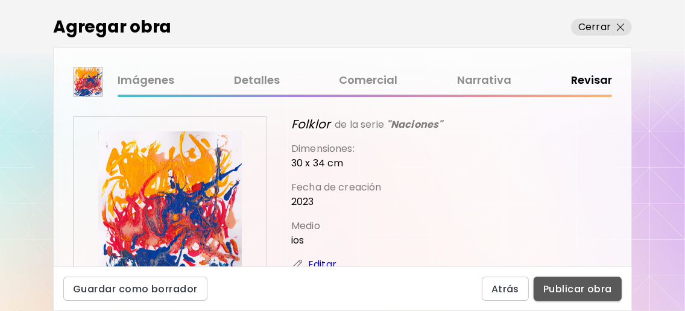
click at [583, 290] on span "Publicar obra" at bounding box center [577, 289] width 69 height 13
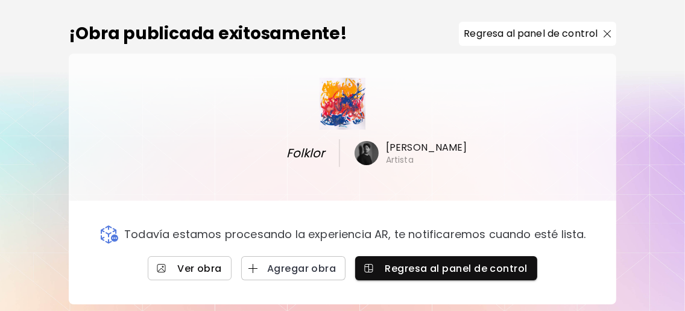
click at [226, 268] on link "Ver obra" at bounding box center [190, 268] width 84 height 24
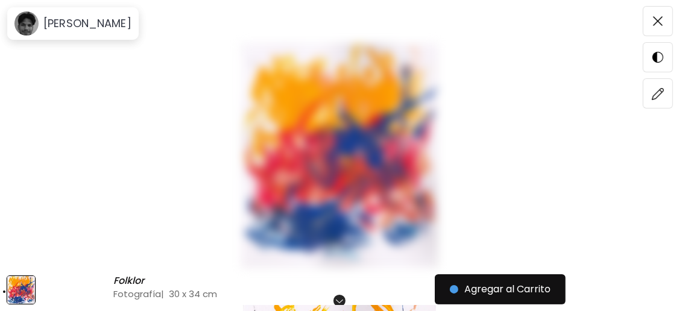
click at [323, 119] on img at bounding box center [340, 155] width 578 height 224
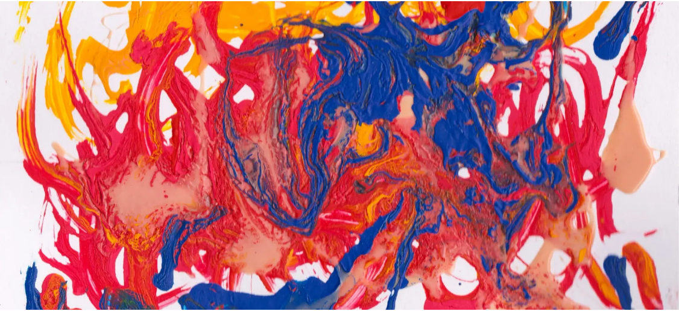
scroll to position [402, 0]
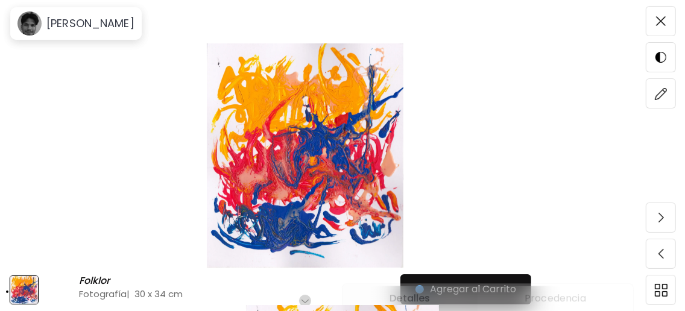
scroll to position [0, 0]
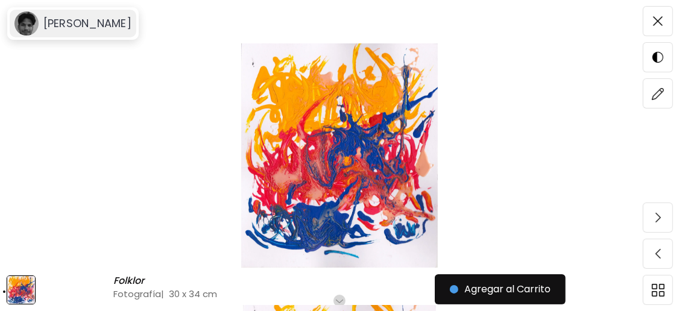
click at [124, 25] on h6 "[PERSON_NAME]" at bounding box center [87, 23] width 88 height 14
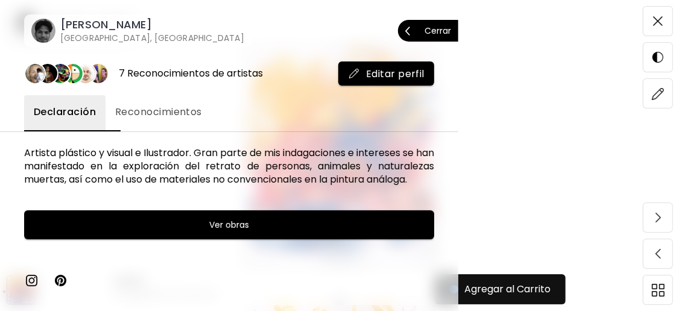
click at [428, 28] on p "Cerrar" at bounding box center [438, 31] width 27 height 8
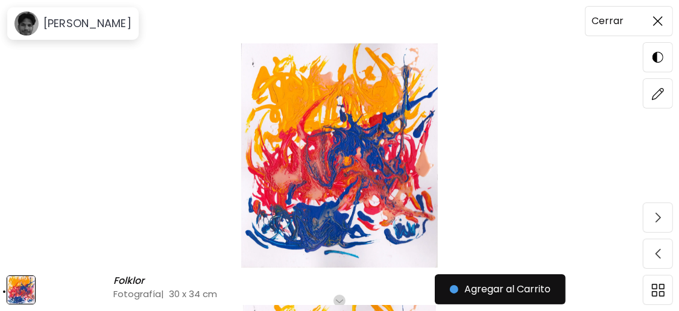
click at [662, 20] on img at bounding box center [658, 21] width 10 height 10
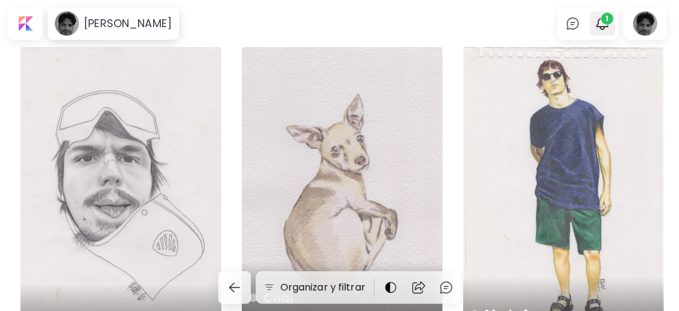
click at [608, 21] on span "1" at bounding box center [607, 19] width 12 height 12
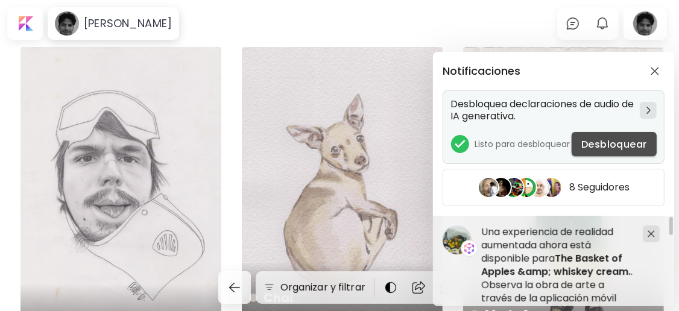
click at [604, 142] on span "Desbloquear" at bounding box center [614, 144] width 66 height 13
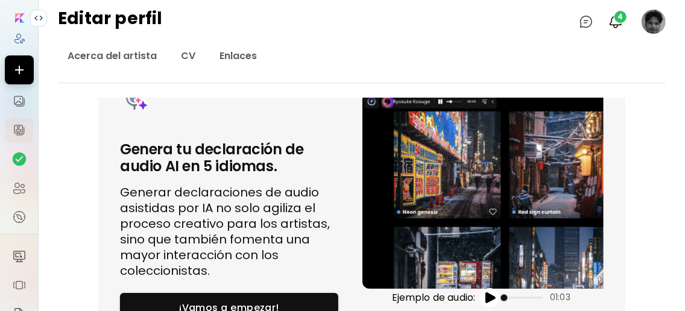
scroll to position [102, 0]
click at [497, 291] on img "button" at bounding box center [490, 298] width 14 height 14
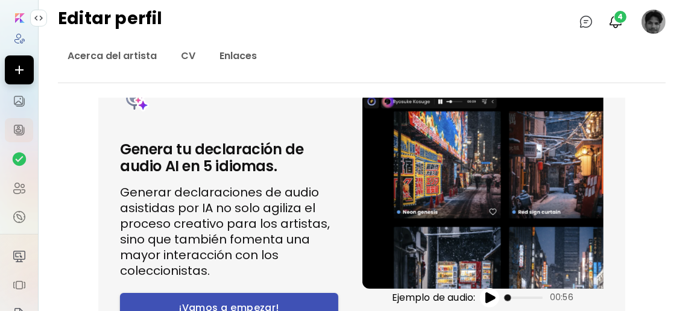
click at [309, 302] on span "¡Vamos a empezar!" at bounding box center [229, 308] width 199 height 13
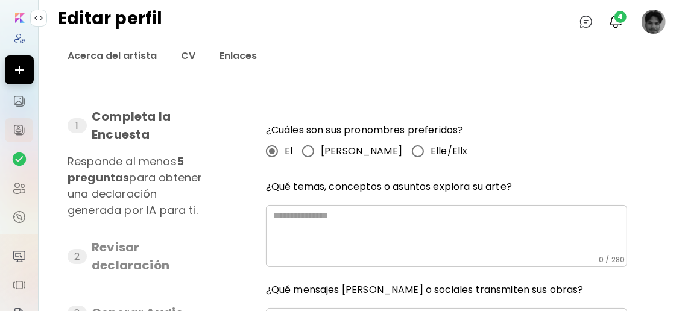
scroll to position [80, 0]
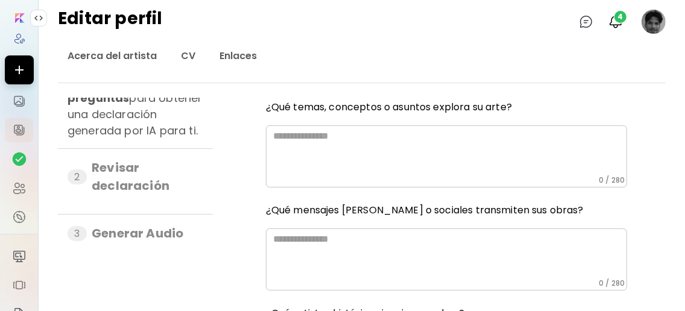
click at [357, 159] on textarea at bounding box center [450, 152] width 354 height 45
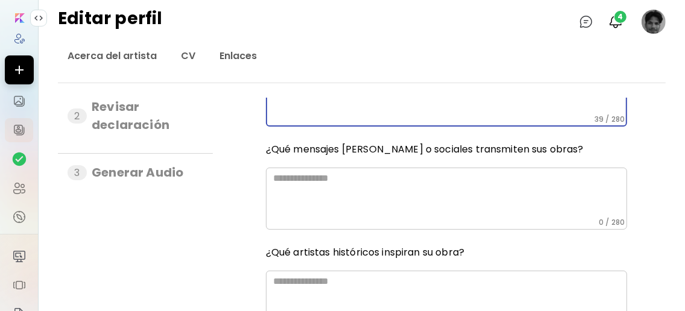
scroll to position [160, 0]
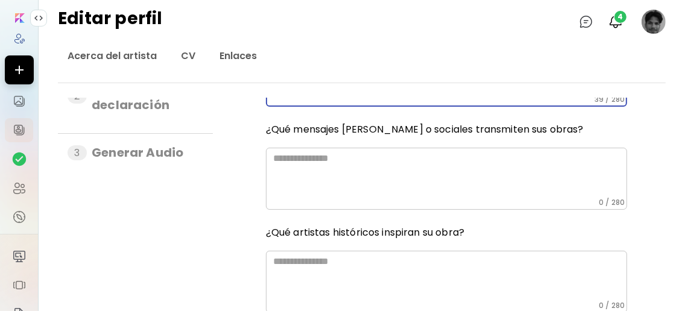
type textarea "**********"
click at [462, 183] on textarea at bounding box center [450, 175] width 354 height 45
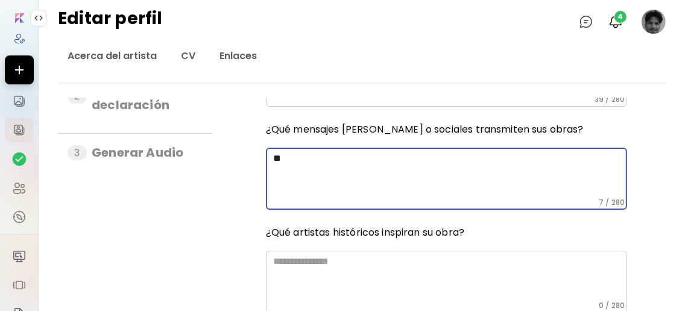
type textarea "*"
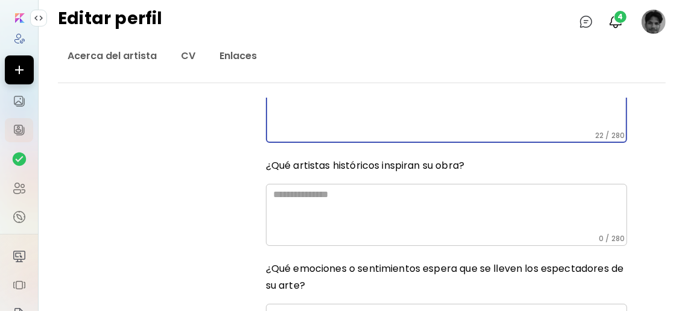
scroll to position [241, 0]
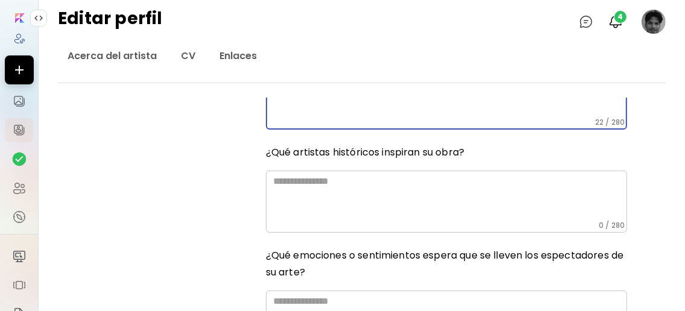
type textarea "**********"
click at [444, 201] on textarea at bounding box center [450, 198] width 354 height 45
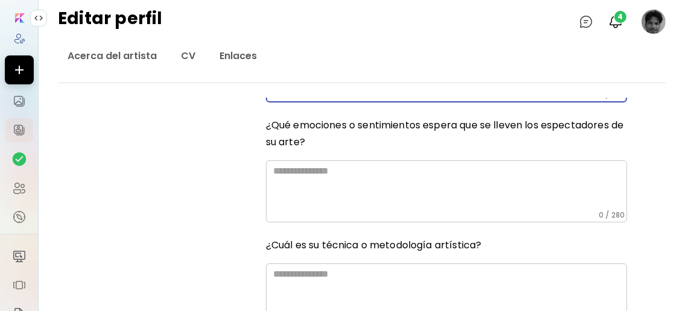
scroll to position [402, 0]
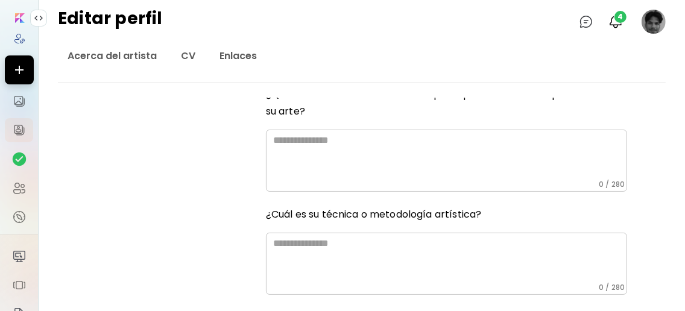
click at [398, 180] on textarea at bounding box center [450, 157] width 354 height 45
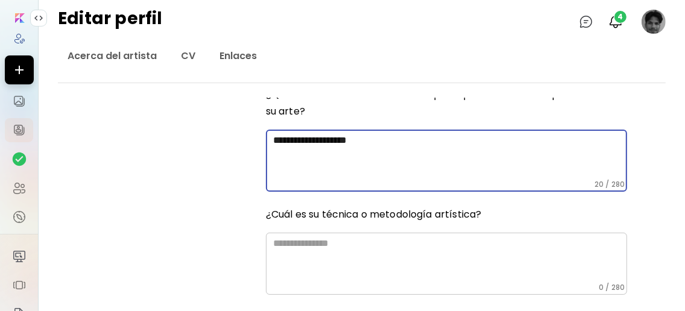
scroll to position [482, 0]
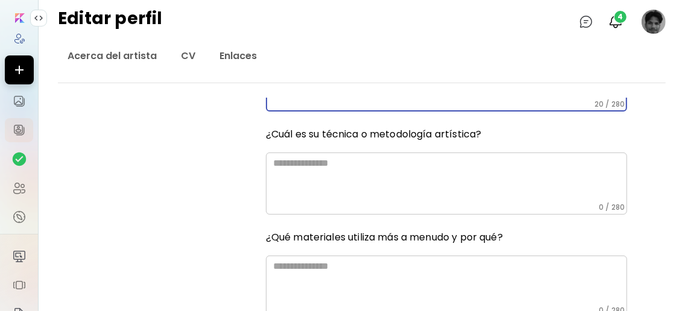
type textarea "**********"
click at [442, 197] on textarea at bounding box center [450, 179] width 354 height 45
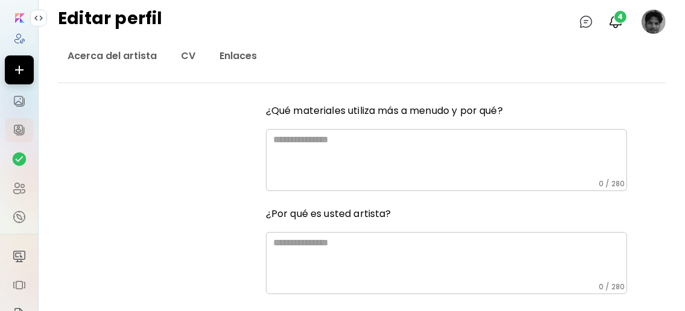
scroll to position [643, 0]
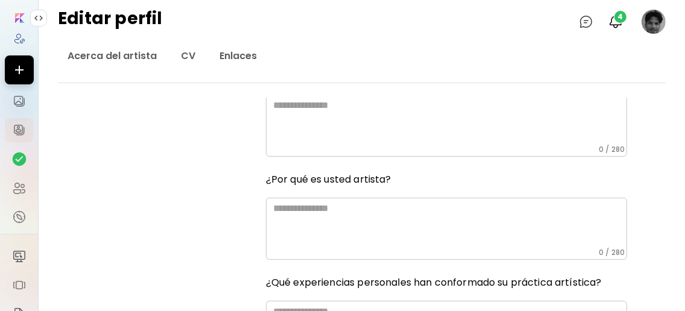
type textarea "**********"
click at [462, 145] on textarea at bounding box center [450, 122] width 354 height 45
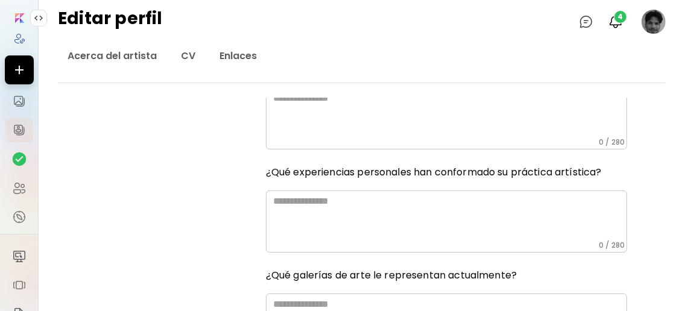
scroll to position [724, 0]
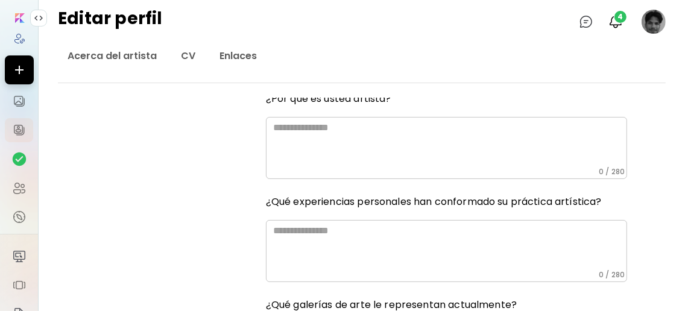
type textarea "**********"
click at [372, 167] on textarea at bounding box center [450, 144] width 354 height 45
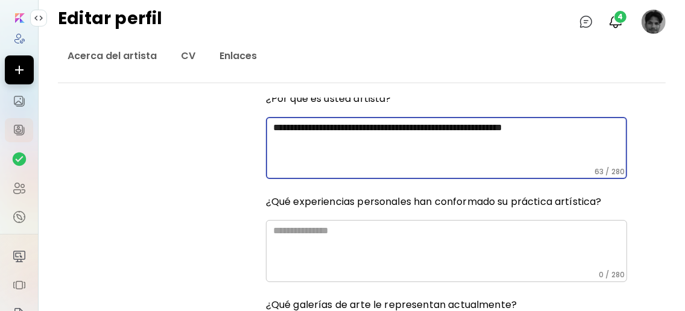
scroll to position [804, 0]
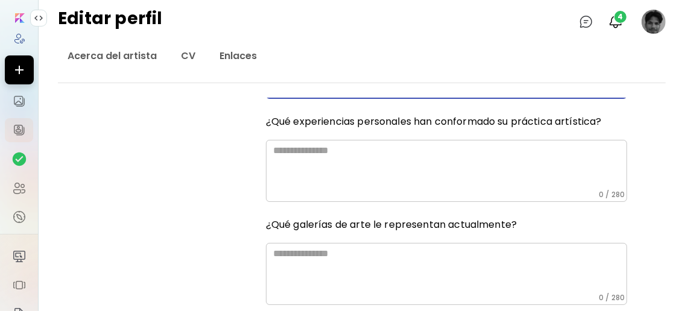
type textarea "**********"
click at [386, 190] on textarea at bounding box center [450, 167] width 354 height 45
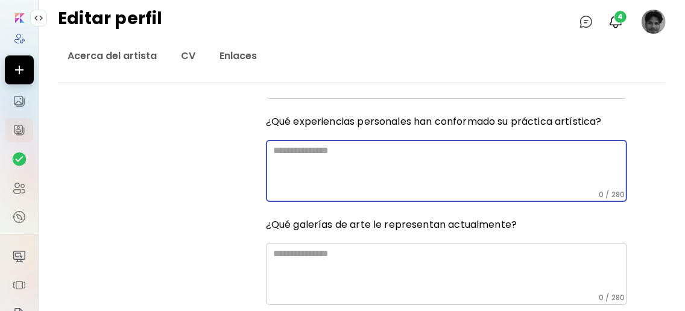
type textarea "*"
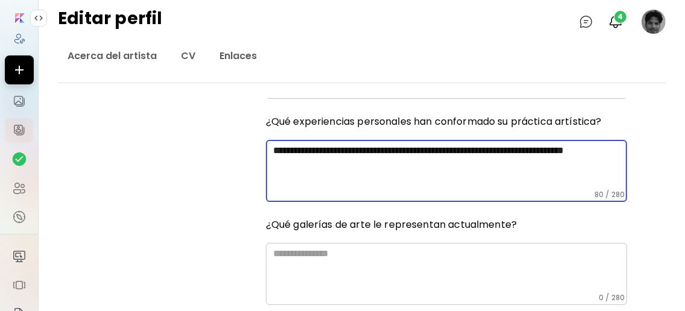
scroll to position [965, 0]
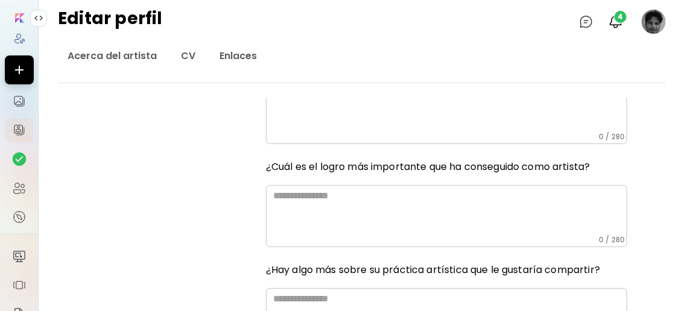
type textarea "**********"
click at [407, 132] on textarea at bounding box center [450, 109] width 354 height 45
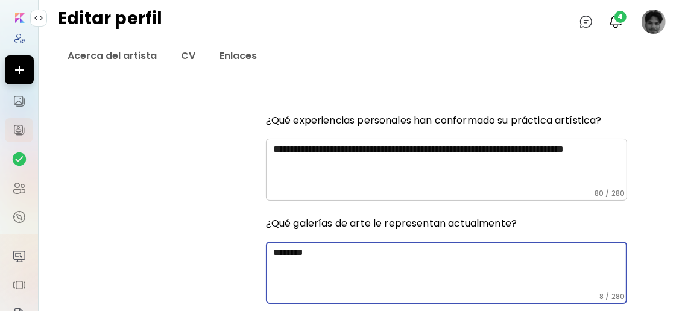
scroll to position [804, 0]
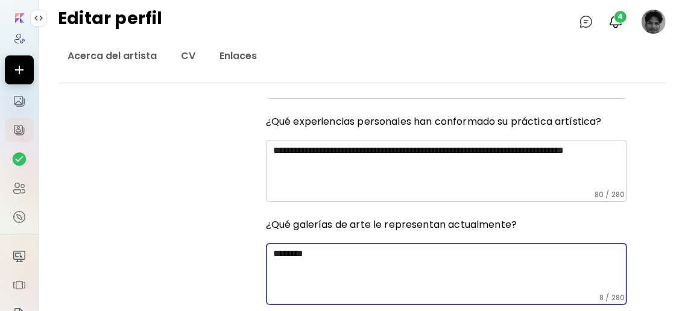
type textarea "********"
click at [440, 190] on textarea "**********" at bounding box center [448, 167] width 350 height 45
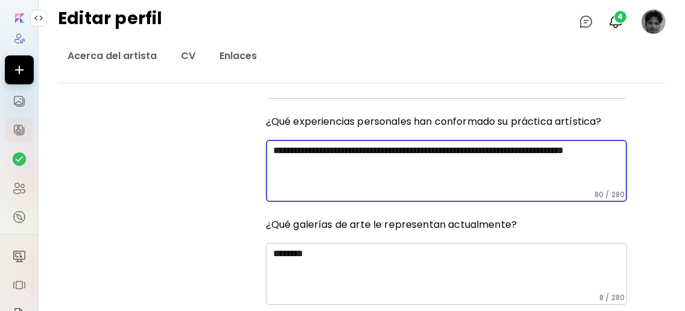
click at [411, 190] on textarea "**********" at bounding box center [448, 167] width 350 height 45
click at [273, 190] on textarea "**********" at bounding box center [448, 167] width 350 height 45
click at [489, 190] on textarea "**********" at bounding box center [448, 167] width 350 height 45
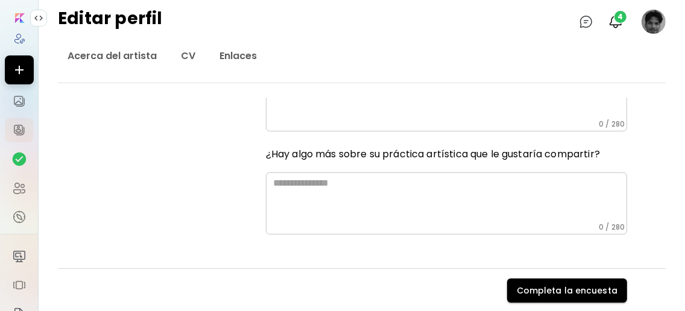
scroll to position [1126, 0]
type textarea "**********"
click at [335, 119] on textarea at bounding box center [450, 96] width 354 height 45
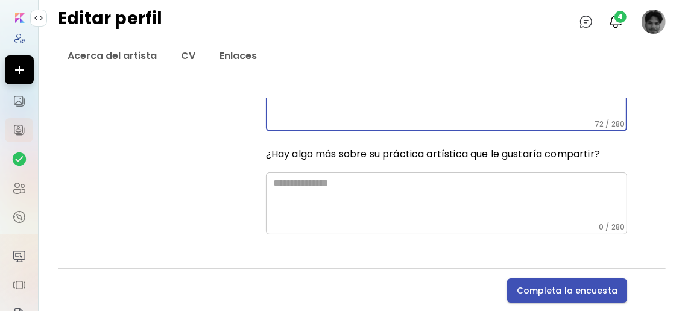
type textarea "**********"
click at [581, 285] on h6 "Completa la encuesta" at bounding box center [567, 290] width 101 height 11
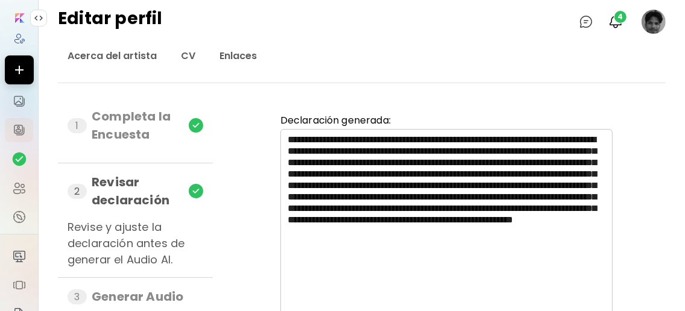
scroll to position [80, 0]
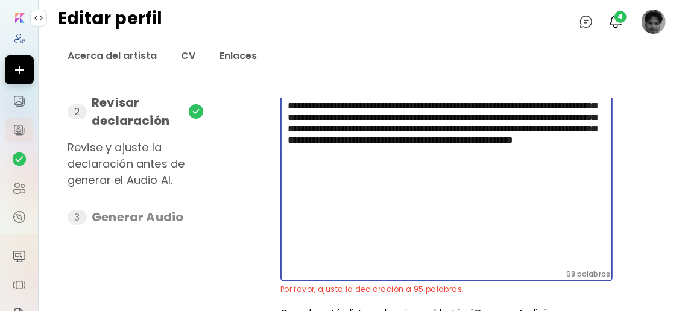
click at [545, 224] on textarea "**********" at bounding box center [448, 161] width 321 height 215
click at [487, 239] on textarea "**********" at bounding box center [448, 161] width 321 height 215
drag, startPoint x: 506, startPoint y: 265, endPoint x: 400, endPoint y: 252, distance: 106.9
click at [400, 252] on textarea "**********" at bounding box center [448, 161] width 321 height 215
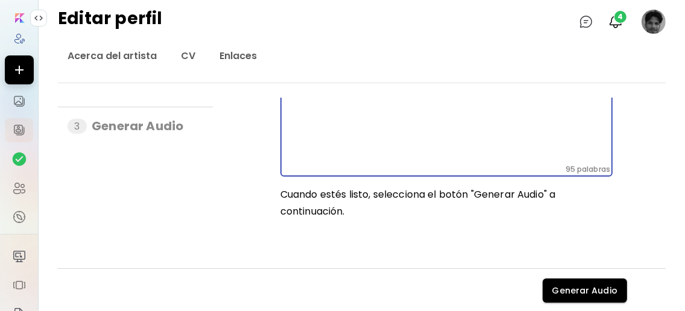
scroll to position [0, 0]
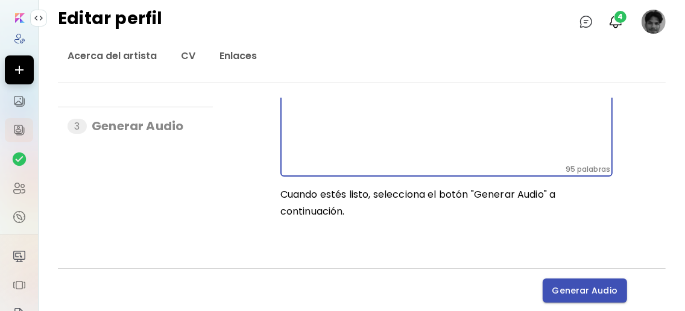
type textarea "**********"
click at [581, 279] on button "Generar Audio" at bounding box center [585, 291] width 84 height 24
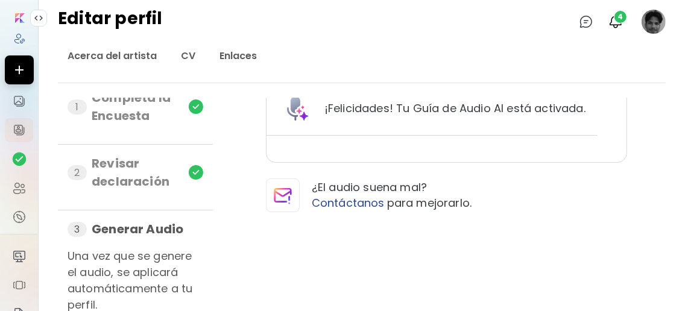
scroll to position [37, 0]
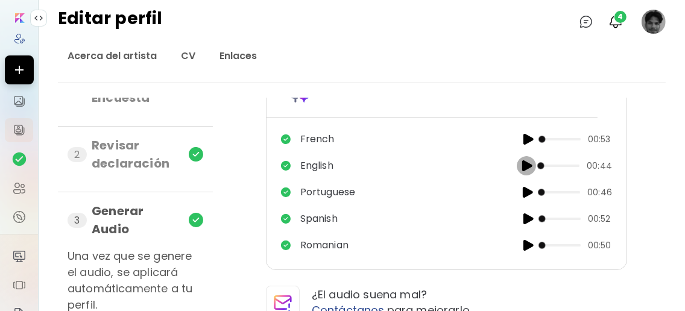
click at [520, 161] on img "button" at bounding box center [526, 166] width 14 height 14
click at [520, 162] on img "button" at bounding box center [527, 166] width 14 height 14
click at [539, 217] on span at bounding box center [542, 218] width 7 height 7
click at [522, 216] on img "button" at bounding box center [528, 219] width 14 height 14
click at [521, 218] on img "button" at bounding box center [527, 219] width 14 height 14
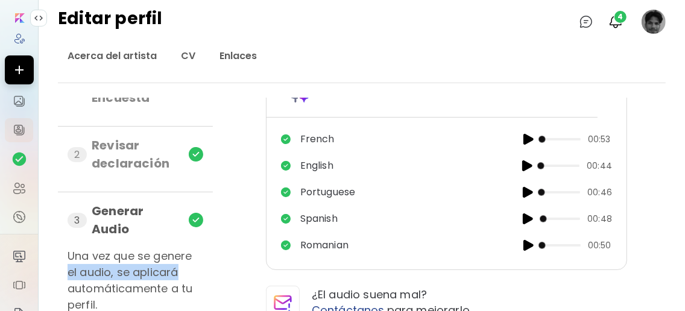
drag, startPoint x: 227, startPoint y: 274, endPoint x: 234, endPoint y: 241, distance: 33.2
click at [232, 248] on div "1 Completa la Encuesta 2 Revisar declaración 3 Generar Audio Una vez que se gen…" at bounding box center [362, 204] width 608 height 286
click at [247, 225] on div "1 Completa la Encuesta 2 Revisar declaración 3 Generar Audio Una vez que se gen…" at bounding box center [362, 204] width 608 height 286
click at [620, 24] on img "button" at bounding box center [616, 21] width 14 height 14
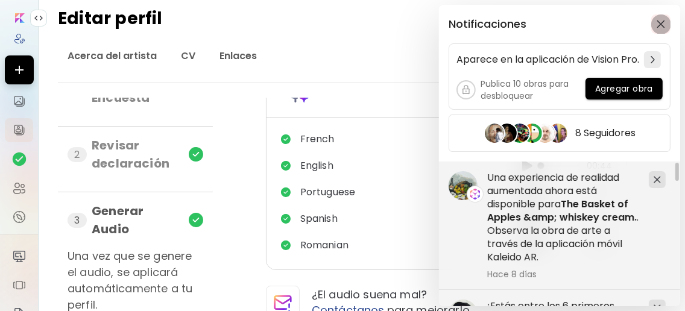
click at [661, 25] on img "button" at bounding box center [661, 24] width 8 height 8
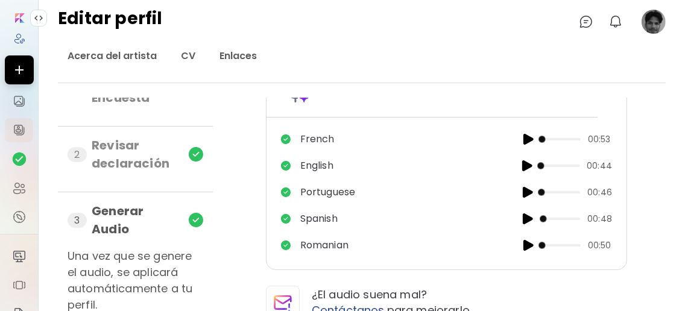
click at [658, 20] on image at bounding box center [654, 22] width 24 height 24
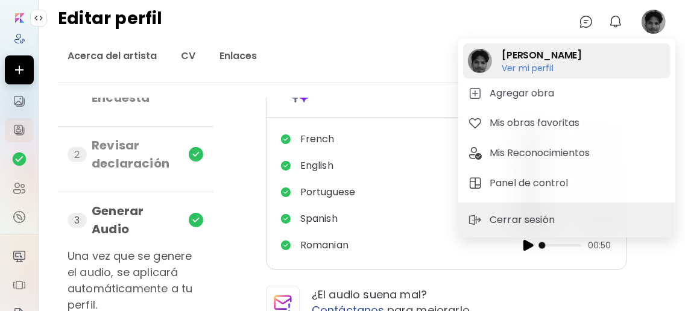
click at [534, 63] on h6 "Ver mi perfil" at bounding box center [542, 68] width 80 height 11
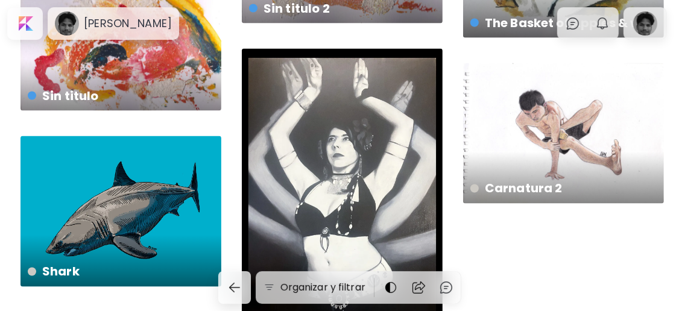
scroll to position [1431, 0]
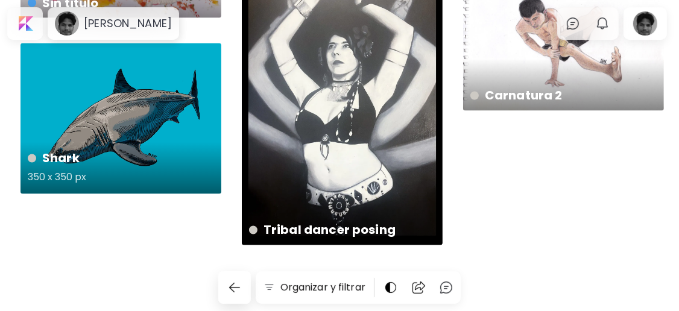
click at [100, 117] on div "Shark 350 x 350 px" at bounding box center [121, 118] width 201 height 151
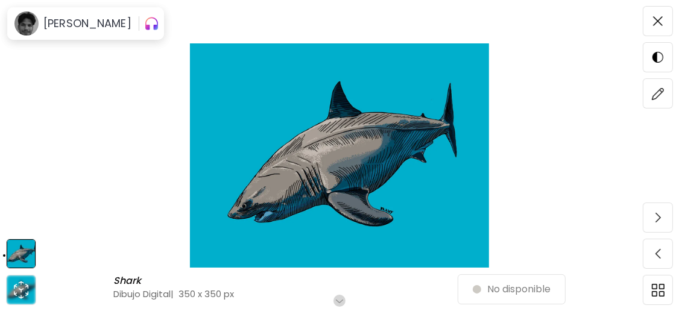
click at [144, 28] on img "button" at bounding box center [151, 23] width 15 height 19
click at [253, 22] on img "button" at bounding box center [260, 23] width 14 height 14
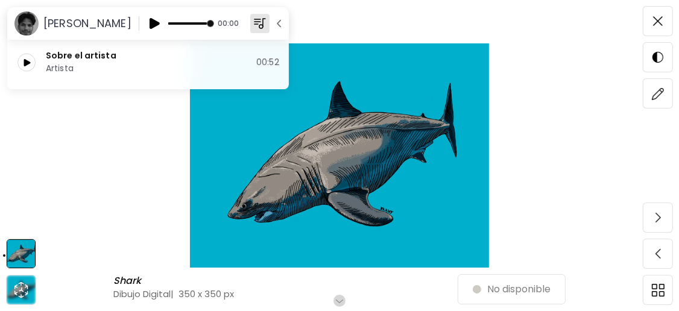
click at [274, 25] on img "button" at bounding box center [279, 23] width 12 height 12
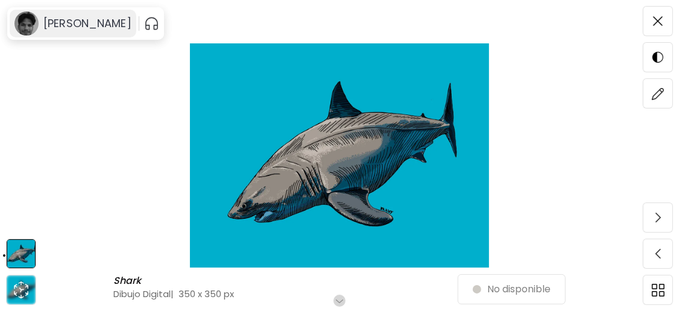
click at [109, 18] on h6 "[PERSON_NAME]" at bounding box center [87, 23] width 88 height 14
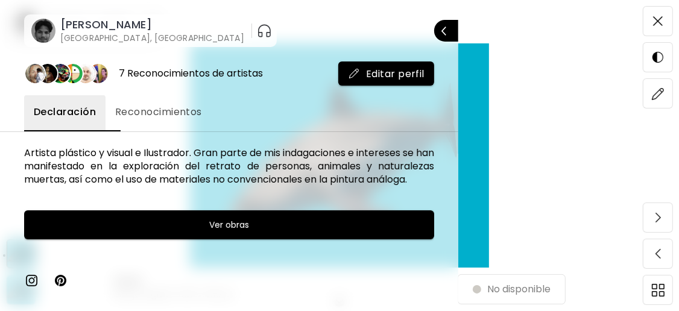
click at [359, 76] on span "Editar perfil" at bounding box center [386, 74] width 77 height 13
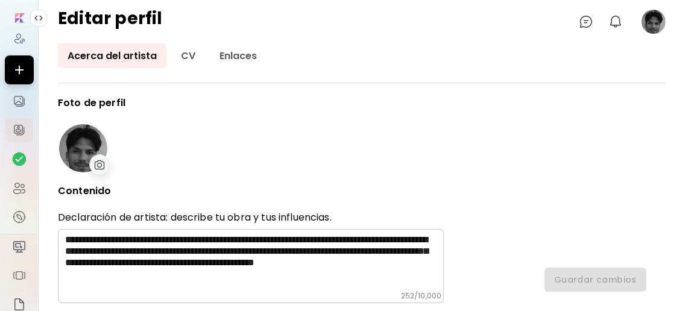
type input "********"
type input "******"
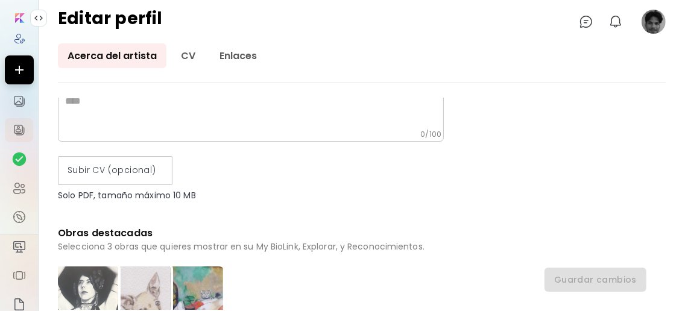
scroll to position [127, 0]
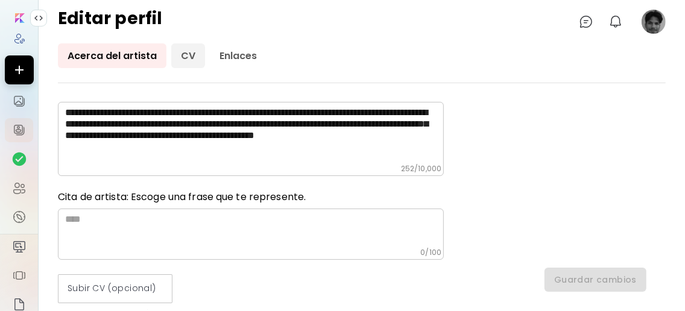
click at [195, 55] on link "CV" at bounding box center [188, 55] width 34 height 25
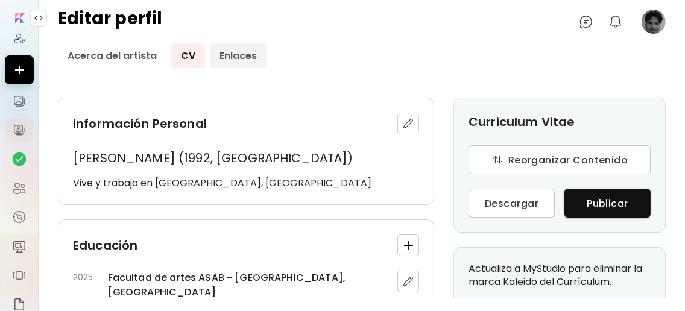
click at [242, 52] on link "Enlaces" at bounding box center [238, 55] width 57 height 25
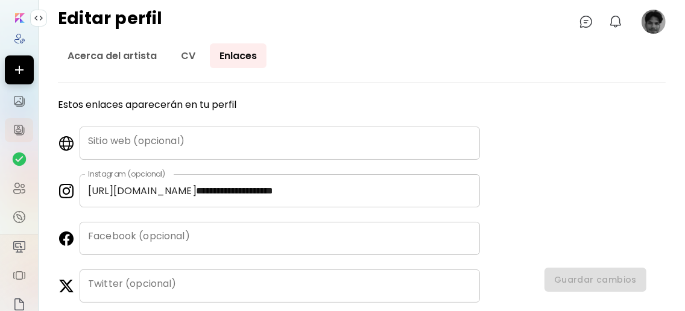
scroll to position [147, 0]
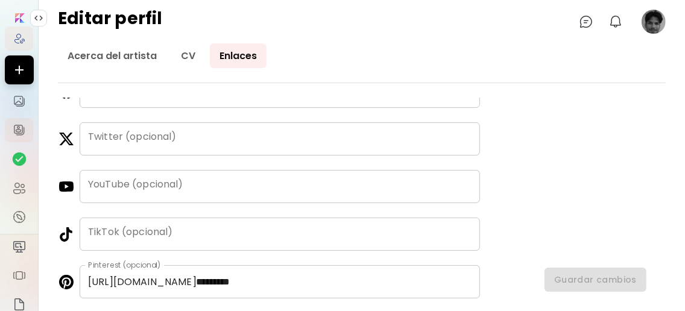
click at [14, 37] on img at bounding box center [19, 39] width 12 height 12
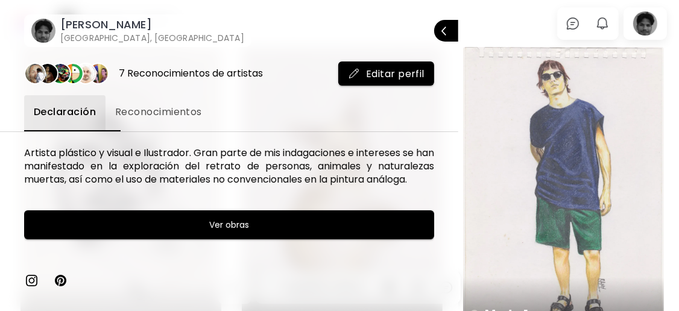
click at [656, 28] on div at bounding box center [339, 155] width 679 height 311
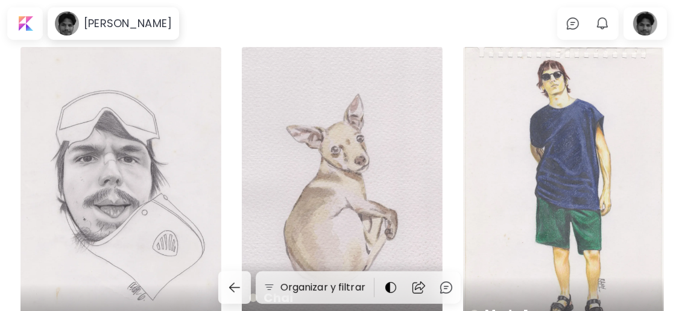
click at [656, 28] on div at bounding box center [645, 24] width 39 height 28
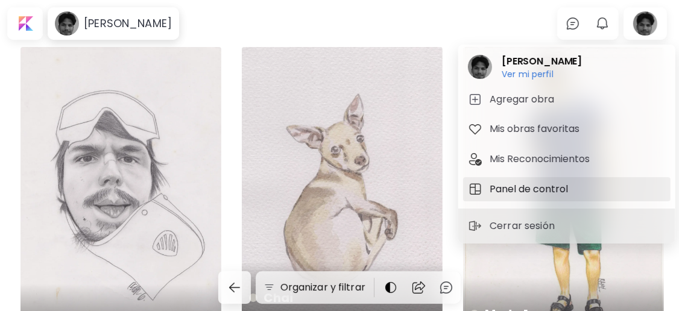
click at [562, 183] on h5 "Panel de control" at bounding box center [531, 189] width 82 height 14
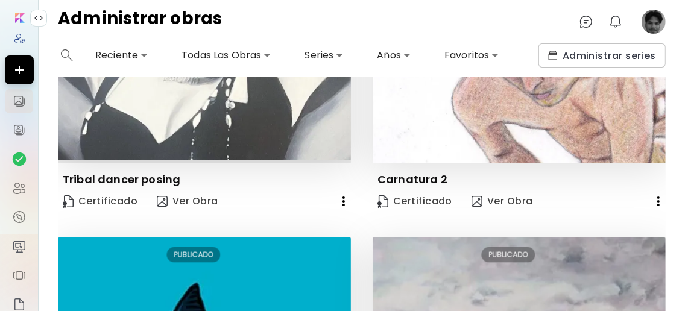
scroll to position [2037, 0]
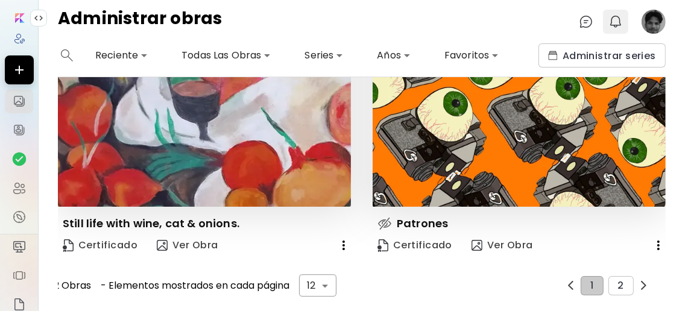
click at [622, 22] on img "button" at bounding box center [616, 21] width 14 height 14
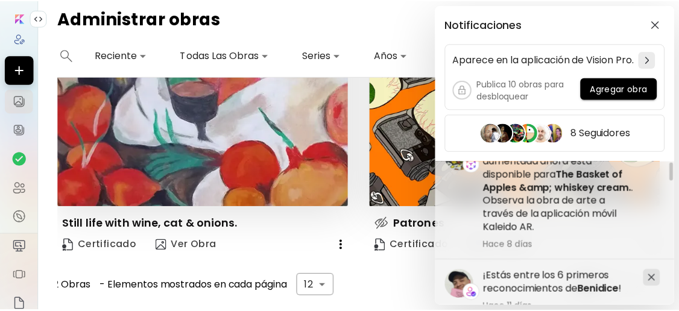
scroll to position [0, 0]
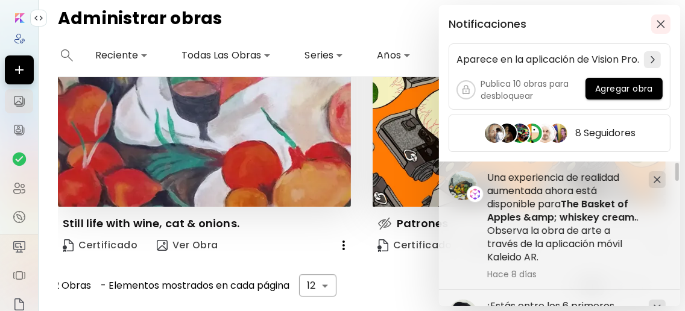
click at [657, 24] on img "button" at bounding box center [661, 24] width 8 height 8
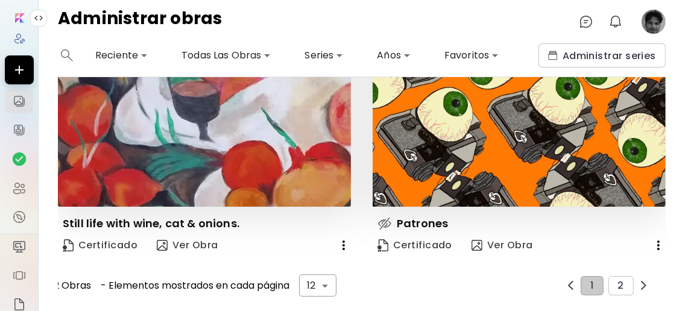
click at [656, 17] on image at bounding box center [654, 22] width 24 height 24
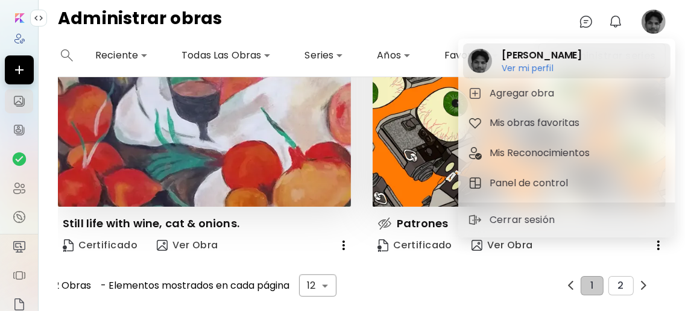
click at [517, 57] on h2 "[PERSON_NAME]" at bounding box center [542, 55] width 80 height 14
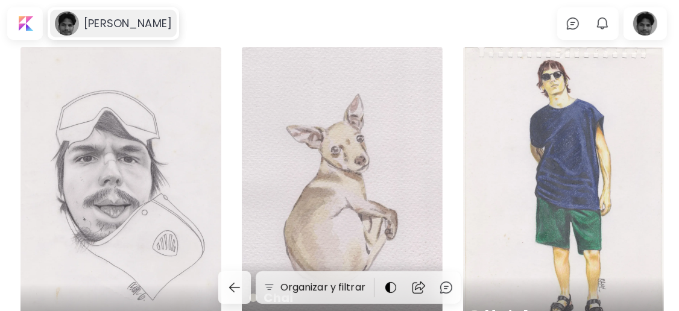
click at [139, 24] on h6 "[PERSON_NAME]" at bounding box center [128, 23] width 88 height 14
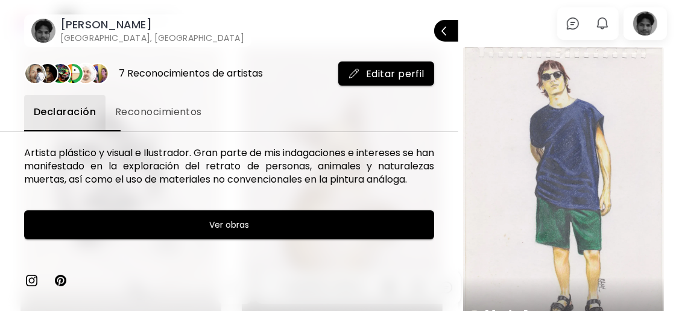
click at [128, 34] on h6 "[GEOGRAPHIC_DATA], [GEOGRAPHIC_DATA]" at bounding box center [152, 38] width 184 height 12
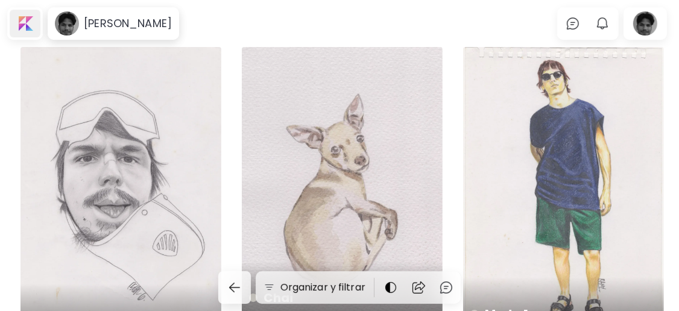
click at [33, 22] on div at bounding box center [25, 24] width 31 height 28
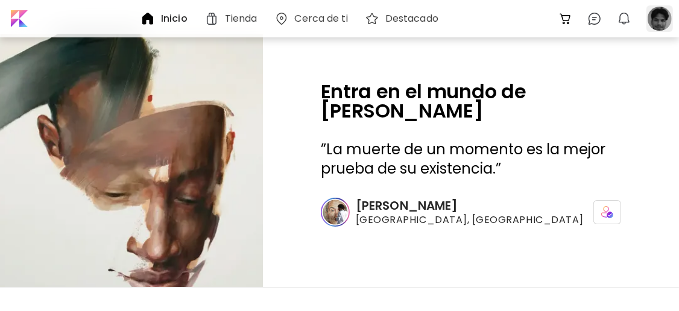
click at [665, 22] on div at bounding box center [660, 18] width 27 height 27
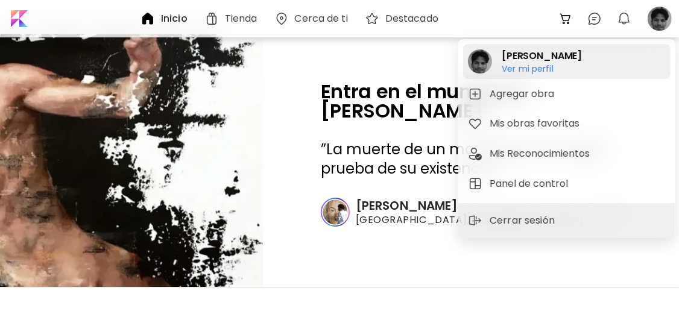
click at [531, 66] on h6 "Ver mi perfil" at bounding box center [542, 68] width 80 height 11
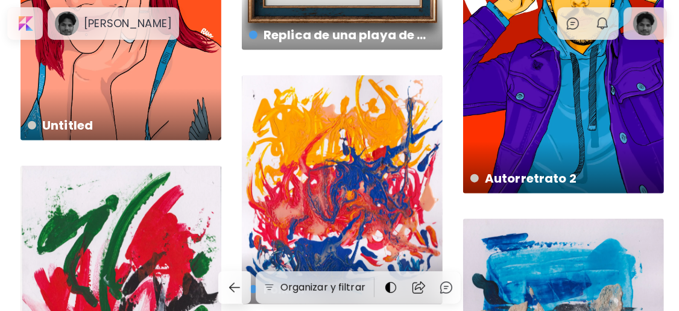
scroll to position [965, 0]
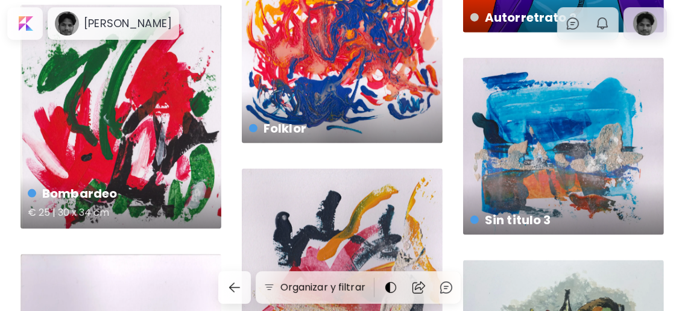
click at [157, 150] on div "Bombardeo € 25 | 30 x 34 cm" at bounding box center [121, 117] width 201 height 224
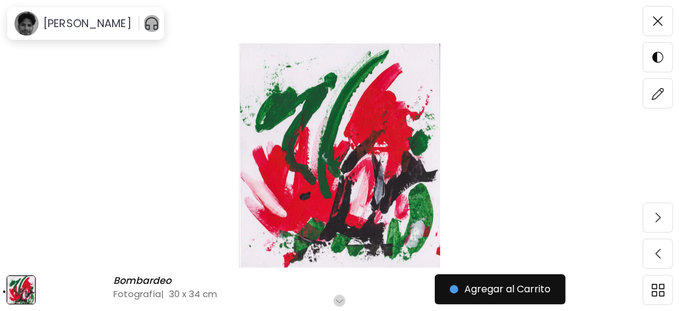
click at [144, 25] on img "button" at bounding box center [151, 23] width 15 height 19
drag, startPoint x: 197, startPoint y: 24, endPoint x: 150, endPoint y: 27, distance: 47.1
click at [150, 27] on img "button" at bounding box center [154, 23] width 14 height 14
click at [253, 27] on img "button" at bounding box center [260, 23] width 14 height 14
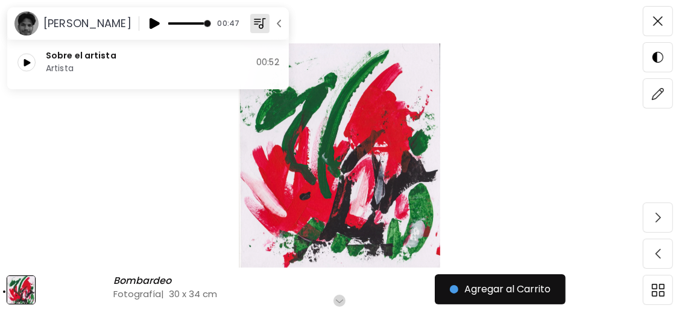
click at [274, 24] on img "button" at bounding box center [279, 23] width 12 height 12
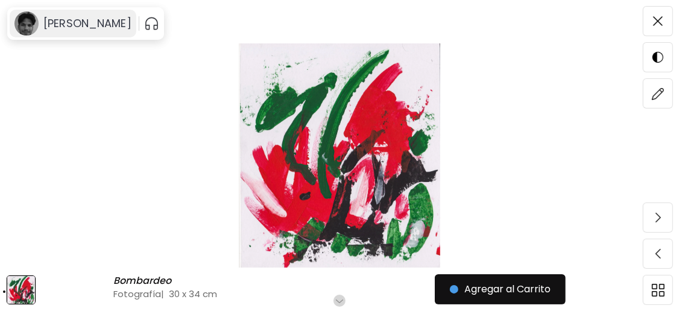
click at [89, 24] on h6 "[PERSON_NAME]" at bounding box center [87, 23] width 88 height 14
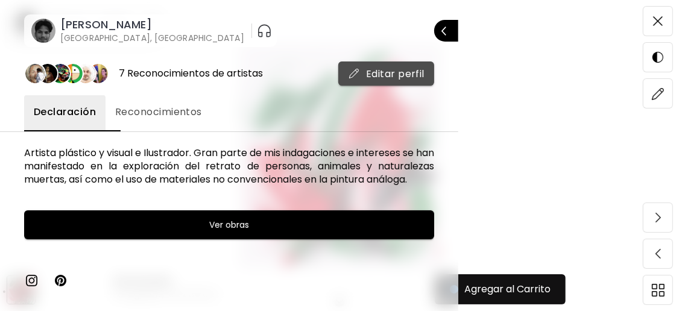
click at [369, 79] on span "Editar perfil" at bounding box center [386, 74] width 77 height 13
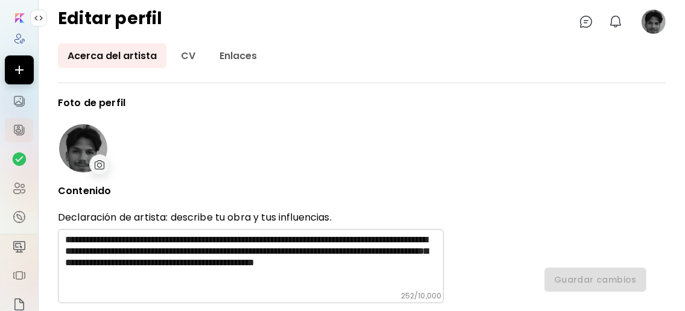
type input "********"
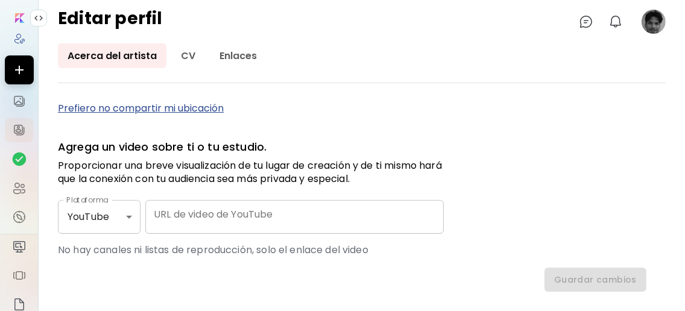
scroll to position [690, 0]
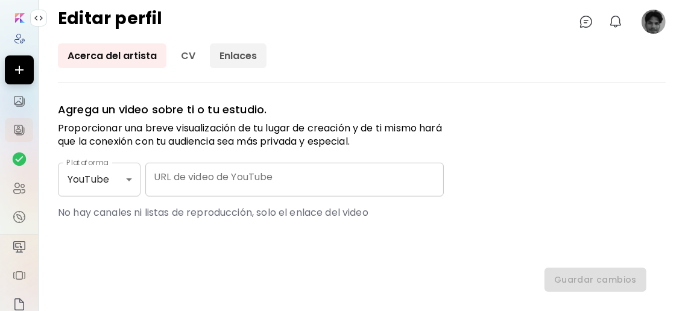
click at [229, 52] on link "Enlaces" at bounding box center [238, 55] width 57 height 25
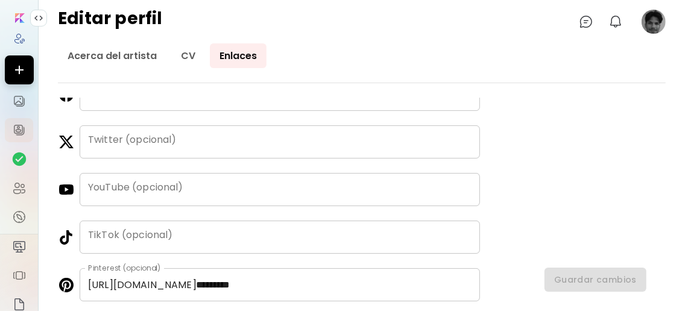
scroll to position [147, 0]
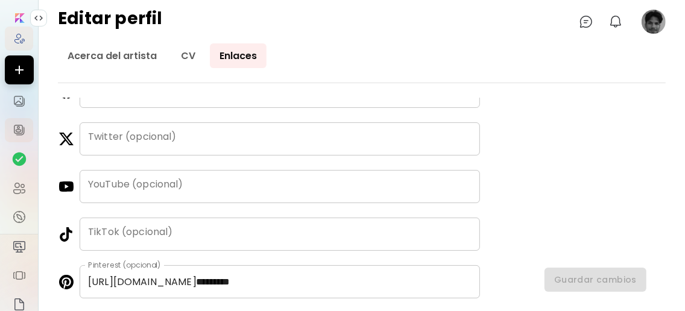
click at [14, 40] on img at bounding box center [19, 39] width 12 height 12
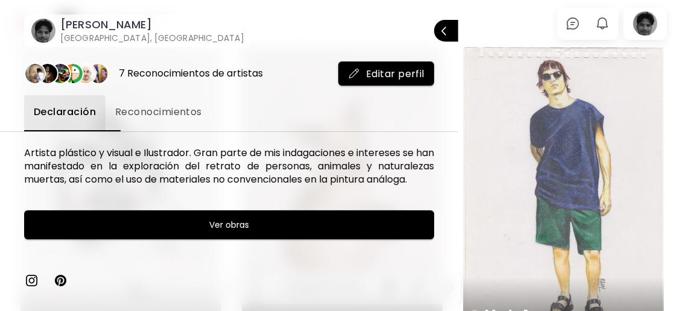
click at [348, 69] on span "Editar perfil" at bounding box center [386, 74] width 77 height 13
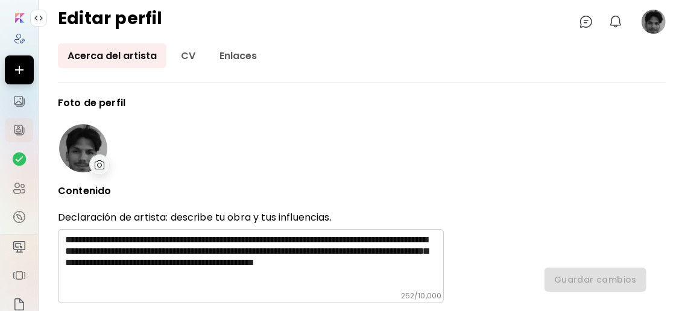
type input "********"
click at [21, 157] on img at bounding box center [19, 159] width 14 height 14
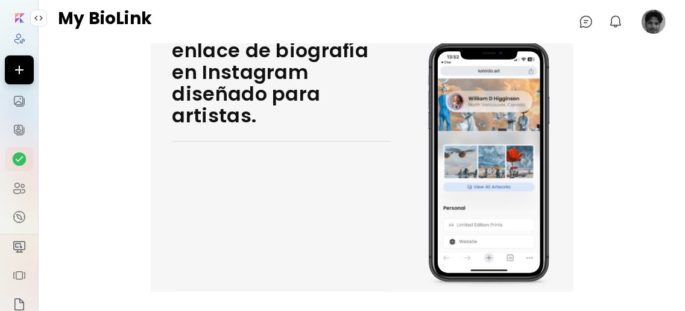
scroll to position [77, 0]
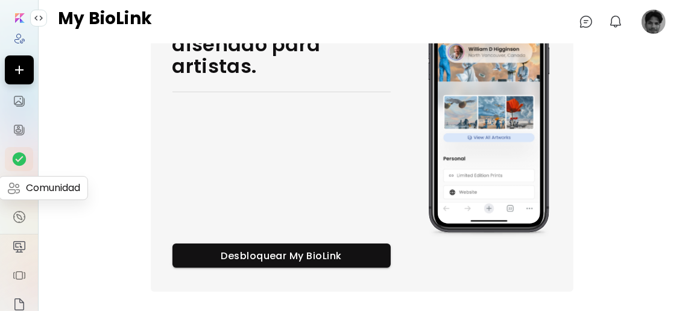
click at [12, 181] on img at bounding box center [19, 188] width 14 height 14
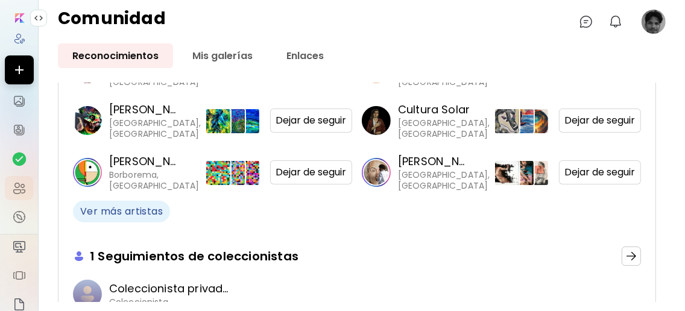
scroll to position [347, 0]
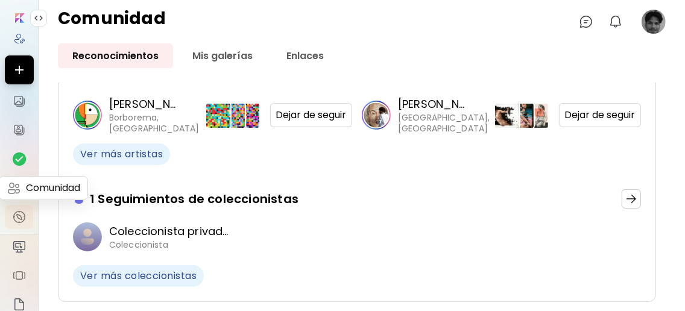
drag, startPoint x: 20, startPoint y: 191, endPoint x: 19, endPoint y: 213, distance: 21.7
click at [20, 191] on img at bounding box center [19, 188] width 14 height 14
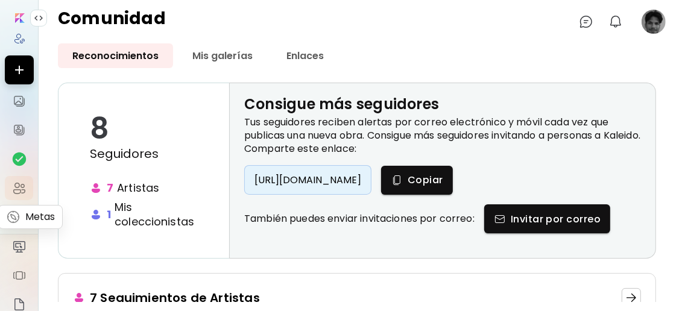
click at [19, 213] on img at bounding box center [19, 217] width 14 height 14
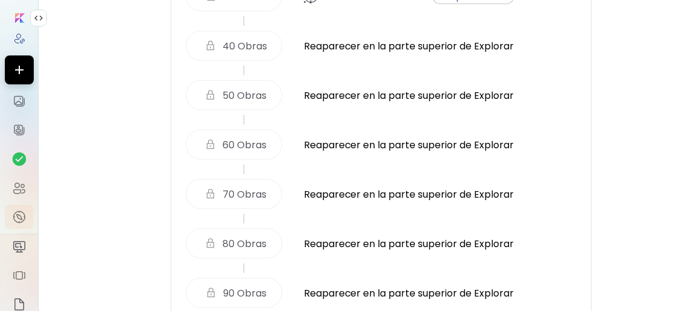
scroll to position [629, 0]
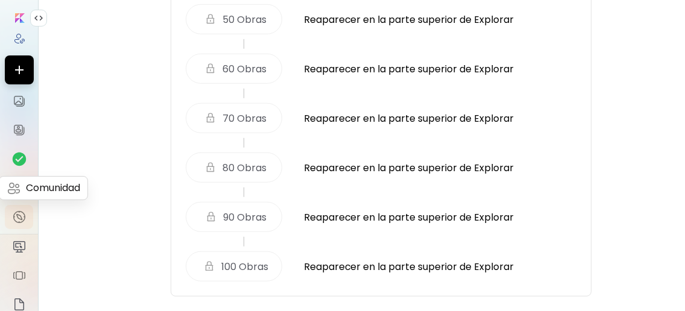
click at [14, 183] on img at bounding box center [19, 188] width 14 height 14
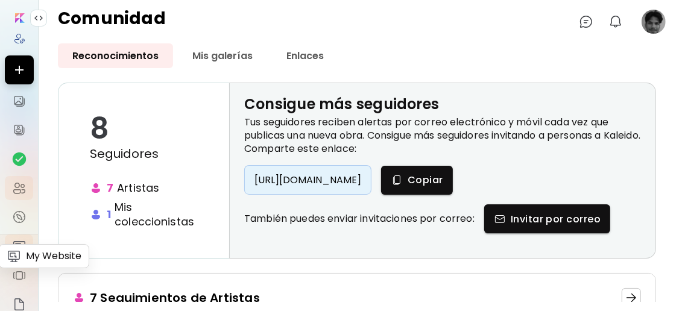
click at [21, 254] on img at bounding box center [19, 246] width 14 height 14
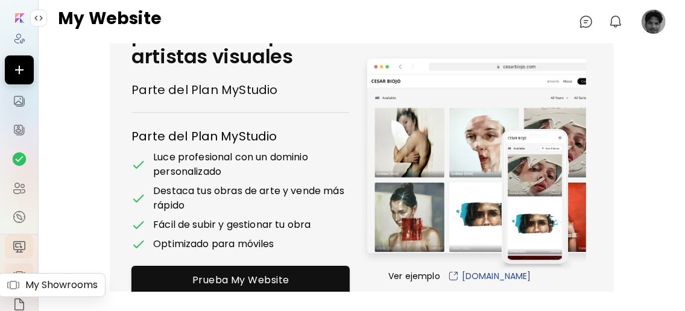
click at [20, 276] on link at bounding box center [19, 276] width 28 height 24
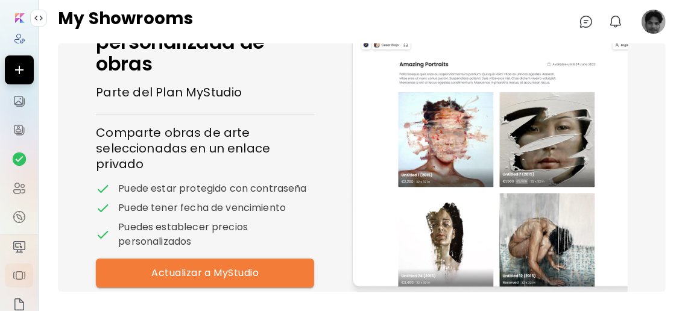
click at [659, 14] on image at bounding box center [654, 22] width 24 height 24
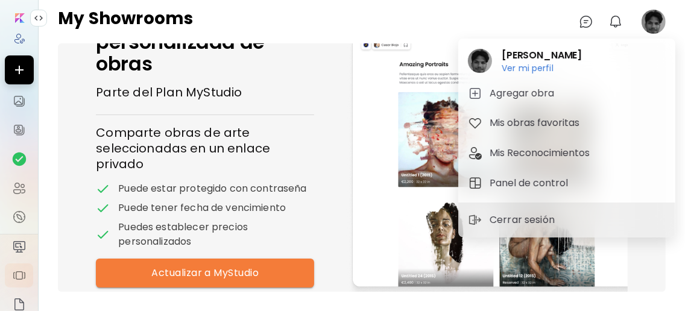
click at [583, 28] on div at bounding box center [342, 155] width 685 height 311
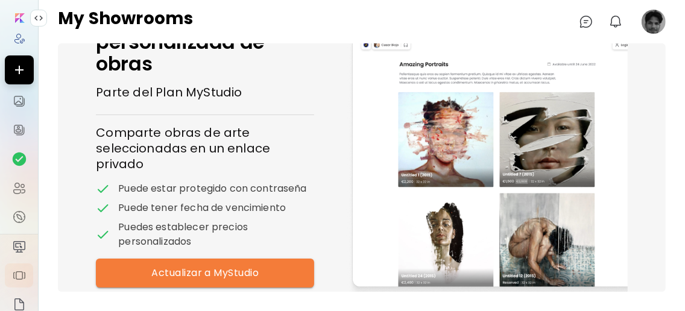
click at [586, 22] on img at bounding box center [586, 21] width 14 height 14
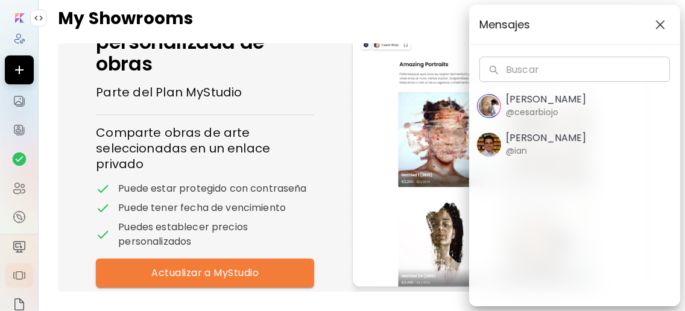
click at [664, 28] on img "button" at bounding box center [661, 25] width 10 height 10
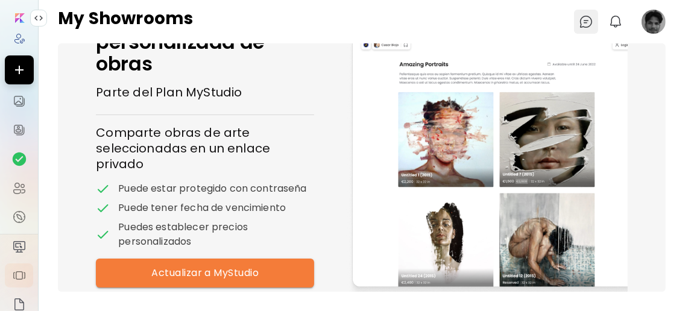
click at [589, 22] on img at bounding box center [586, 21] width 14 height 14
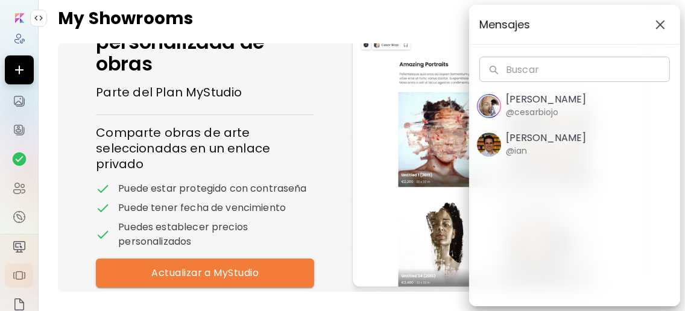
click at [547, 144] on div "[PERSON_NAME] @[PERSON_NAME]" at bounding box center [546, 144] width 80 height 25
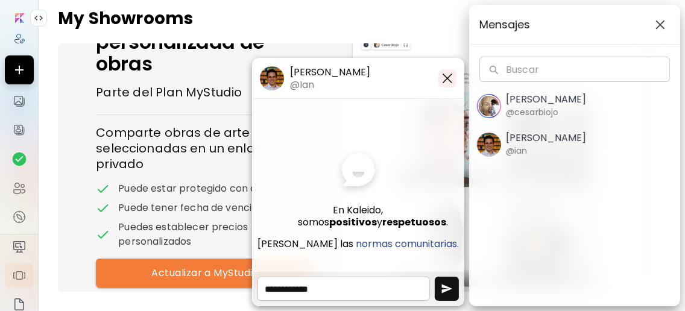
click at [452, 80] on img "button" at bounding box center [447, 78] width 14 height 14
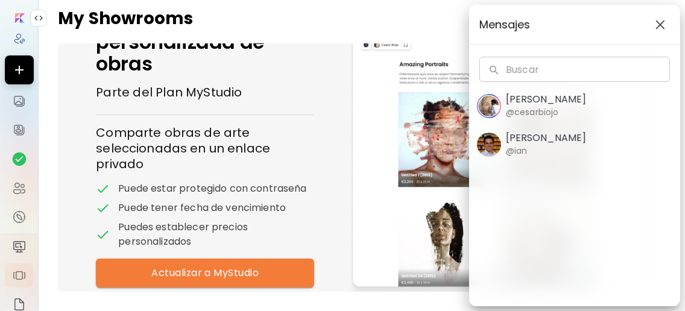
click at [654, 25] on span "button" at bounding box center [660, 25] width 13 height 10
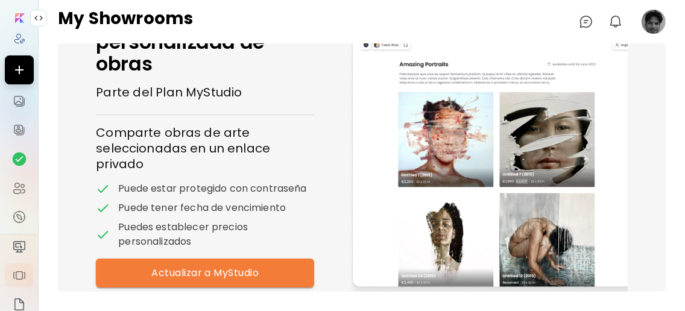
click at [654, 25] on image at bounding box center [654, 22] width 24 height 24
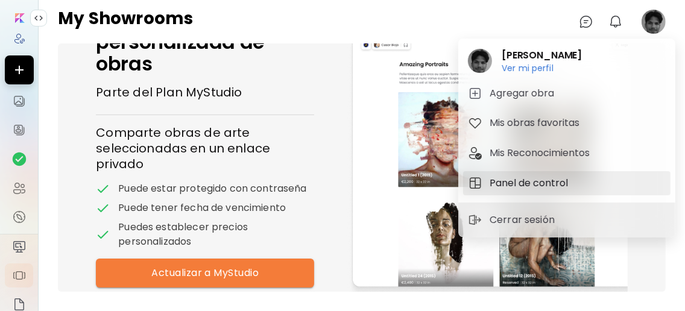
click at [548, 182] on h5 "Panel de control" at bounding box center [531, 183] width 82 height 14
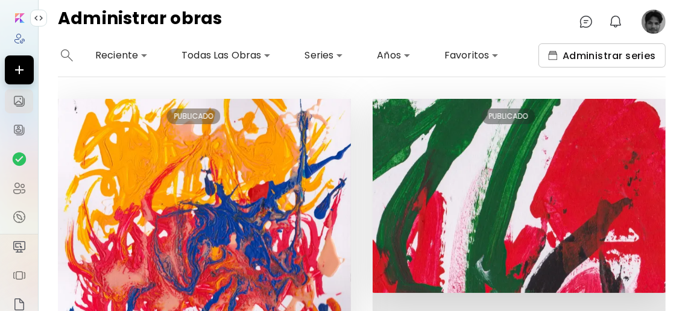
click at [629, 59] on span "Administrar series" at bounding box center [602, 55] width 108 height 13
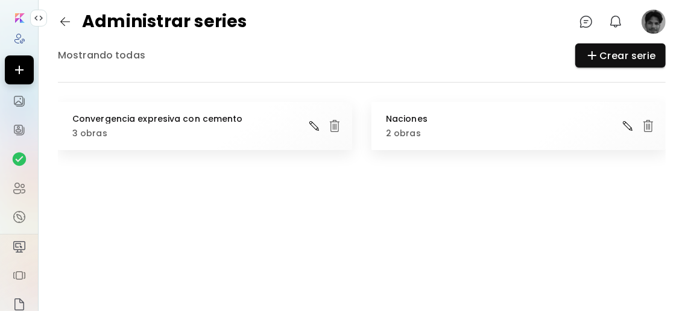
click at [68, 16] on img "button" at bounding box center [65, 21] width 14 height 14
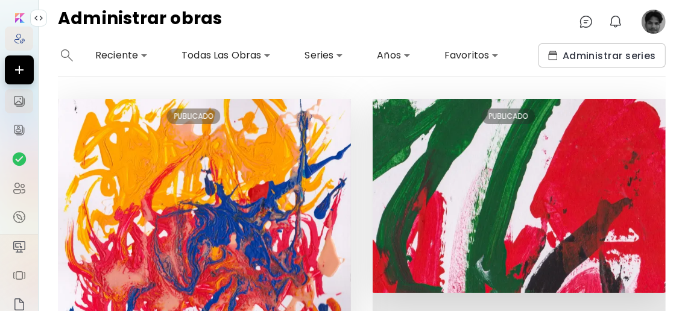
click at [16, 37] on img at bounding box center [19, 39] width 12 height 12
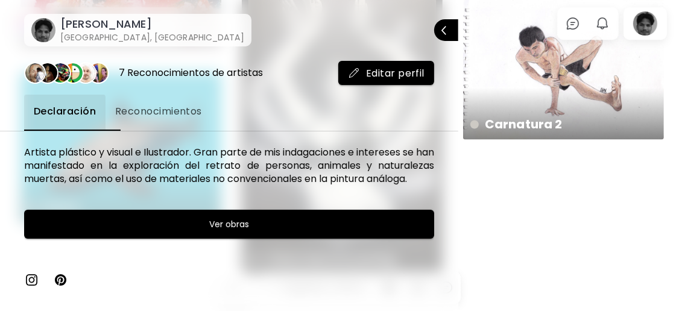
scroll to position [1431, 0]
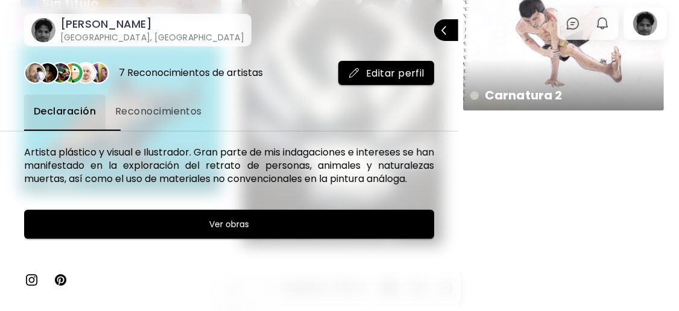
click at [514, 204] on div at bounding box center [339, 155] width 679 height 311
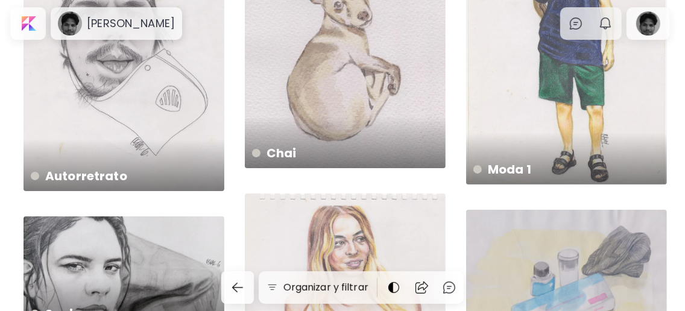
scroll to position [0, 0]
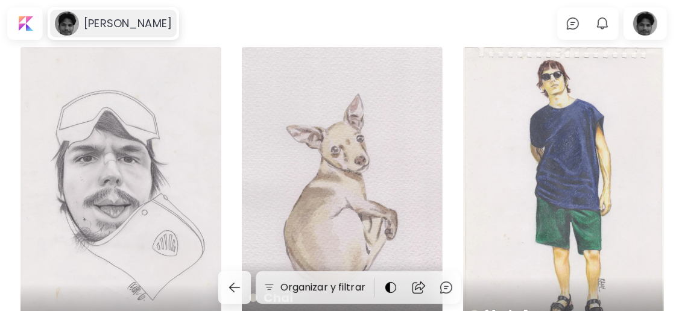
click at [150, 26] on h6 "[PERSON_NAME]" at bounding box center [128, 23] width 88 height 14
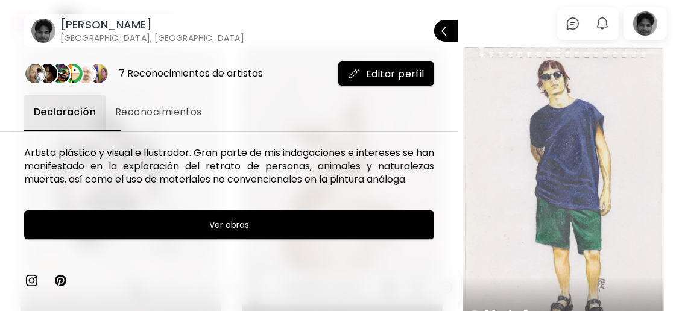
click at [195, 117] on span "Reconocimientos" at bounding box center [158, 112] width 87 height 14
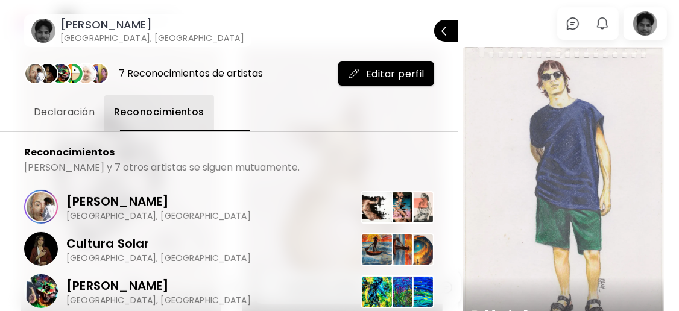
click at [350, 72] on span "Editar perfil" at bounding box center [386, 74] width 77 height 13
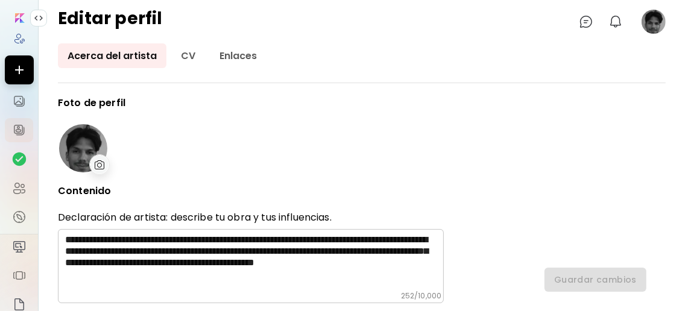
type input "********"
click at [228, 54] on link "Enlaces" at bounding box center [238, 55] width 57 height 25
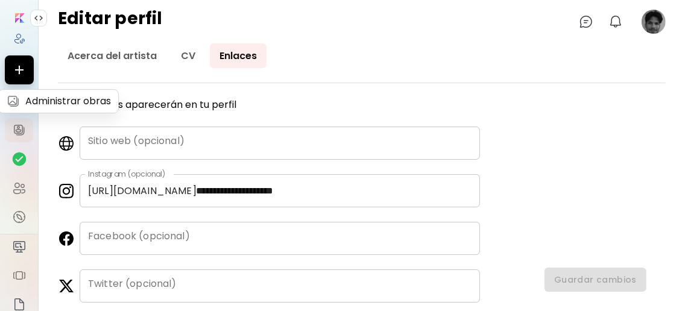
click at [21, 107] on img at bounding box center [19, 101] width 14 height 14
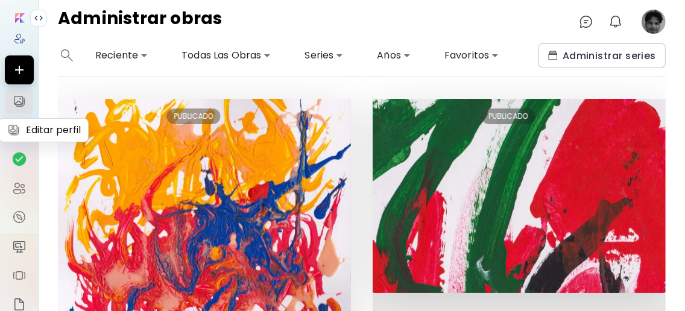
click at [16, 124] on img at bounding box center [19, 130] width 14 height 14
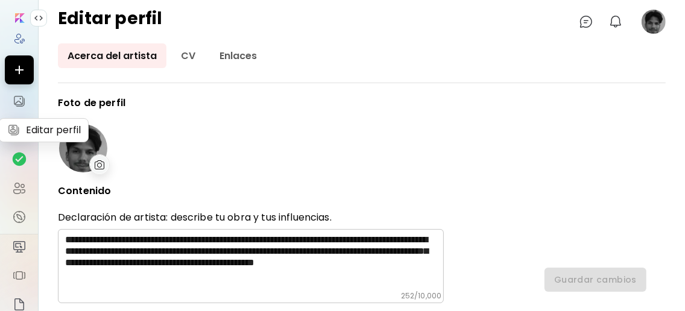
type input "********"
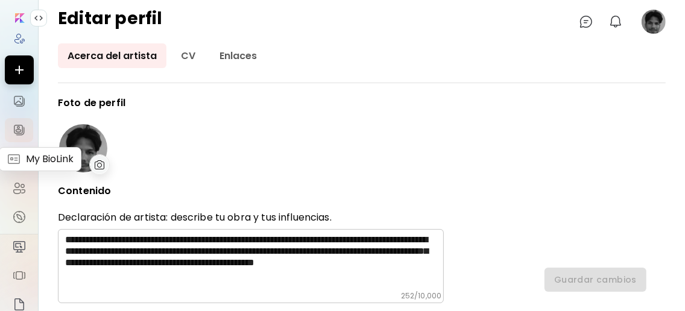
click at [16, 161] on img at bounding box center [19, 159] width 14 height 14
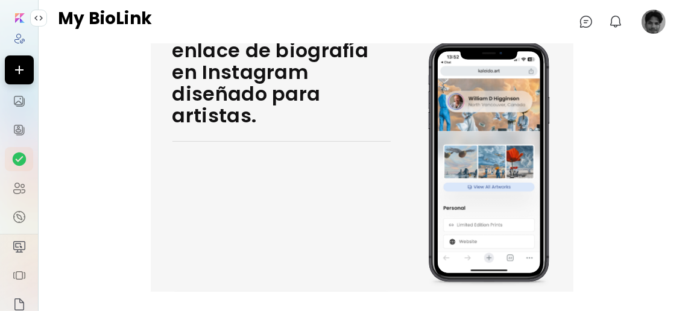
scroll to position [77, 0]
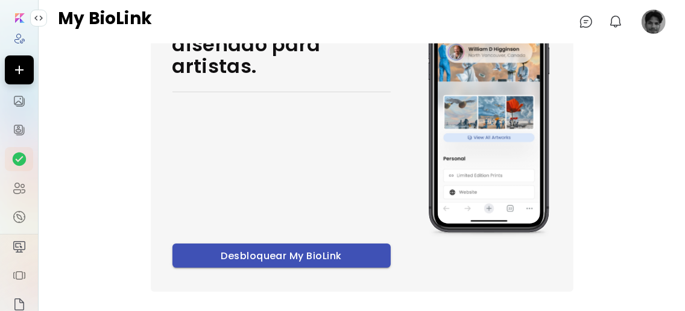
click at [317, 250] on span "Desbloquear My BioLink" at bounding box center [281, 256] width 199 height 13
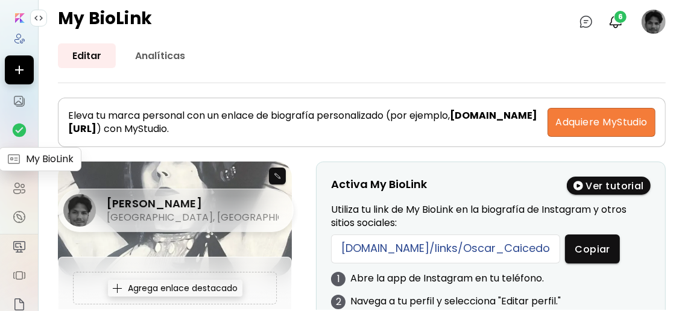
click at [19, 162] on img at bounding box center [19, 159] width 14 height 14
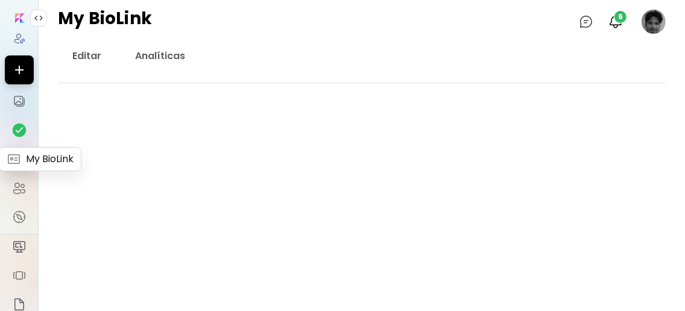
drag, startPoint x: 21, startPoint y: 161, endPoint x: 21, endPoint y: 155, distance: 6.1
click at [21, 161] on img at bounding box center [19, 159] width 14 height 14
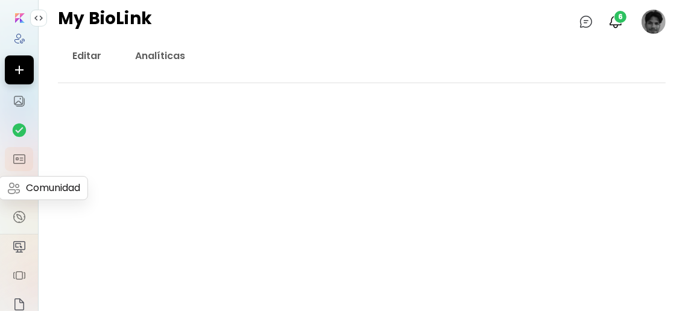
click at [17, 194] on img at bounding box center [19, 188] width 14 height 14
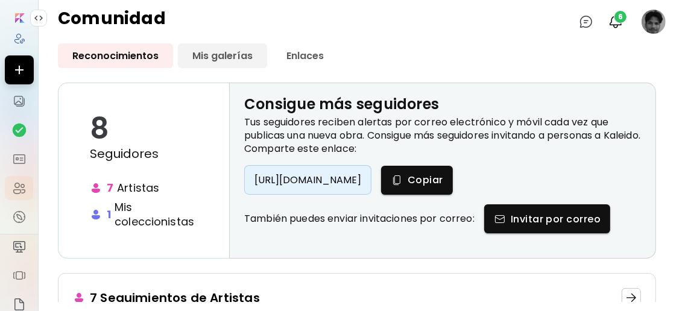
click at [237, 57] on link "Mis galerías" at bounding box center [222, 55] width 89 height 25
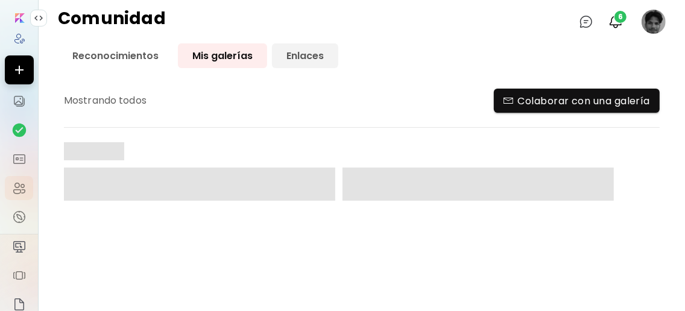
click at [291, 57] on link "Enlaces" at bounding box center [305, 55] width 66 height 25
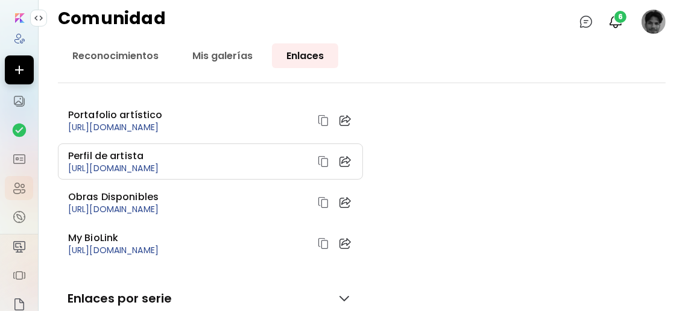
scroll to position [48, 0]
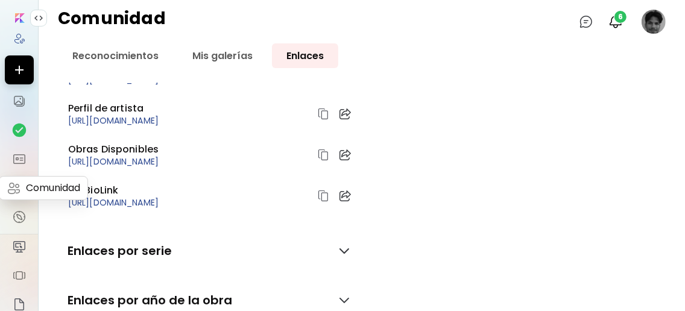
click at [16, 191] on img at bounding box center [19, 188] width 14 height 14
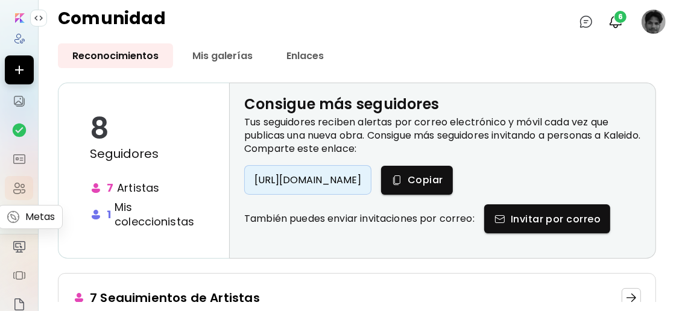
click at [17, 214] on img at bounding box center [19, 217] width 14 height 14
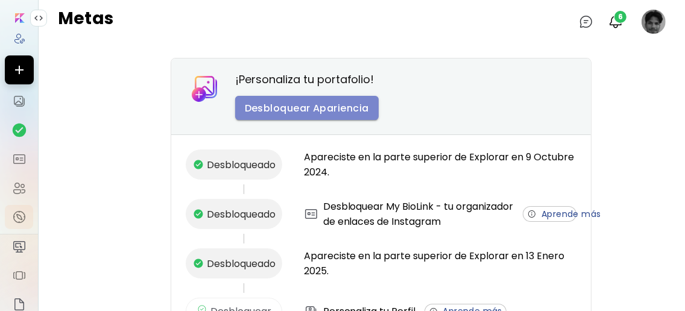
click at [345, 116] on button "Desbloquear Apariencia" at bounding box center [307, 108] width 144 height 24
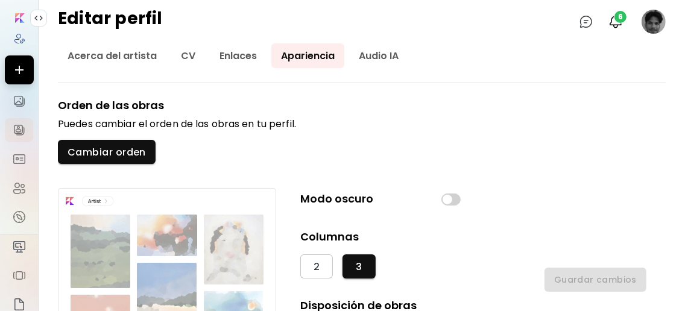
scroll to position [80, 0]
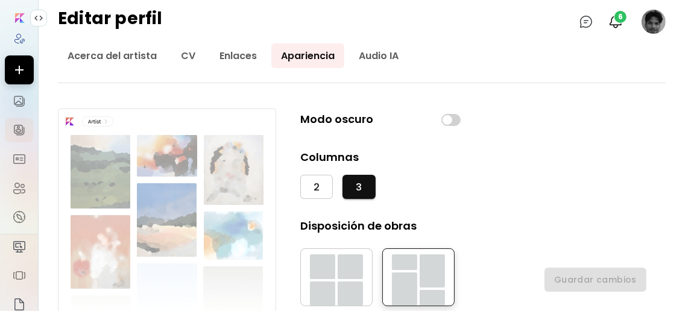
click at [323, 191] on button "2" at bounding box center [316, 187] width 33 height 24
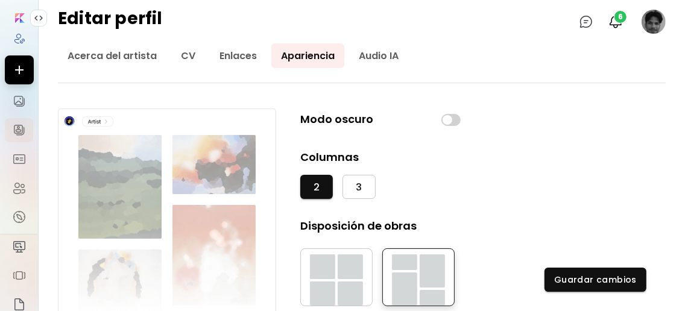
click at [358, 185] on span "3" at bounding box center [359, 187] width 6 height 13
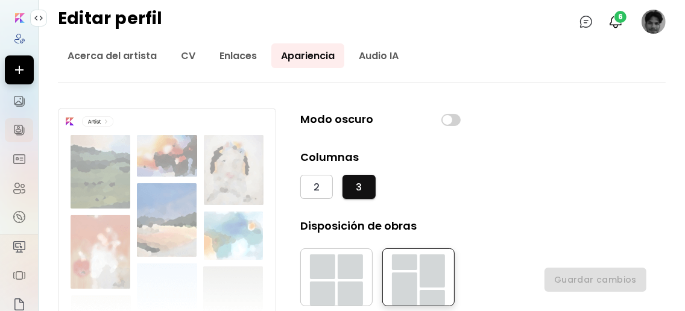
scroll to position [101, 0]
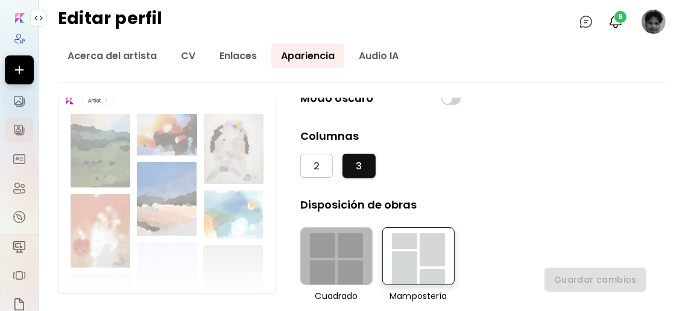
click at [315, 237] on div "button" at bounding box center [322, 245] width 25 height 25
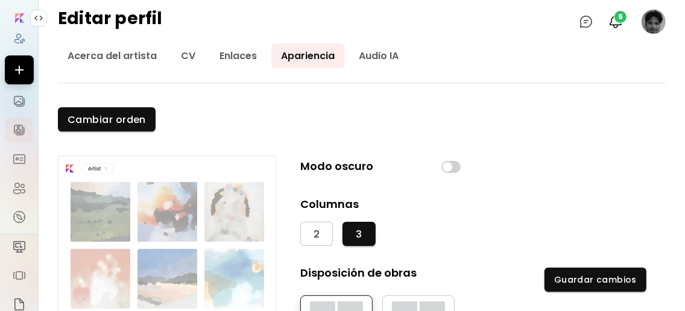
scroll to position [0, 0]
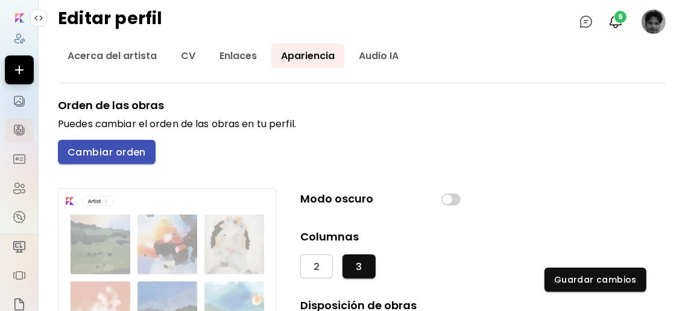
click at [137, 148] on span "Cambiar orden" at bounding box center [107, 152] width 78 height 13
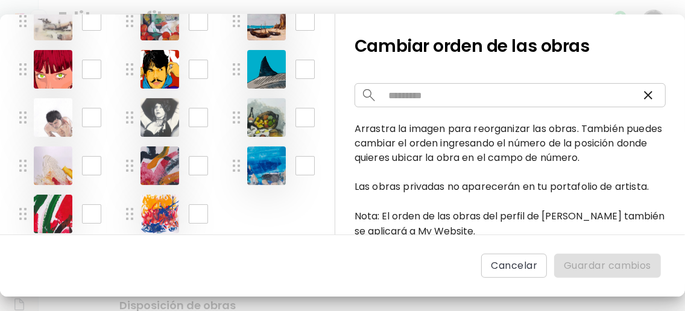
scroll to position [214, 0]
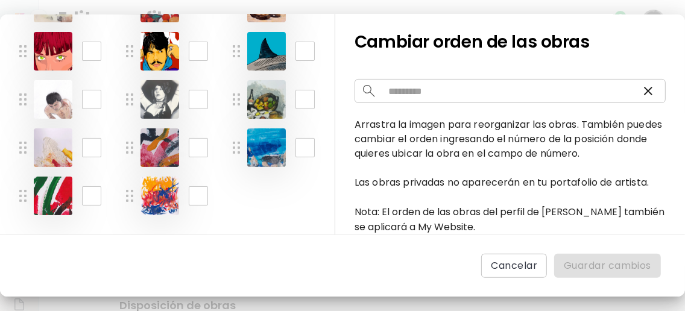
drag, startPoint x: 60, startPoint y: 145, endPoint x: 57, endPoint y: 55, distance: 90.5
click at [57, 55] on div "* ​ * ​ * ​ * ​ * ​ * ​ * ​ * ​ * ​ ** ​ ** ​ ** ​ ** ​ ** ​ ** ​ ** ​ ** ​ ** …" at bounding box center [167, 60] width 296 height 347
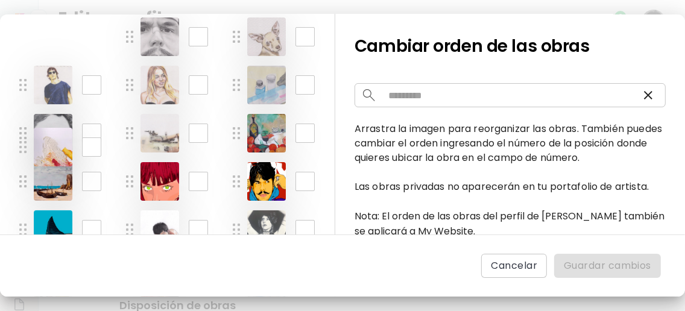
scroll to position [0, 0]
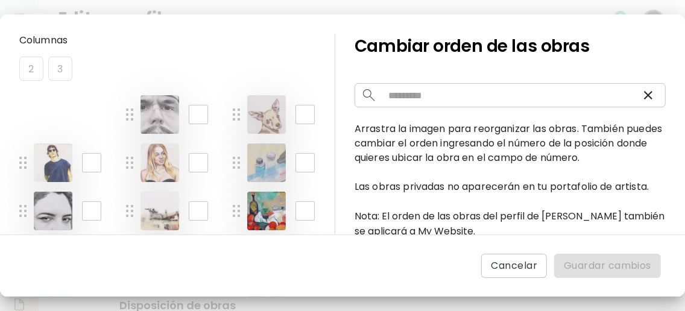
drag, startPoint x: 23, startPoint y: 144, endPoint x: 65, endPoint y: 133, distance: 43.0
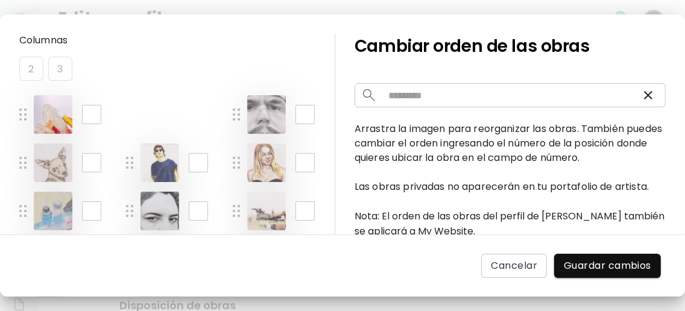
drag, startPoint x: 130, startPoint y: 145, endPoint x: 138, endPoint y: 117, distance: 28.8
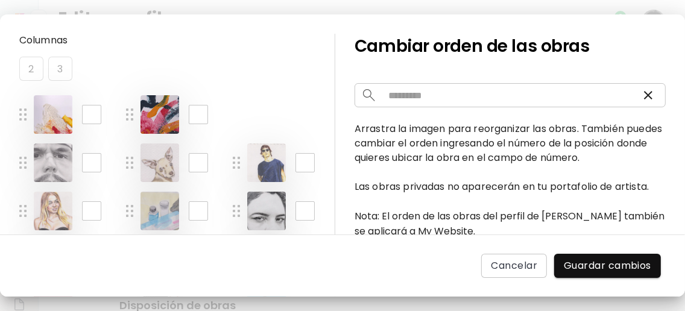
drag, startPoint x: 239, startPoint y: 147, endPoint x: 233, endPoint y: 124, distance: 23.1
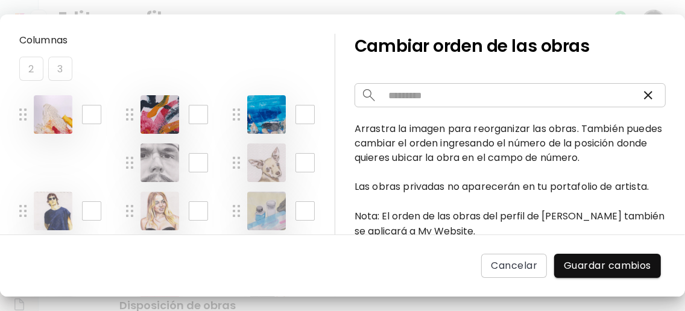
drag, startPoint x: 26, startPoint y: 194, endPoint x: 47, endPoint y: 179, distance: 25.6
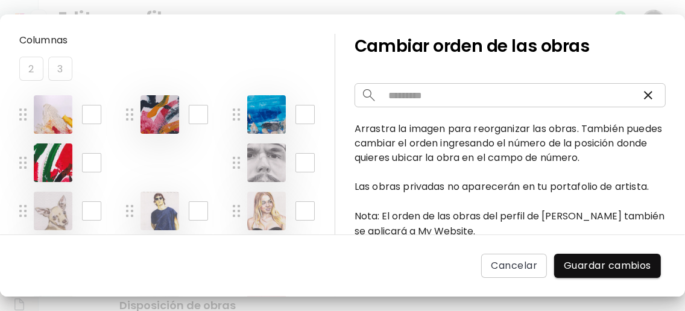
drag, startPoint x: 129, startPoint y: 195, endPoint x: 135, endPoint y: 170, distance: 26.0
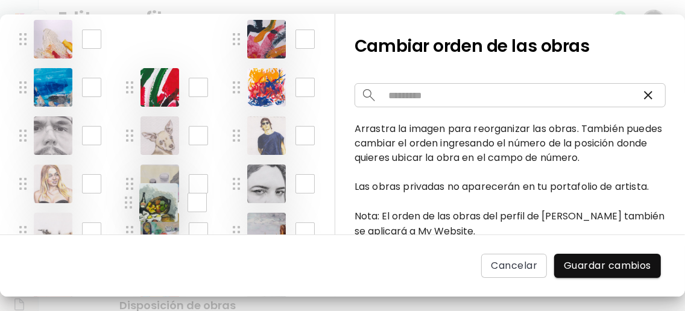
scroll to position [39, 0]
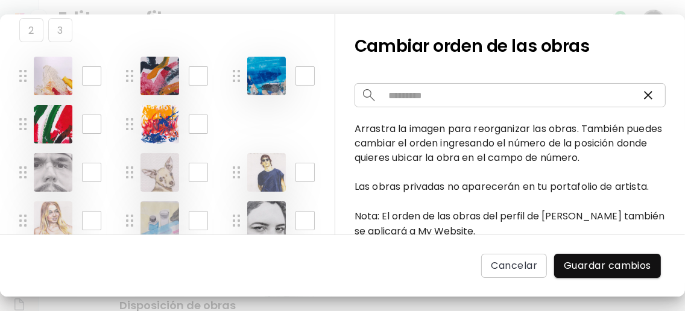
drag, startPoint x: 130, startPoint y: 194, endPoint x: 255, endPoint y: 132, distance: 139.2
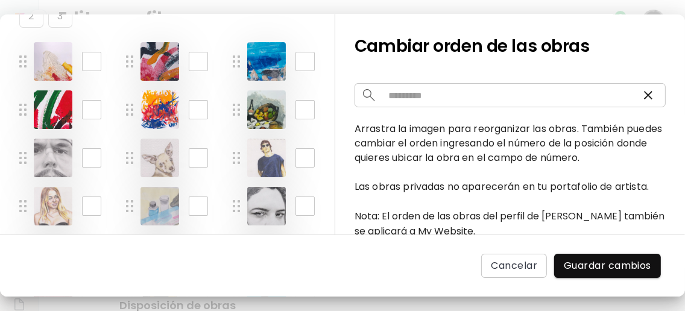
scroll to position [133, 0]
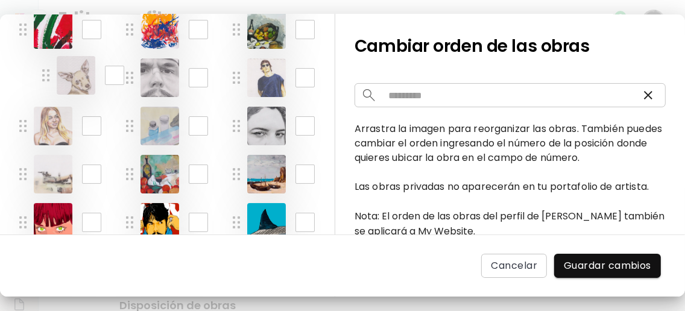
drag, startPoint x: 131, startPoint y: 83, endPoint x: 47, endPoint y: 80, distance: 83.9
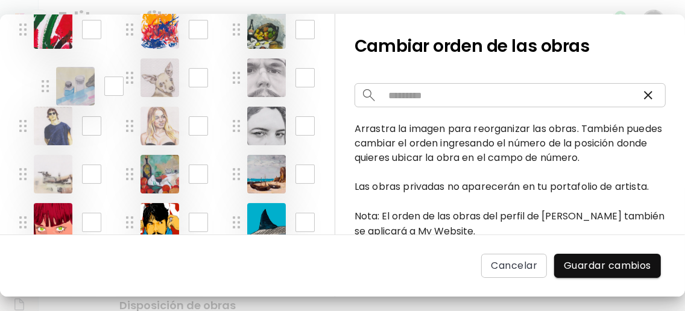
drag, startPoint x: 133, startPoint y: 125, endPoint x: 43, endPoint y: 84, distance: 99.0
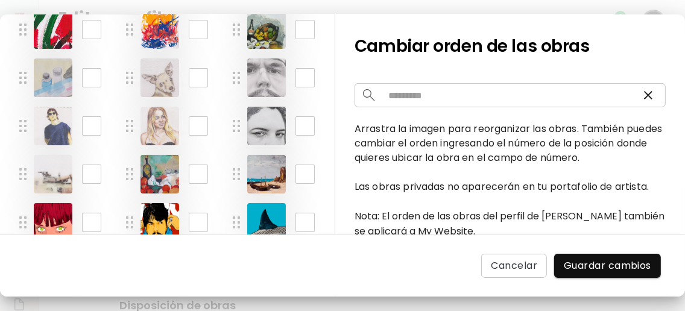
drag, startPoint x: 133, startPoint y: 174, endPoint x: 239, endPoint y: 83, distance: 139.4
click at [239, 83] on div "* ​ * ​ * ​ * ​ * ​ * ​ * ​ * ​ * ​ ** ​ ** ​ ** ​ ** ​ ** ​ ** ​ ** ​ ** ​ ** …" at bounding box center [167, 135] width 296 height 347
click at [127, 170] on img at bounding box center [129, 174] width 7 height 12
click at [130, 173] on img at bounding box center [129, 174] width 7 height 12
click at [205, 150] on div "* ​ * ​ * ​ * ​ * ​ * ​ * ​ * ​ * ​ ** ​ ** ​ ** ​ ** ​ ** ​ ** ​ ** ​ ** ​ ** …" at bounding box center [167, 135] width 296 height 347
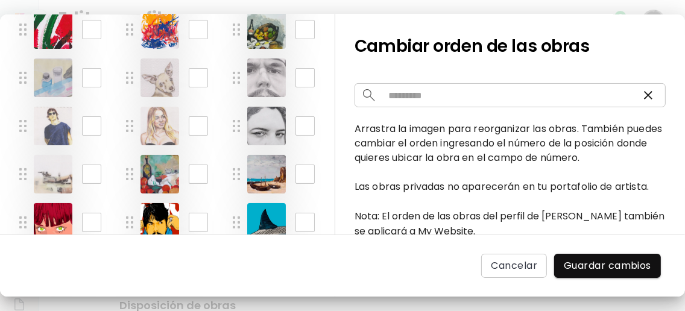
drag, startPoint x: 136, startPoint y: 180, endPoint x: 253, endPoint y: 89, distance: 147.8
click at [253, 89] on div "* ​ * ​ * ​ * ​ * ​ * ​ * ​ * ​ * ​ ** ​ ** ​ ** ​ ** ​ ** ​ ** ​ ** ​ ** ​ ** …" at bounding box center [167, 135] width 296 height 347
click at [212, 153] on div "* ​ * ​ * ​ * ​ * ​ * ​ * ​ * ​ * ​ ** ​ ** ​ ** ​ ** ​ ** ​ ** ​ ** ​ ** ​ ** …" at bounding box center [167, 135] width 296 height 347
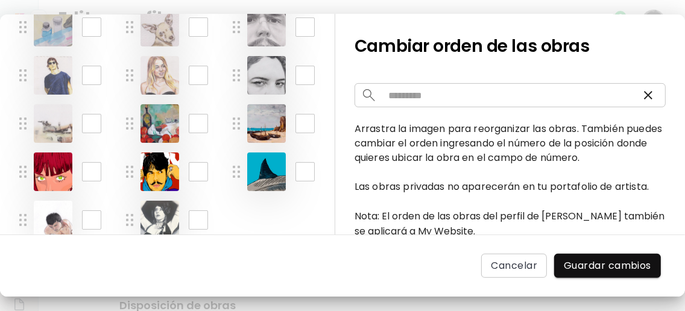
scroll to position [214, 0]
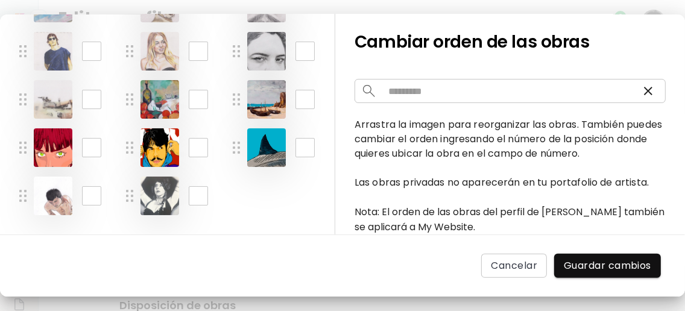
click at [219, 166] on div "* ​ * ​ * ​ * ​ * ​ * ​ * ​ * ​ * ​ ** ​ ** ​ ** ​ ** ​ ** ​ ** ​ ** ​ ** ​ ** …" at bounding box center [167, 60] width 296 height 347
click at [220, 165] on div "* ​ * ​ * ​ * ​ * ​ * ​ * ​ * ​ * ​ ** ​ ** ​ ** ​ ** ​ ** ​ ** ​ ** ​ ** ​ ** …" at bounding box center [167, 60] width 296 height 347
click at [225, 162] on div "* ​ * ​ * ​ * ​ * ​ * ​ * ​ * ​ * ​ ** ​ ** ​ ** ​ ** ​ ** ​ ** ​ ** ​ ** ​ ** …" at bounding box center [167, 60] width 296 height 347
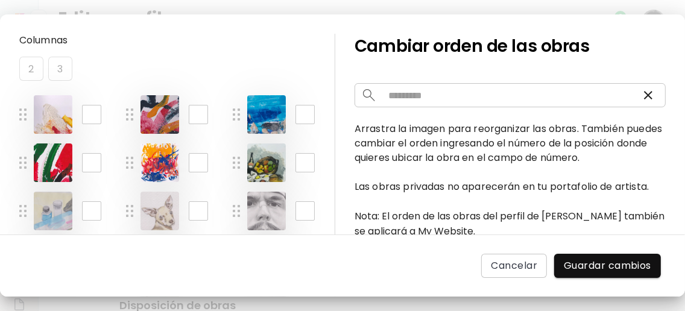
scroll to position [160, 0]
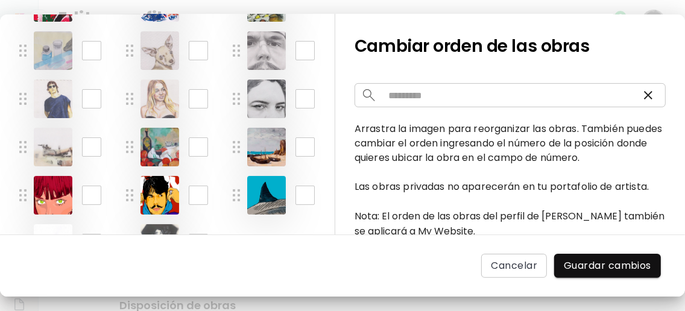
click at [223, 120] on div "* ​ * ​ * ​ * ​ * ​ * ​ * ​ * ​ * ​ ** ​ ** ​ ** ​ ** ​ ** ​ ** ​ ** ​ ** ​ ** …" at bounding box center [167, 108] width 296 height 347
click at [228, 100] on div "* ​ * ​ * ​ * ​ * ​ * ​ * ​ * ​ * ​ ** ​ ** ​ ** ​ ** ​ ** ​ ** ​ ** ​ ** ​ ** …" at bounding box center [167, 108] width 296 height 347
click at [237, 102] on img at bounding box center [236, 99] width 7 height 12
drag, startPoint x: 165, startPoint y: 156, endPoint x: 236, endPoint y: 72, distance: 109.9
click at [264, 55] on div "* ​ * ​ * ​ * ​ * ​ * ​ * ​ * ​ * ​ ** ​ ** ​ ** ​ ** ​ ** ​ ** ​ ** ​ ** ​ ** …" at bounding box center [167, 108] width 296 height 347
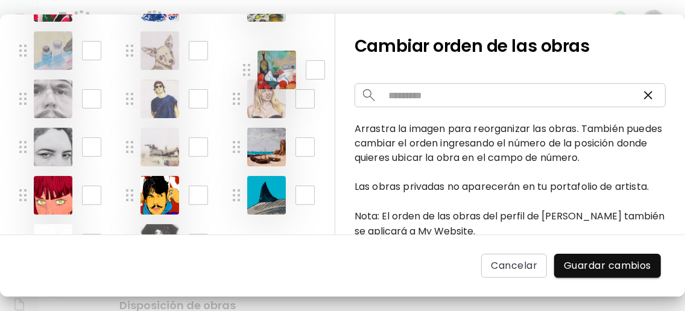
drag, startPoint x: 131, startPoint y: 151, endPoint x: 249, endPoint y: 74, distance: 140.7
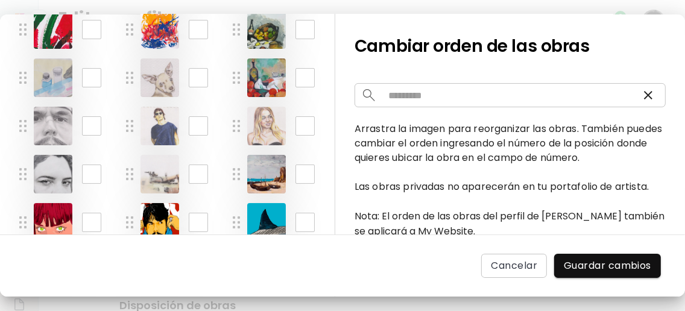
scroll to position [214, 0]
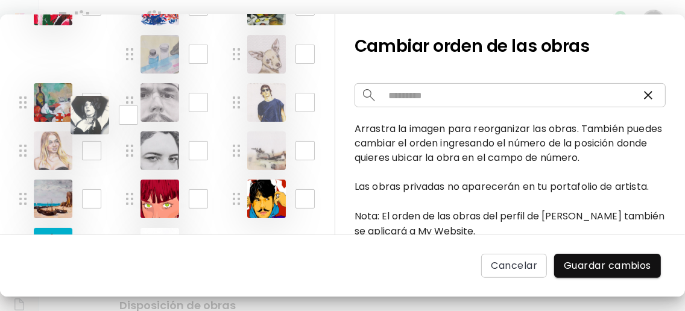
drag, startPoint x: 130, startPoint y: 194, endPoint x: 59, endPoint y: 61, distance: 150.3
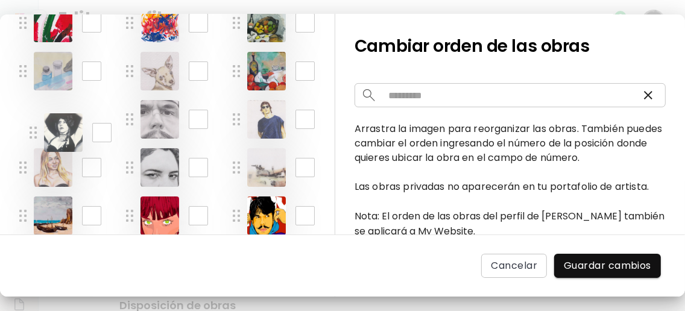
drag, startPoint x: 22, startPoint y: 69, endPoint x: 32, endPoint y: 132, distance: 63.0
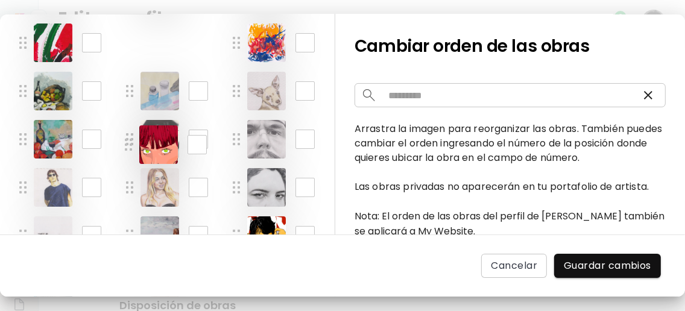
scroll to position [106, 0]
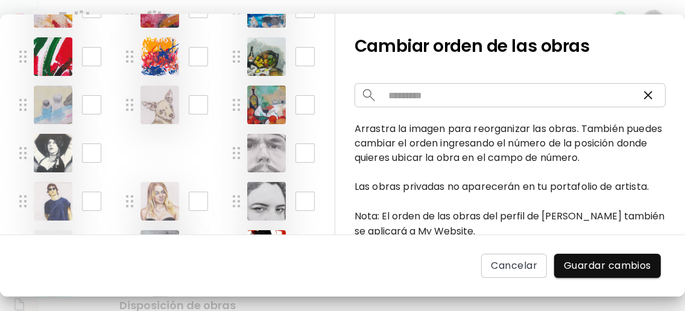
drag, startPoint x: 129, startPoint y: 148, endPoint x: 134, endPoint y: 158, distance: 11.3
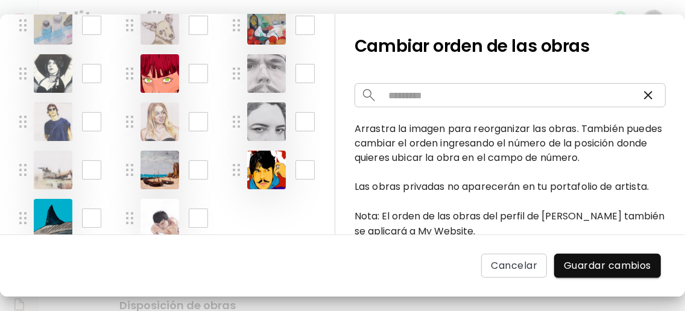
scroll to position [186, 0]
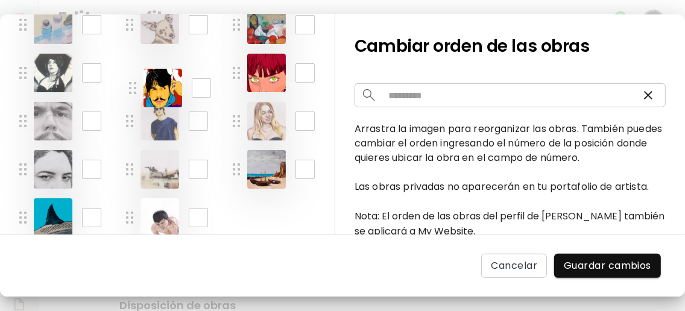
drag, startPoint x: 239, startPoint y: 175, endPoint x: 136, endPoint y: 93, distance: 132.3
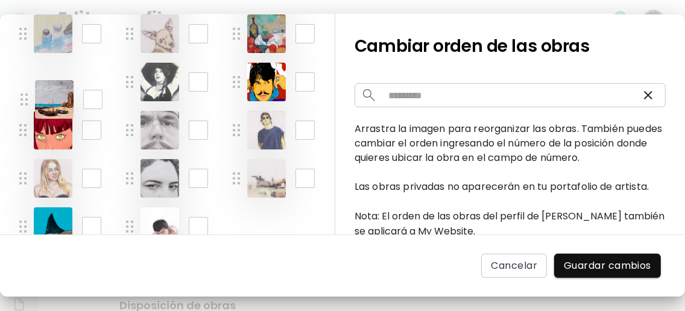
scroll to position [172, 0]
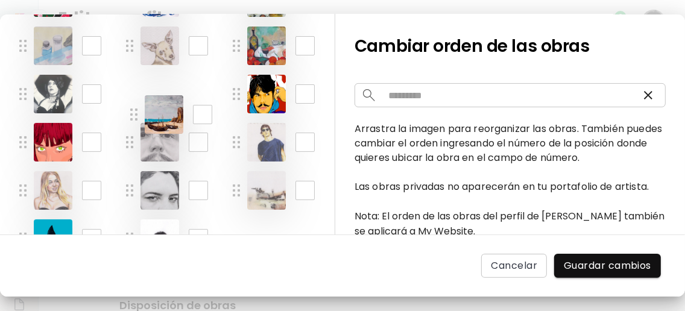
drag, startPoint x: 233, startPoint y: 145, endPoint x: 130, endPoint y: 66, distance: 129.9
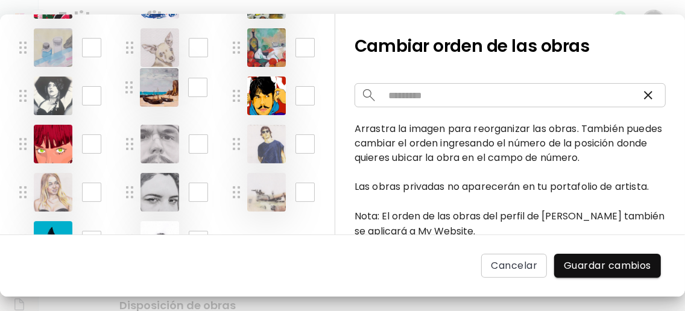
scroll to position [160, 0]
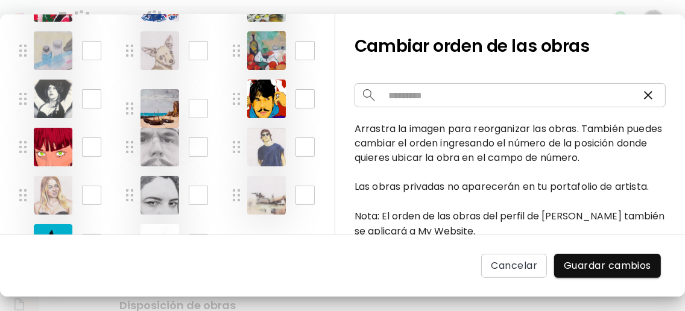
drag, startPoint x: 130, startPoint y: 44, endPoint x: 130, endPoint y: 102, distance: 57.9
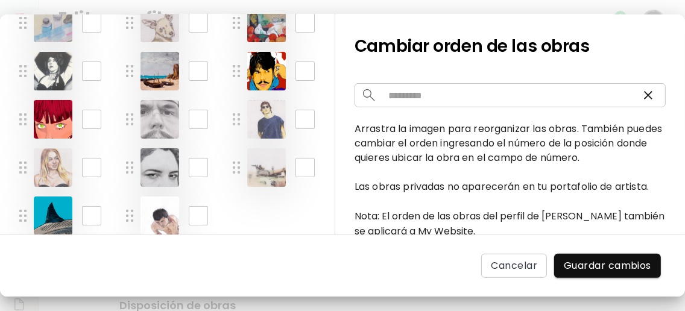
scroll to position [214, 0]
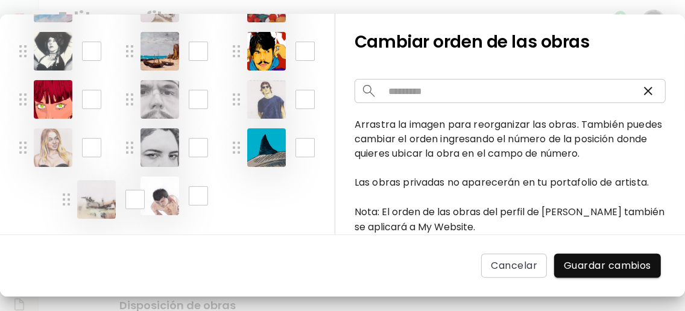
drag, startPoint x: 234, startPoint y: 144, endPoint x: 64, endPoint y: 197, distance: 178.0
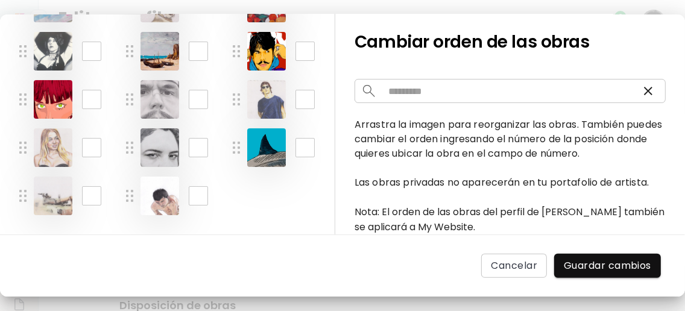
drag, startPoint x: 240, startPoint y: 140, endPoint x: 160, endPoint y: 201, distance: 100.7
click at [160, 201] on div "* ​ * ​ * ​ * ​ * ​ * ​ * ​ * ​ * ​ ** ​ ** ​ ** ​ ** ​ ** ​ ** ​ ** ​ ** ​ ** …" at bounding box center [167, 60] width 296 height 347
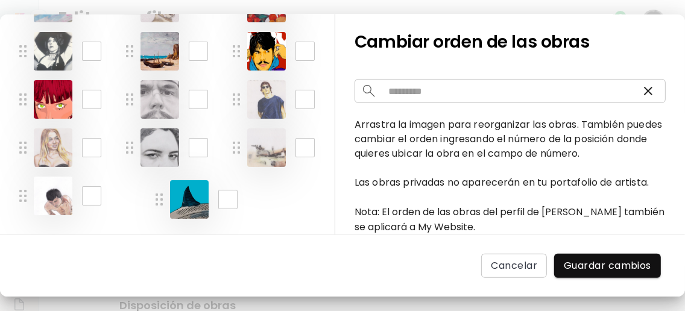
drag, startPoint x: 234, startPoint y: 143, endPoint x: 157, endPoint y: 195, distance: 93.0
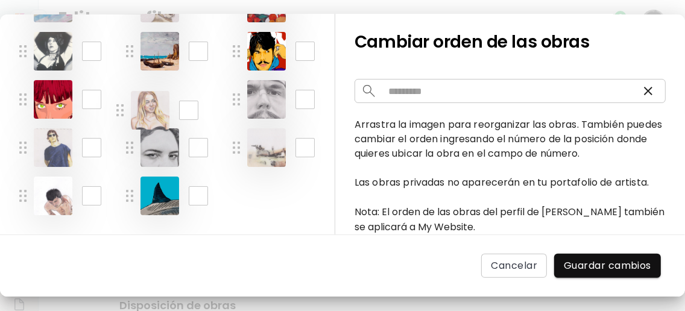
drag, startPoint x: 25, startPoint y: 145, endPoint x: 122, endPoint y: 108, distance: 103.9
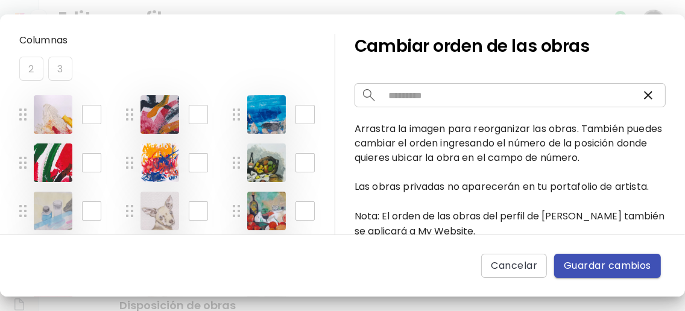
click at [613, 268] on span "Guardar cambios" at bounding box center [607, 266] width 87 height 14
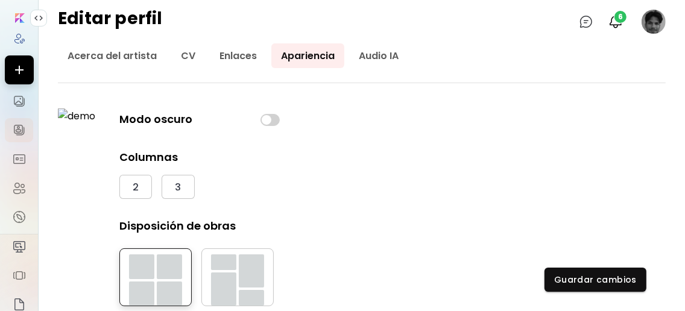
scroll to position [101, 0]
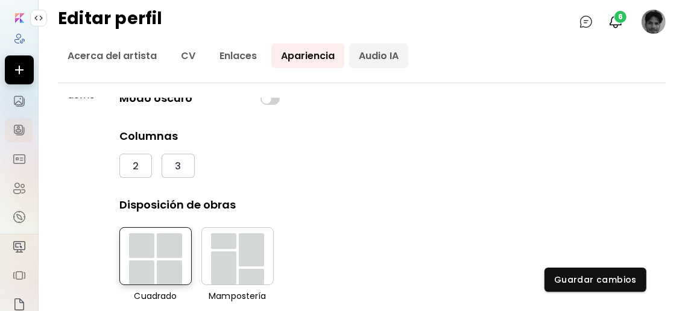
click at [379, 56] on link "Audio IA" at bounding box center [378, 55] width 59 height 25
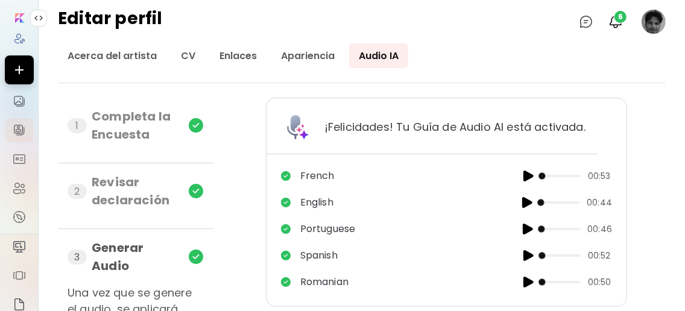
click at [356, 124] on p "¡Felicidades! Tu Guía de Audio AI está activada." at bounding box center [455, 127] width 261 height 16
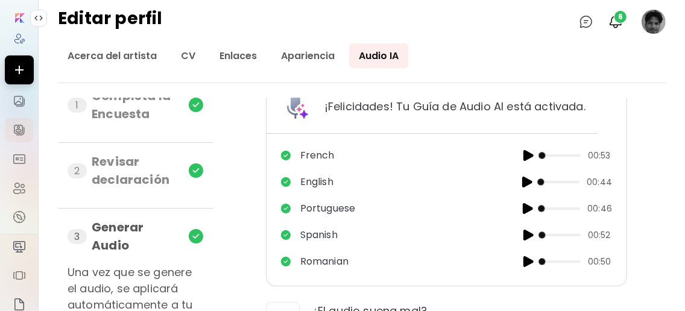
scroll to position [37, 0]
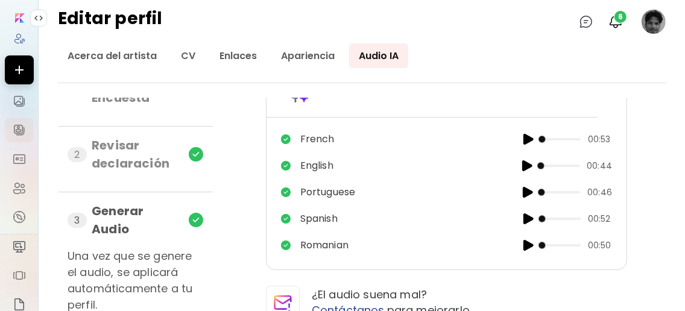
click at [196, 265] on h6 "Una vez que se genere el audio, se aplicará automáticamente a tu perfil." at bounding box center [136, 280] width 136 height 65
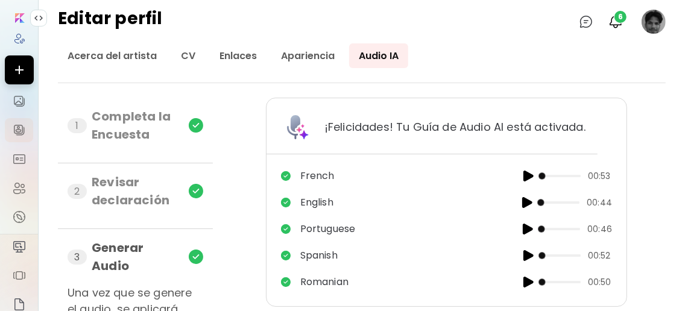
click at [184, 188] on div "2 Revisar declaración" at bounding box center [136, 196] width 136 height 46
drag, startPoint x: 194, startPoint y: 251, endPoint x: 217, endPoint y: 236, distance: 26.9
click at [194, 252] on img at bounding box center [196, 257] width 14 height 14
click at [624, 22] on button "6" at bounding box center [616, 21] width 21 height 21
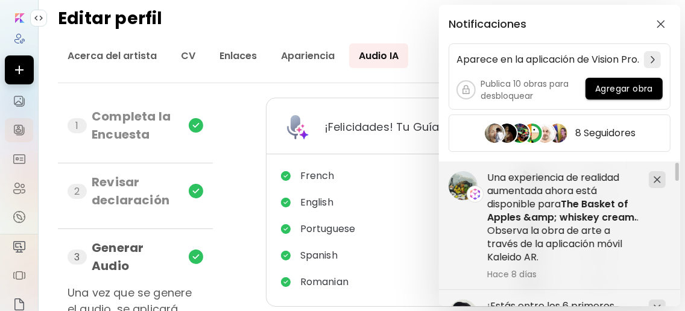
click at [381, 32] on div "Notificaciones Aparece en la aplicación de Vision Pro. Publica 10 obras para de…" at bounding box center [342, 155] width 685 height 311
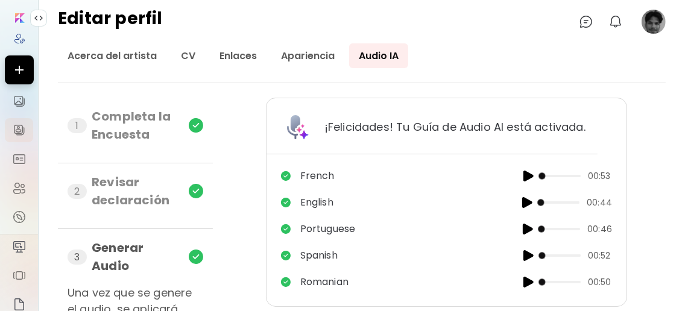
click at [662, 19] on image at bounding box center [654, 22] width 24 height 24
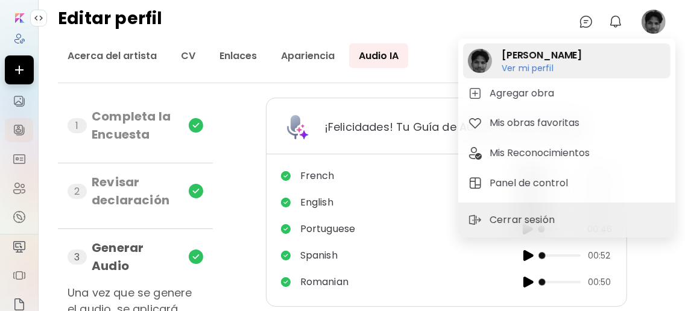
click at [536, 65] on h6 "Ver mi perfil" at bounding box center [542, 68] width 80 height 11
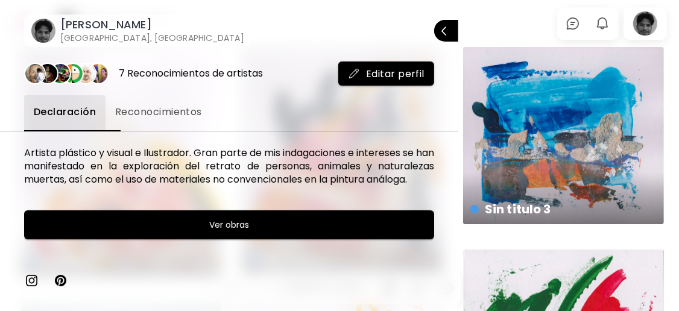
click at [525, 24] on div at bounding box center [339, 155] width 679 height 311
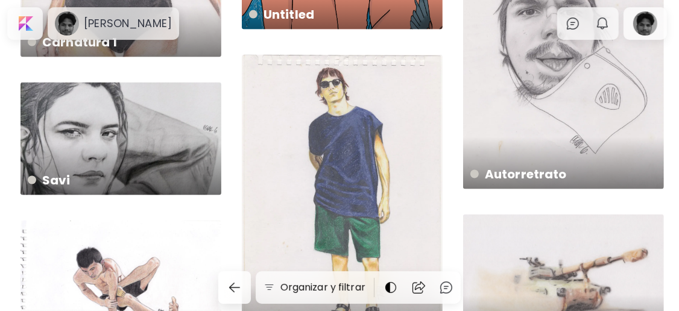
scroll to position [1206, 0]
